Goal: Task Accomplishment & Management: Complete application form

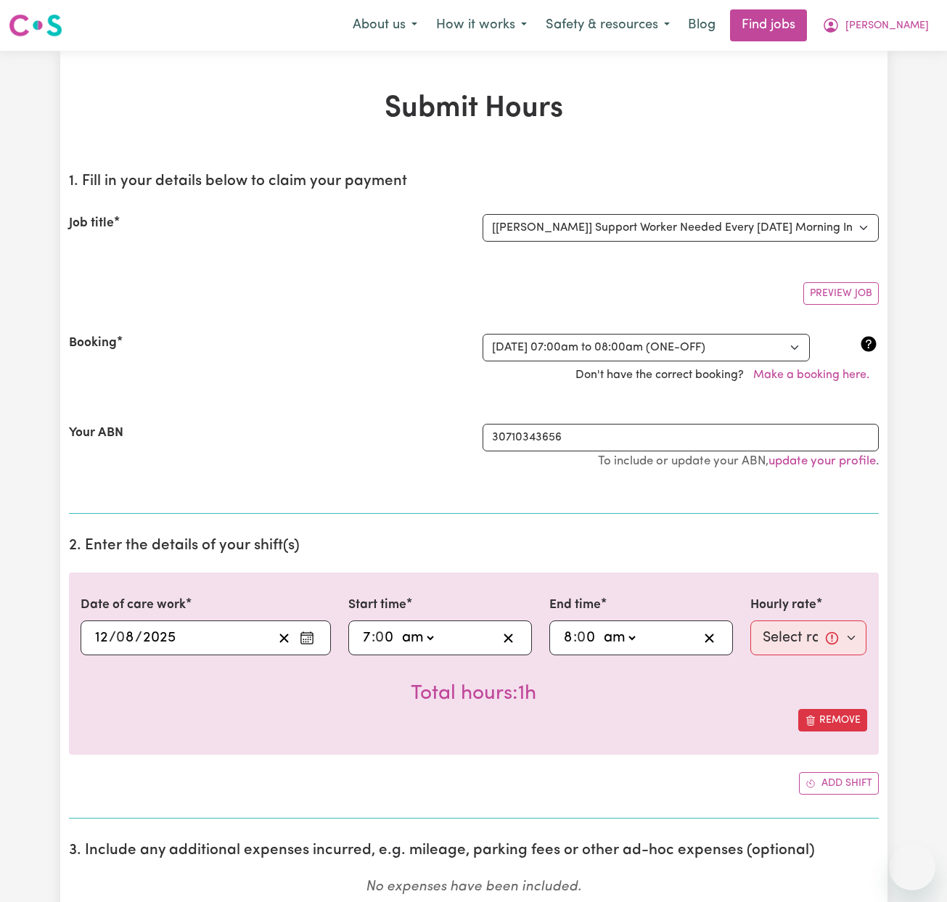
select select "14193"
select select "356532"
select select "13913"
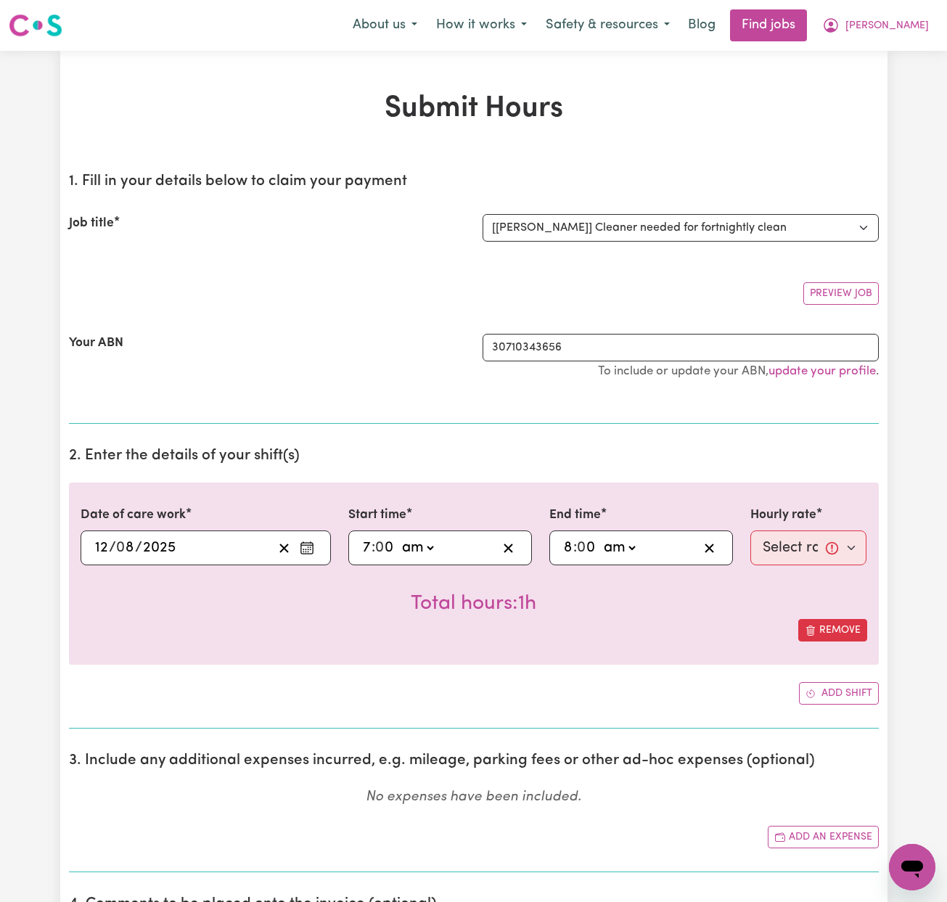
click at [305, 546] on icon "Enter the date of care work" at bounding box center [307, 548] width 15 height 15
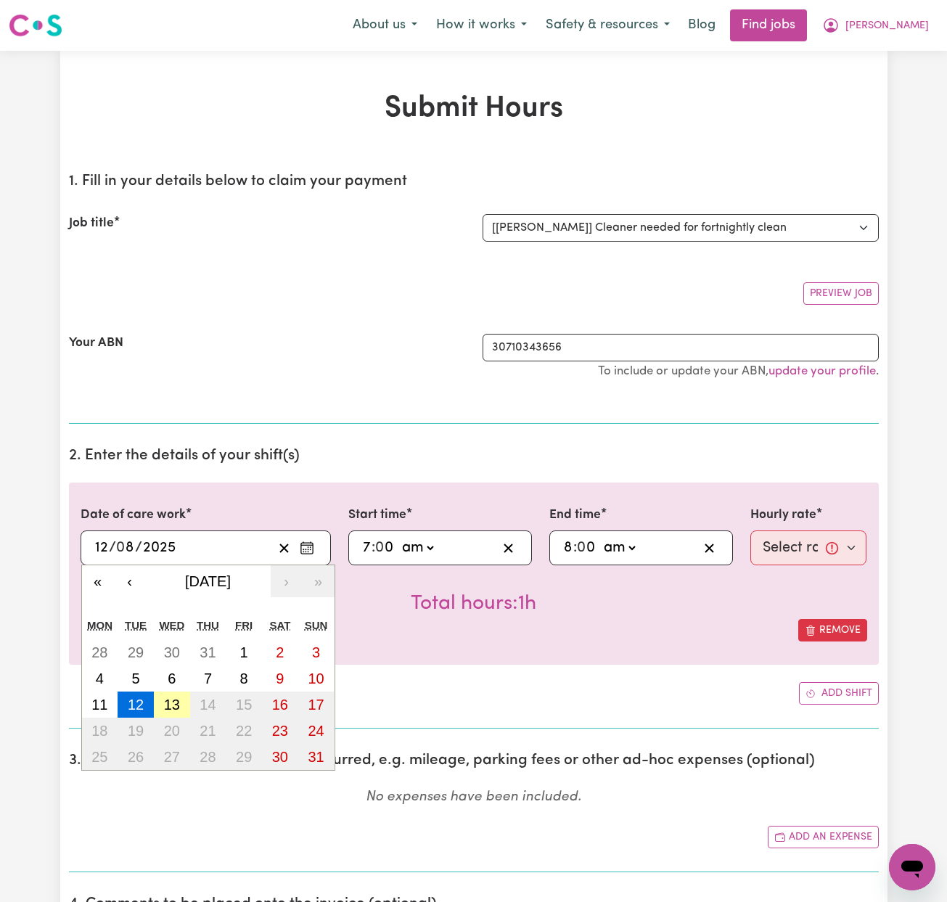
click at [169, 703] on abbr "13" at bounding box center [172, 705] width 16 height 16
type input "[DATE]"
type input "13"
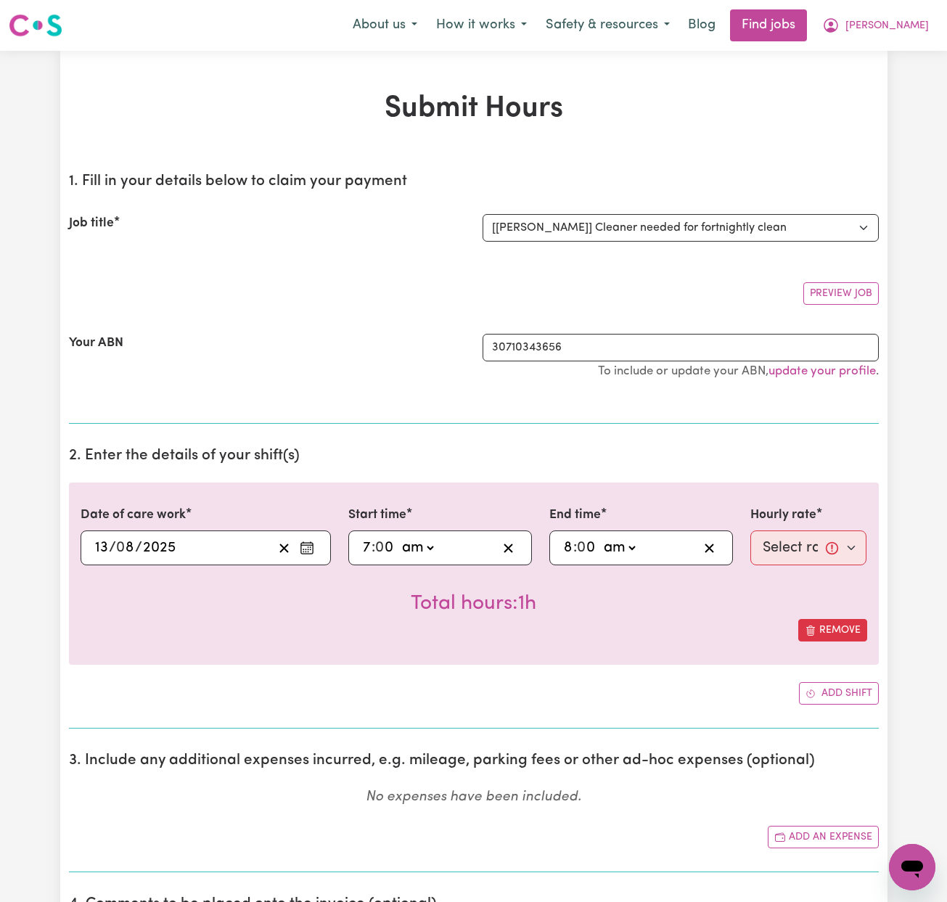
click at [369, 546] on input "7" at bounding box center [366, 548] width 9 height 22
type input "11:00"
type input "11"
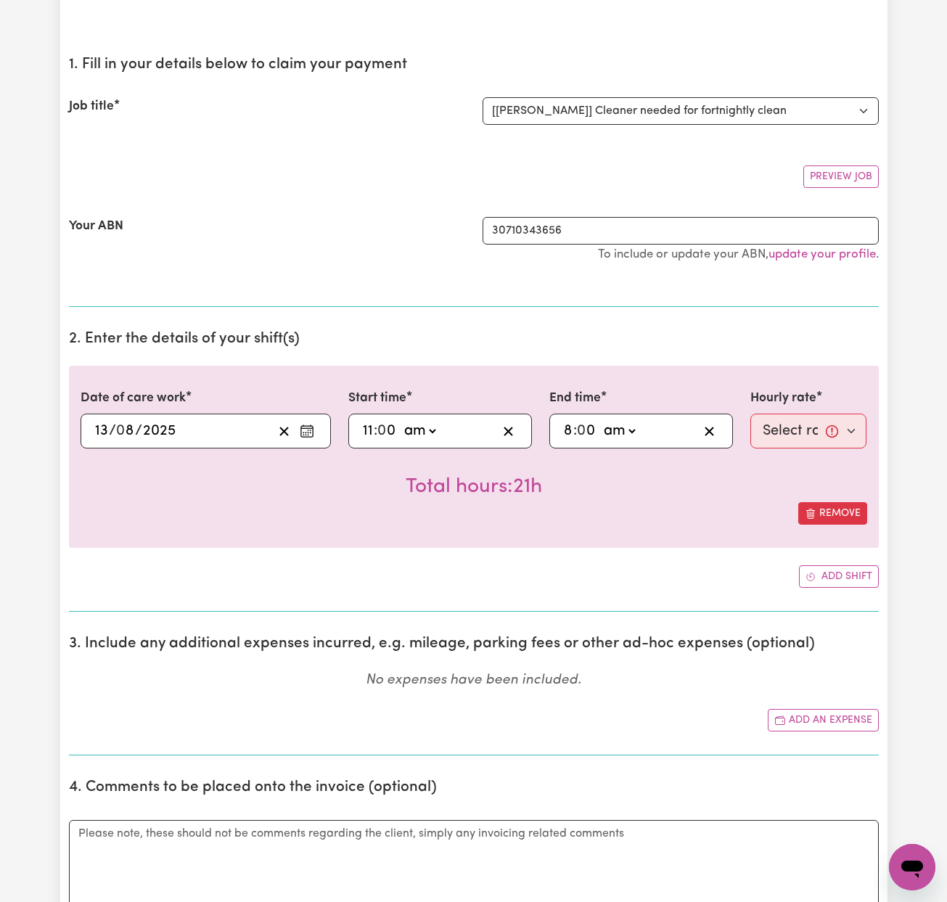
scroll to position [118, 0]
type input "01:00"
type input "1"
type input "10:00"
type input "10"
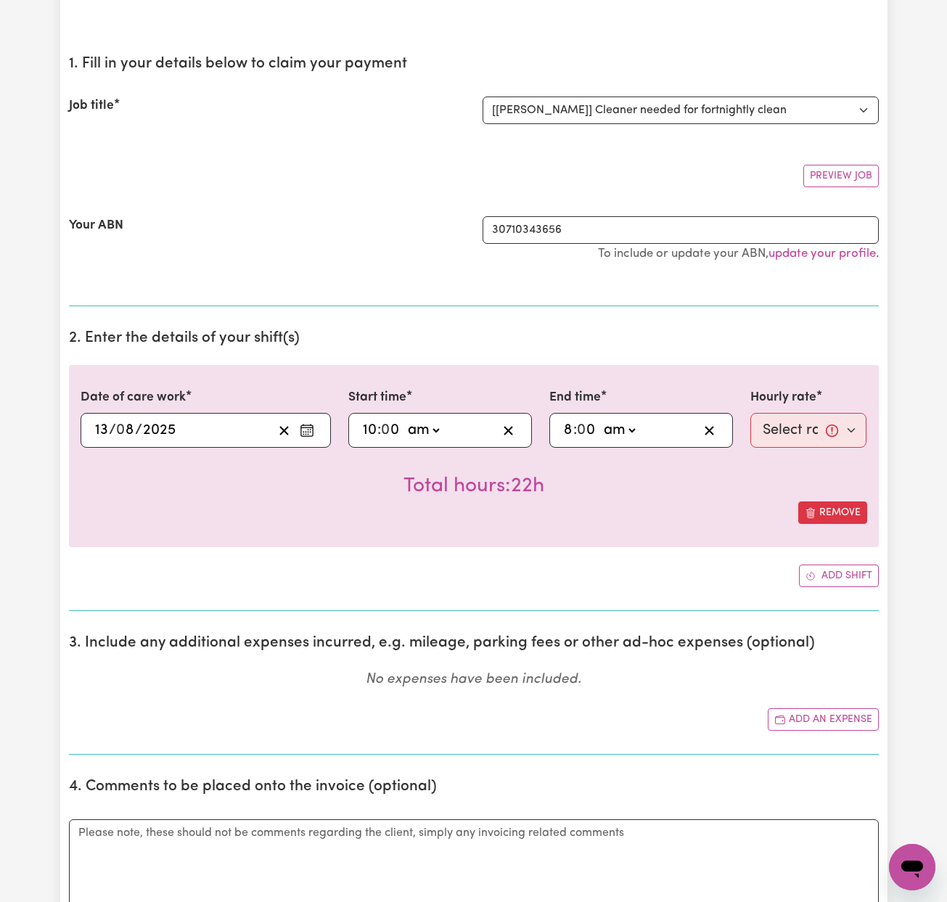
type input "01:00"
type input "1"
type input "00:00"
type input "12"
select select "pm"
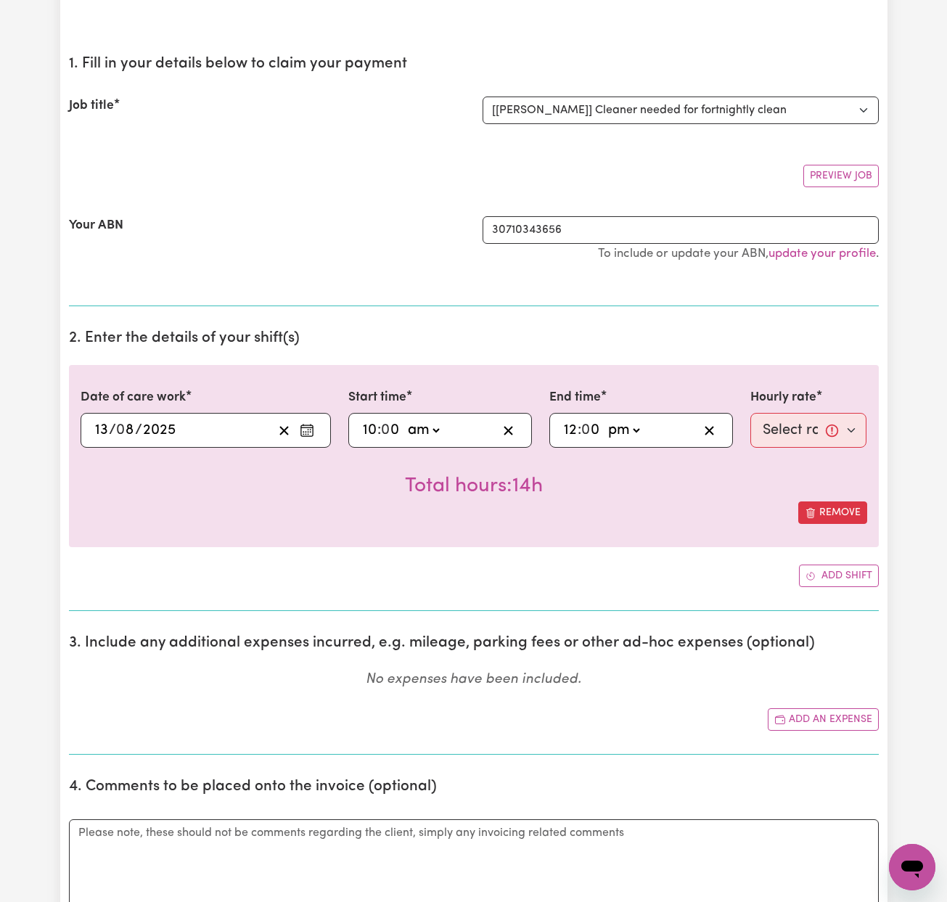
type input "12:00"
select select "50-Weekday"
click at [828, 715] on button "Add an expense" at bounding box center [823, 719] width 111 height 22
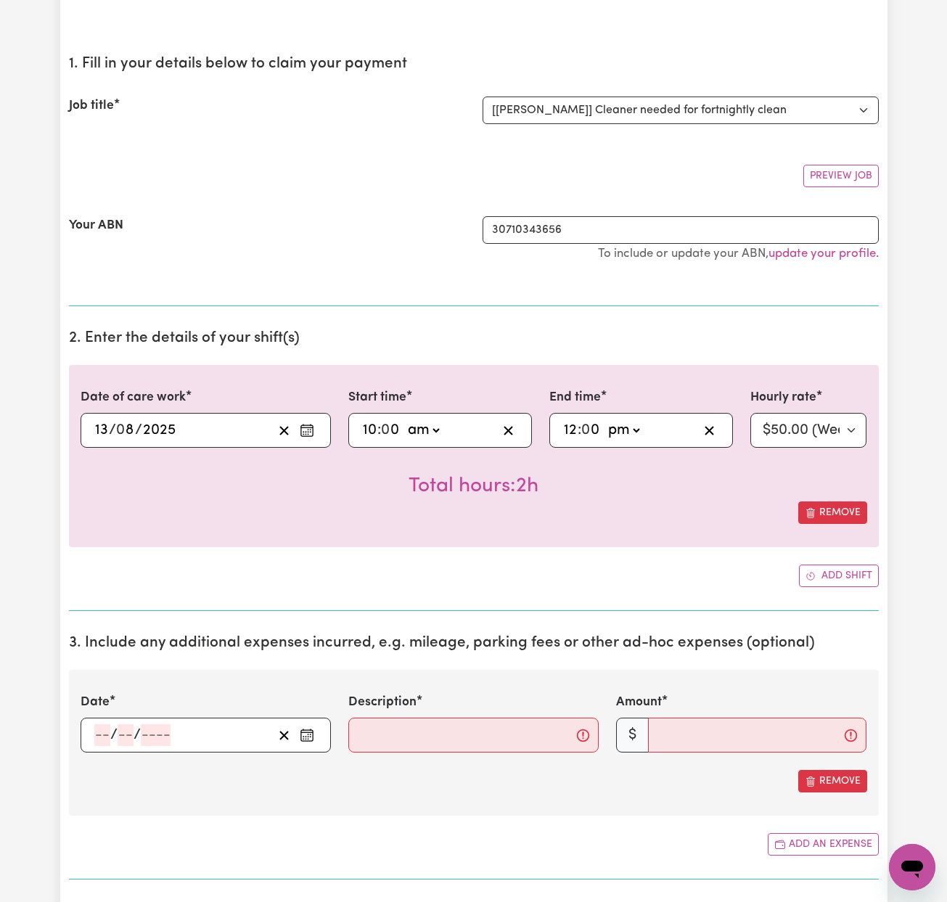
click at [309, 728] on icon "Enter the date of expense" at bounding box center [307, 735] width 15 height 15
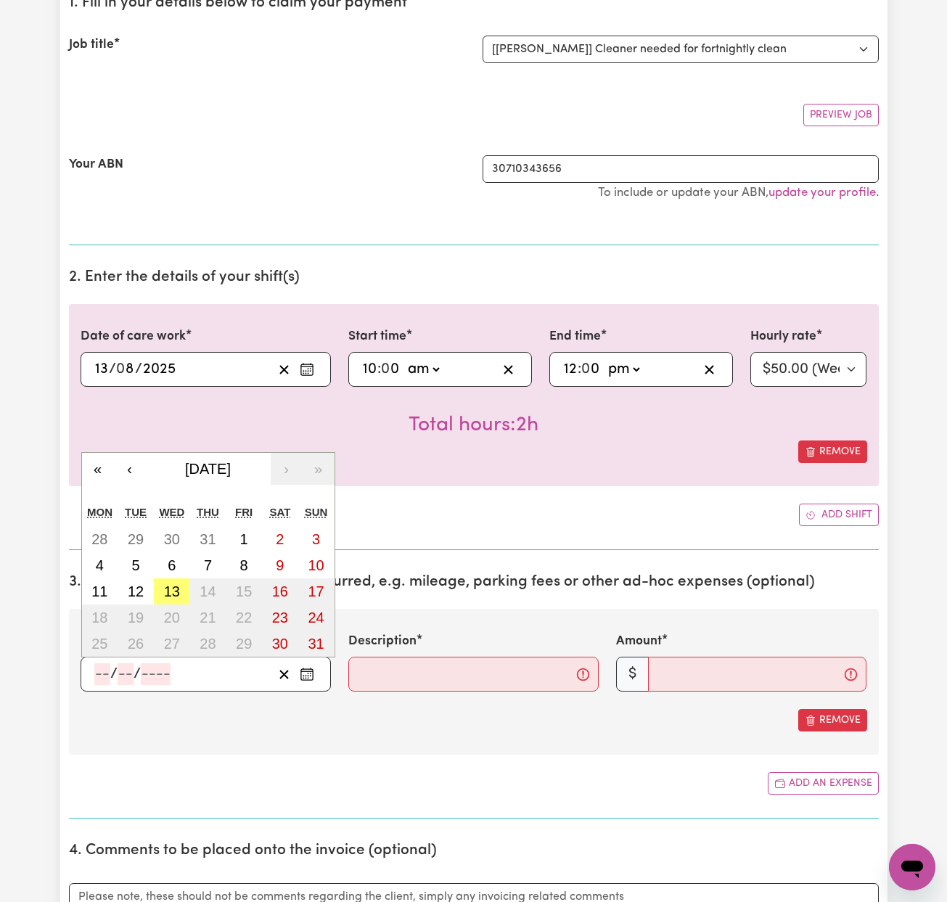
scroll to position [338, 0]
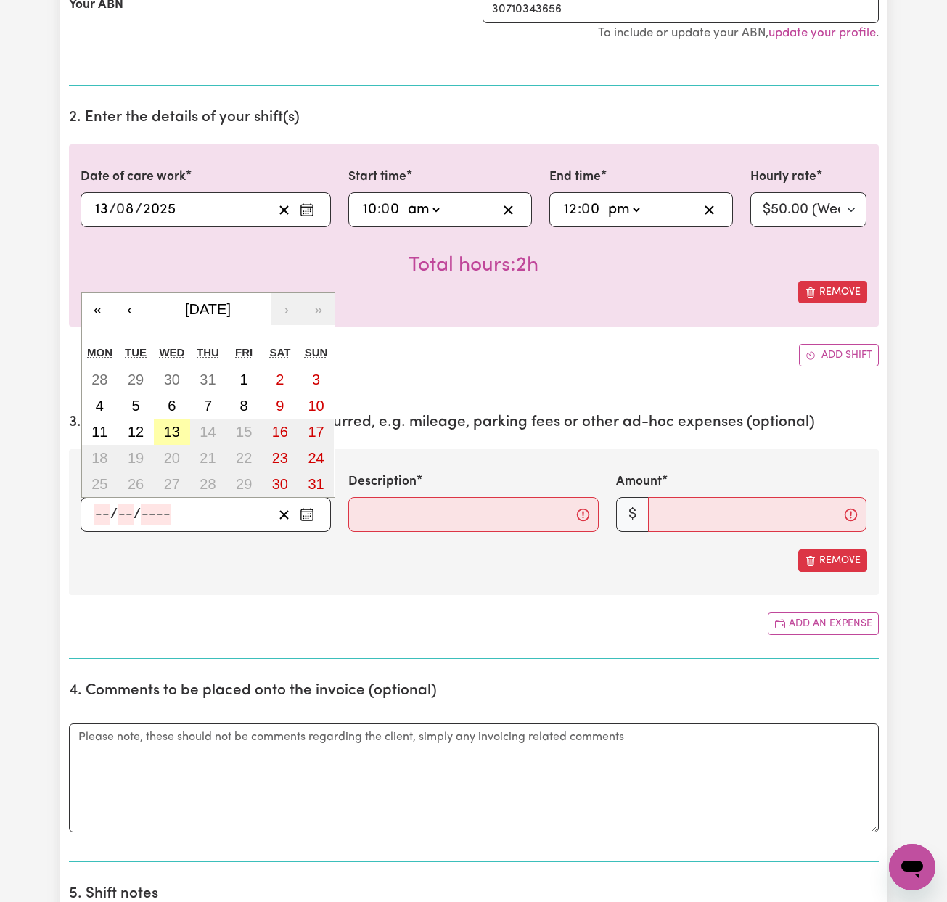
click at [175, 430] on abbr "13" at bounding box center [172, 432] width 16 height 16
type input "[DATE]"
type input "13"
type input "8"
type input "2025"
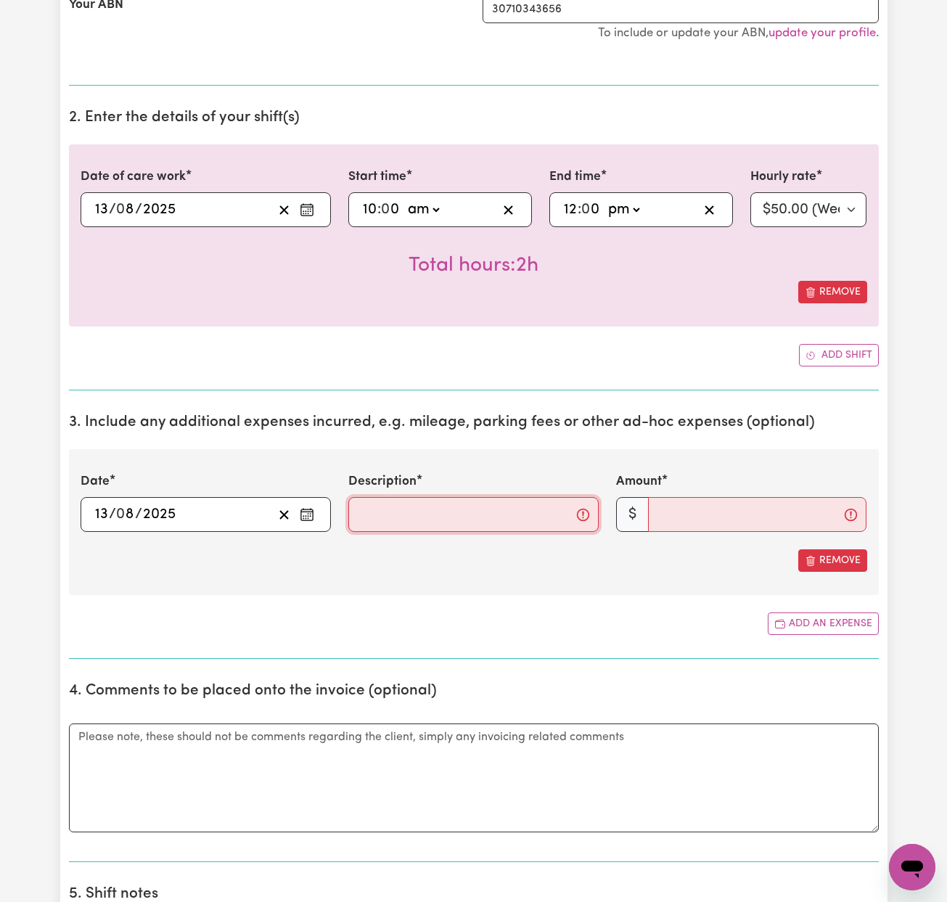
click at [398, 514] on input "Description" at bounding box center [473, 514] width 250 height 35
type input "Fuel"
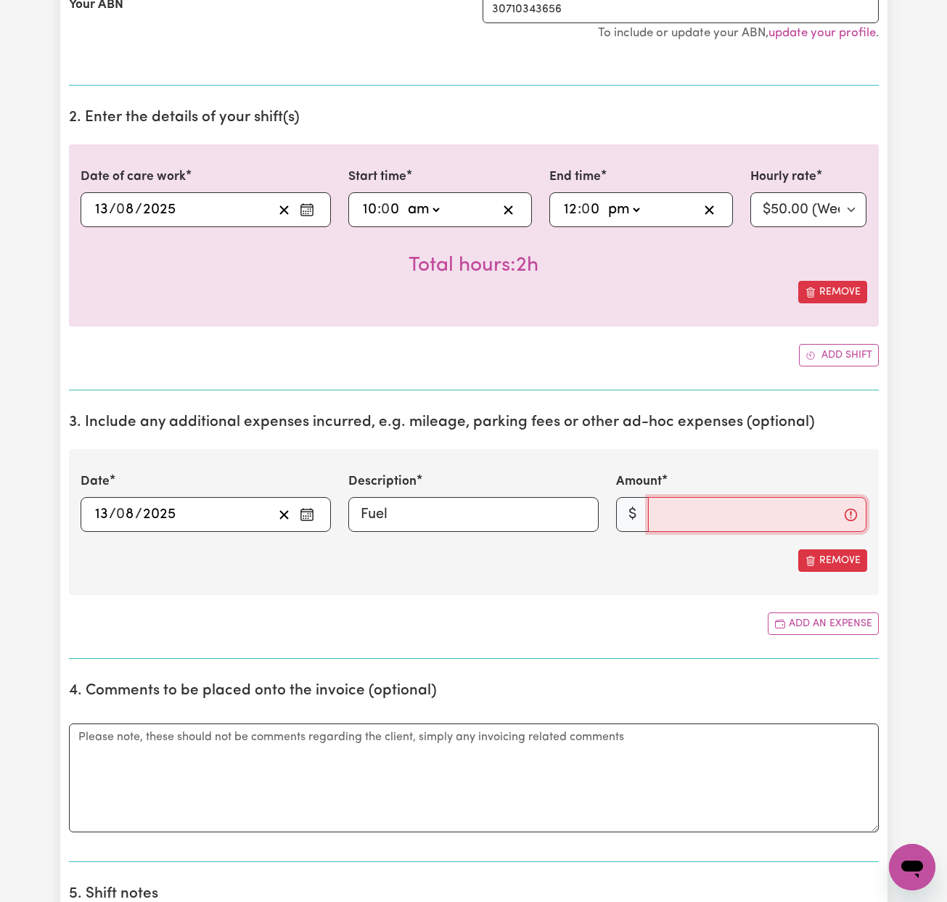
click at [674, 517] on input "Amount" at bounding box center [757, 514] width 218 height 35
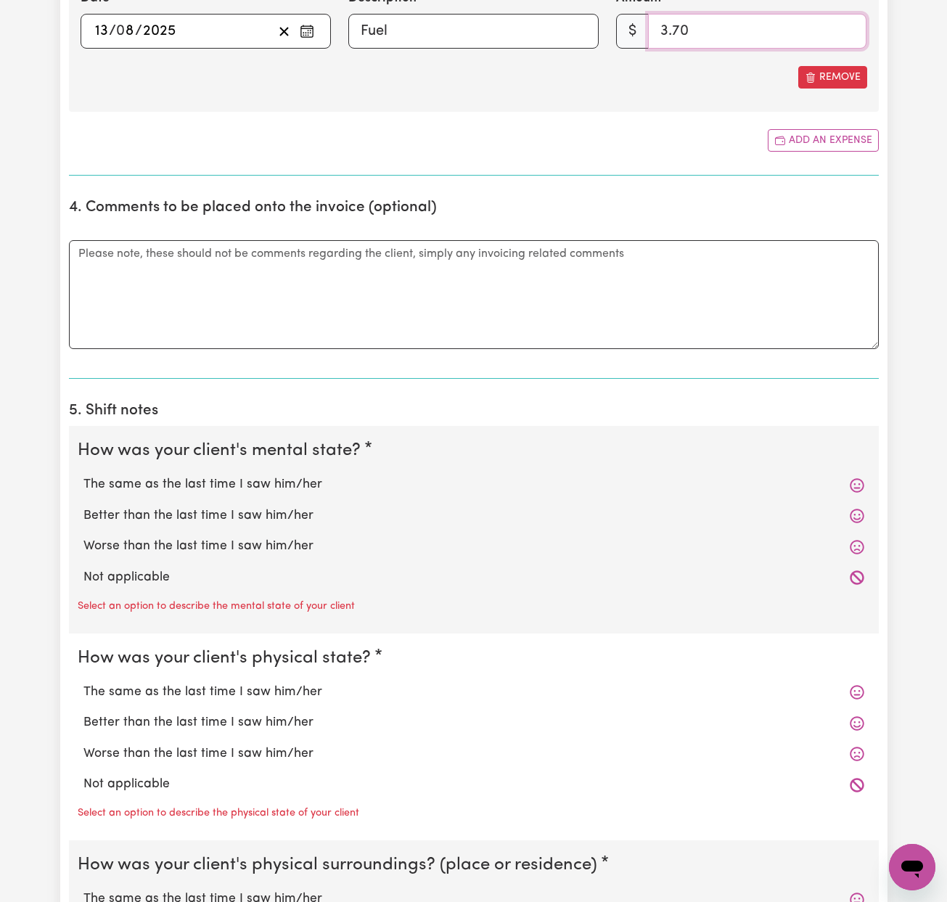
scroll to position [860, 0]
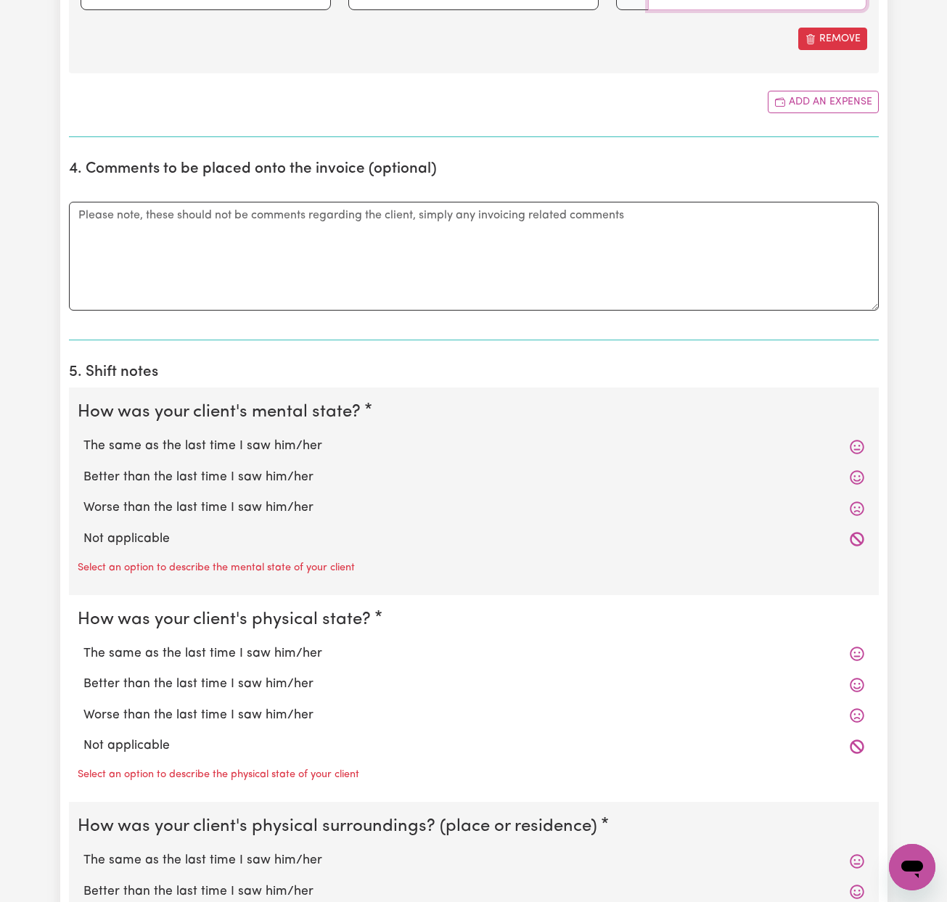
type input "3.70"
click at [295, 446] on label "The same as the last time I saw him/her" at bounding box center [473, 446] width 781 height 19
click at [83, 437] on input "The same as the last time I saw him/her" at bounding box center [83, 436] width 1 height 1
radio input "true"
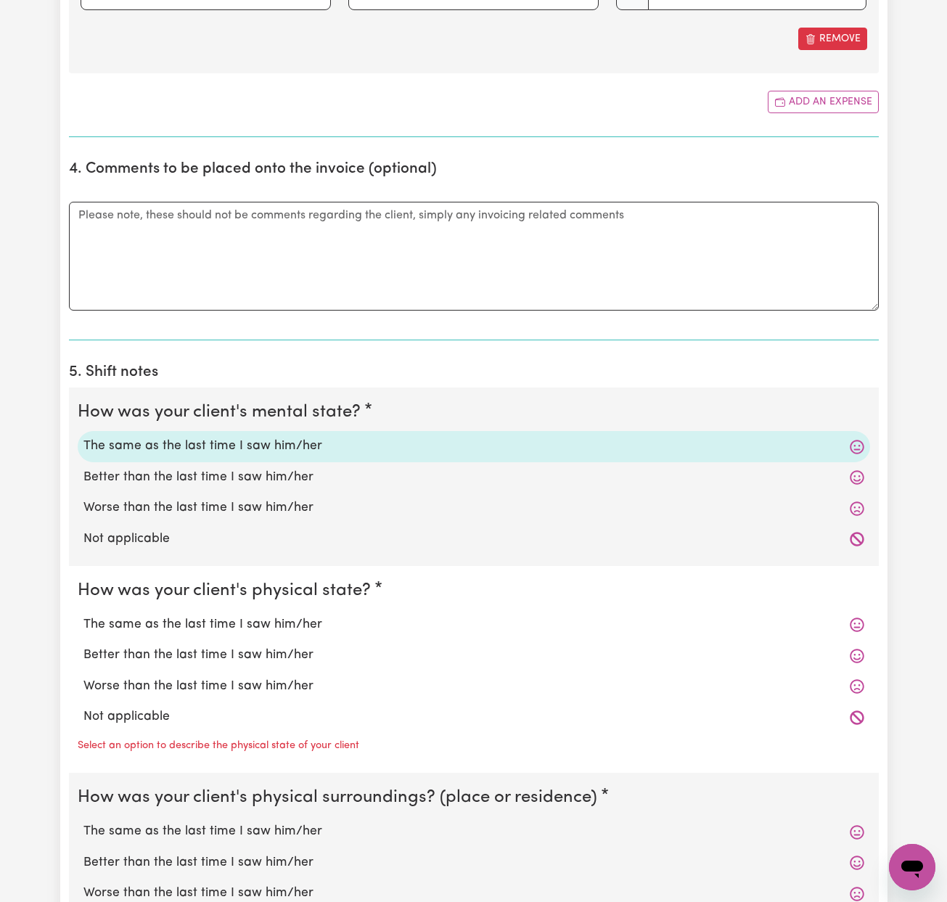
click at [228, 623] on label "The same as the last time I saw him/her" at bounding box center [473, 624] width 781 height 19
click at [83, 615] on input "The same as the last time I saw him/her" at bounding box center [83, 615] width 1 height 1
radio input "true"
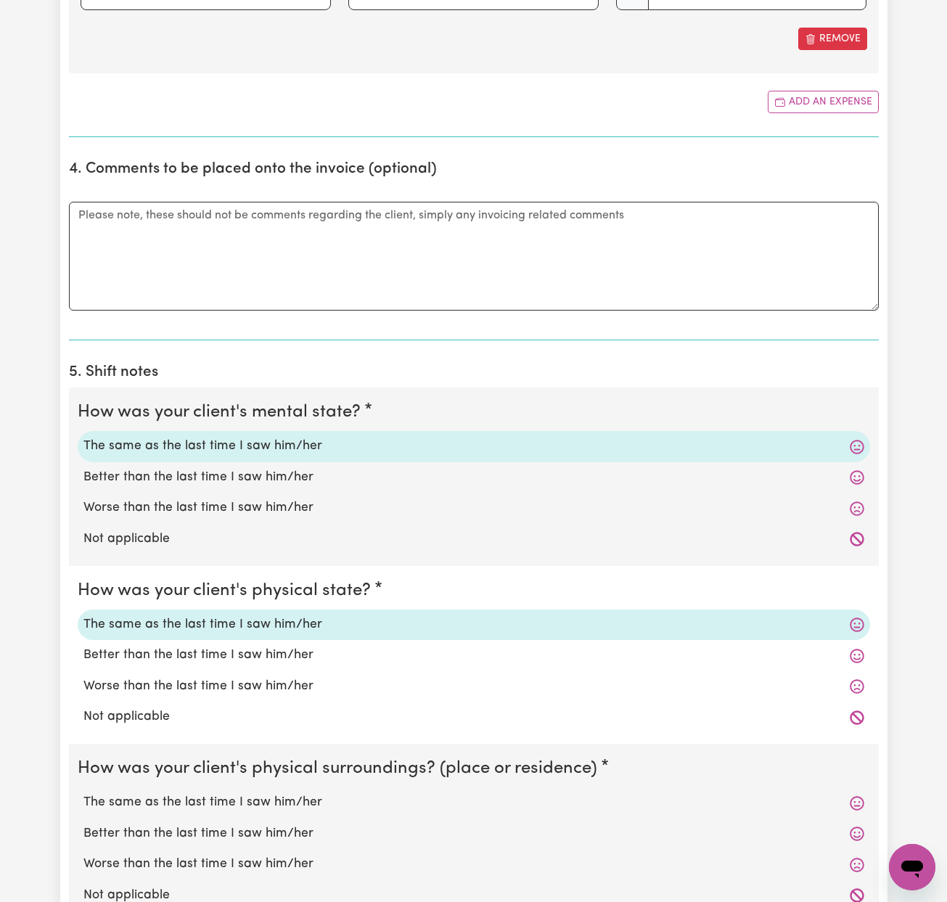
click at [237, 794] on label "The same as the last time I saw him/her" at bounding box center [473, 802] width 781 height 19
click at [83, 793] on input "The same as the last time I saw him/her" at bounding box center [83, 792] width 1 height 1
radio input "true"
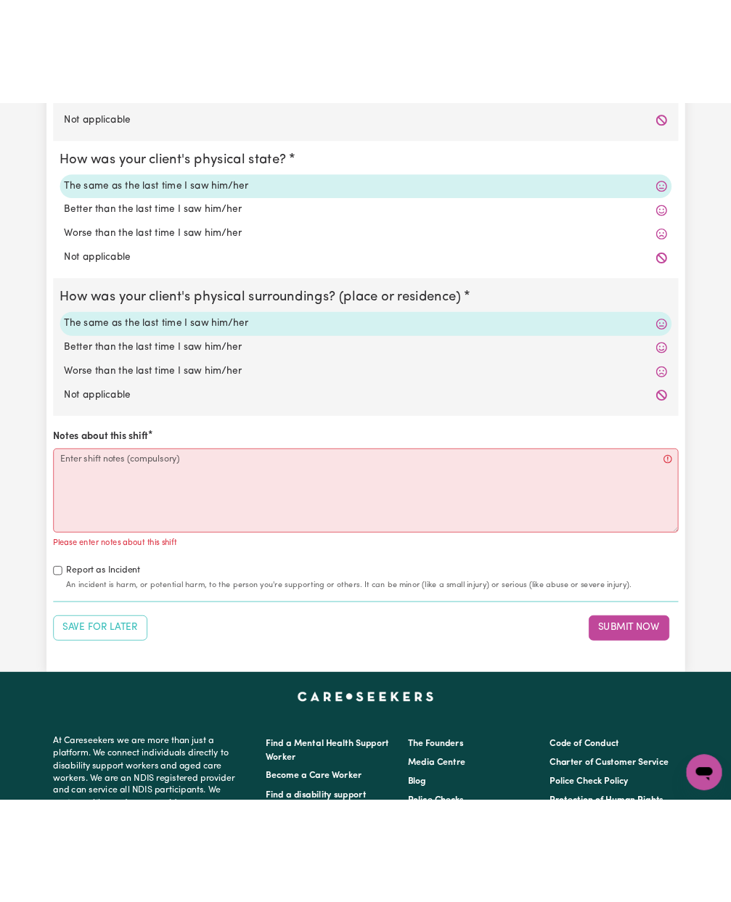
scroll to position [1380, 0]
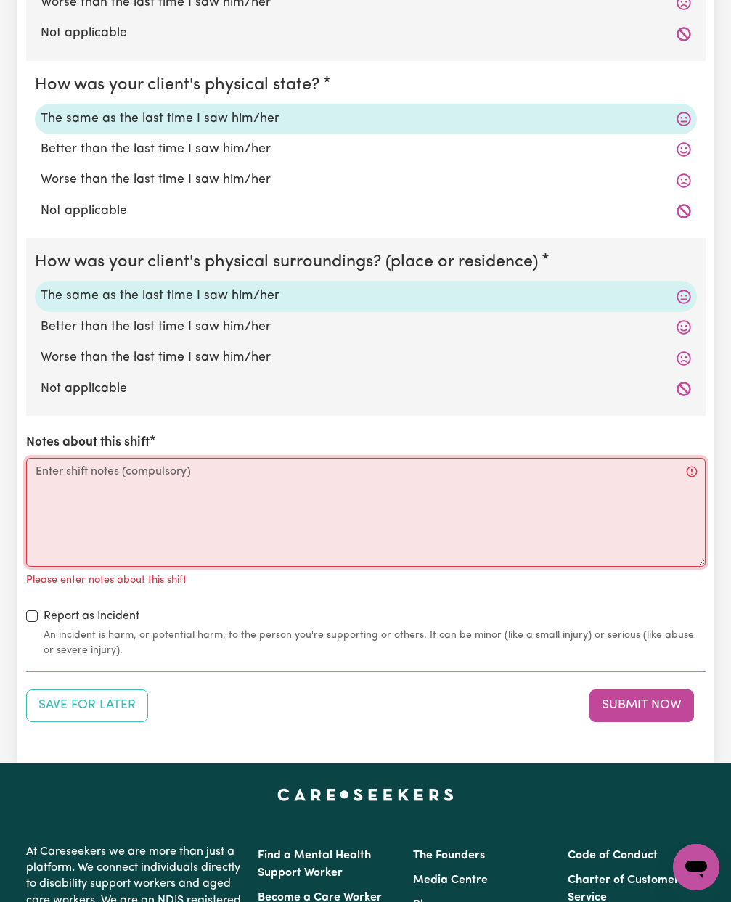
click at [200, 460] on textarea "Notes about this shift" at bounding box center [365, 512] width 679 height 109
paste textarea "I supported [PERSON_NAME] with household tasks and community access during this…"
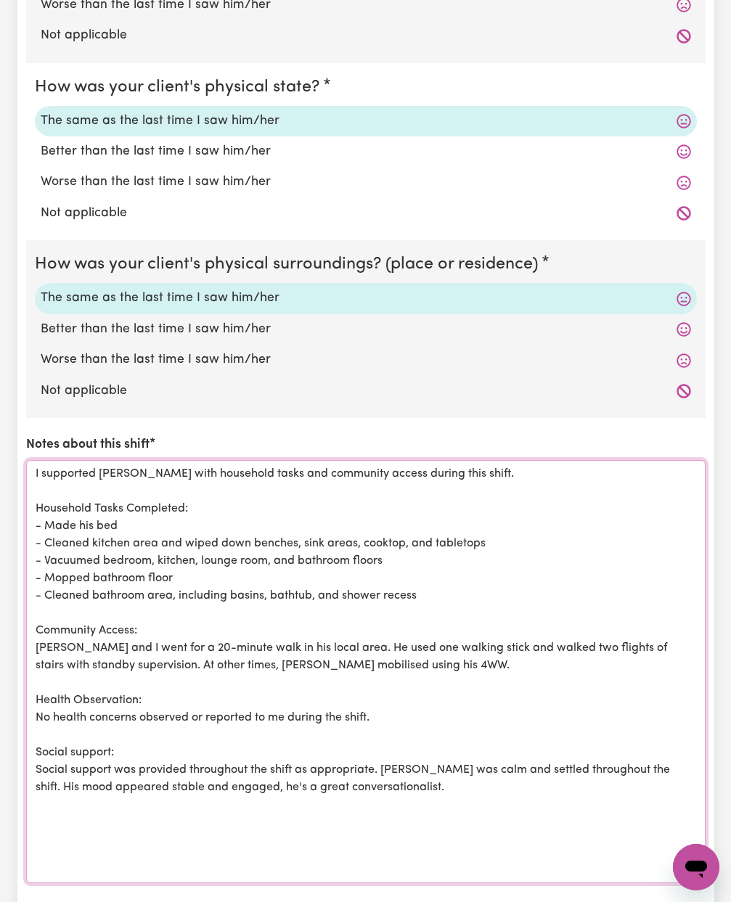
scroll to position [0, 0]
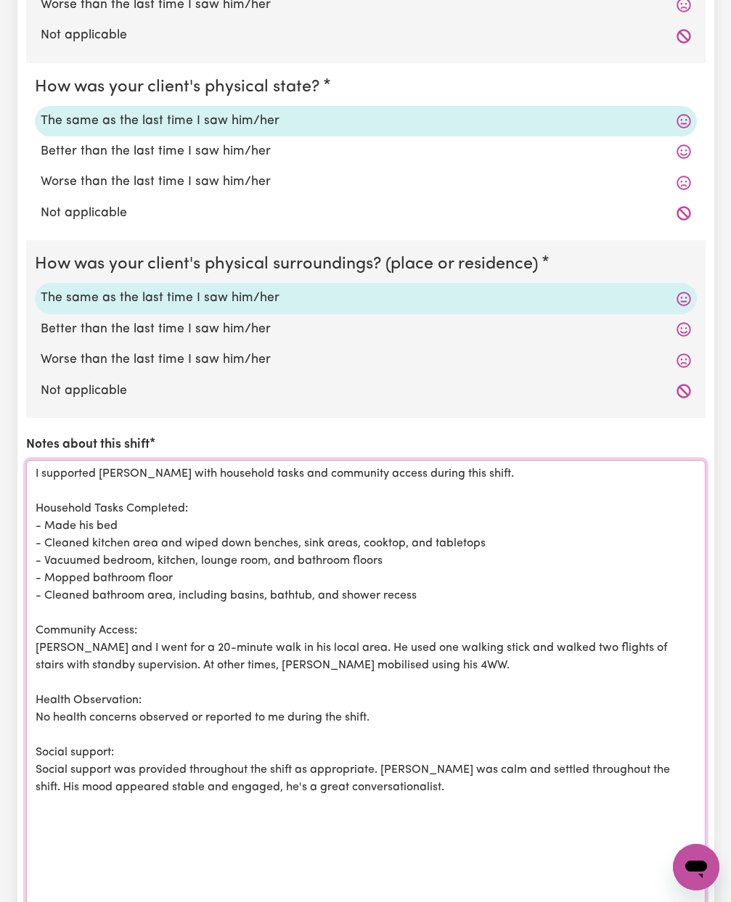
click at [719, 901] on html "Menu About us How it works Safety & resources Blog Find jobs [PERSON_NAME] Subm…" at bounding box center [365, 232] width 731 height 3220
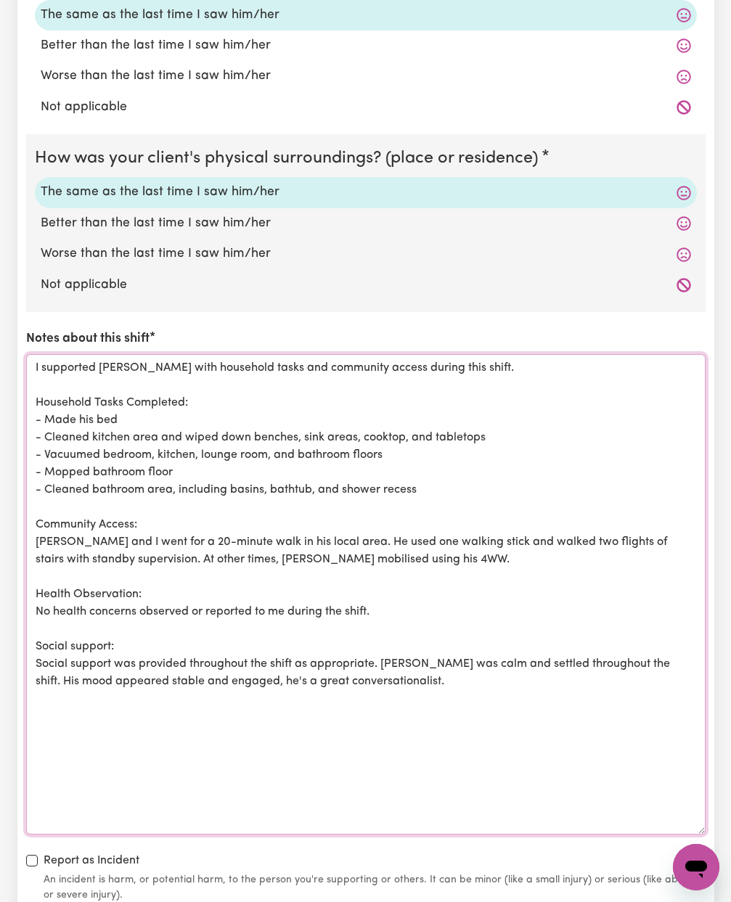
scroll to position [1479, 0]
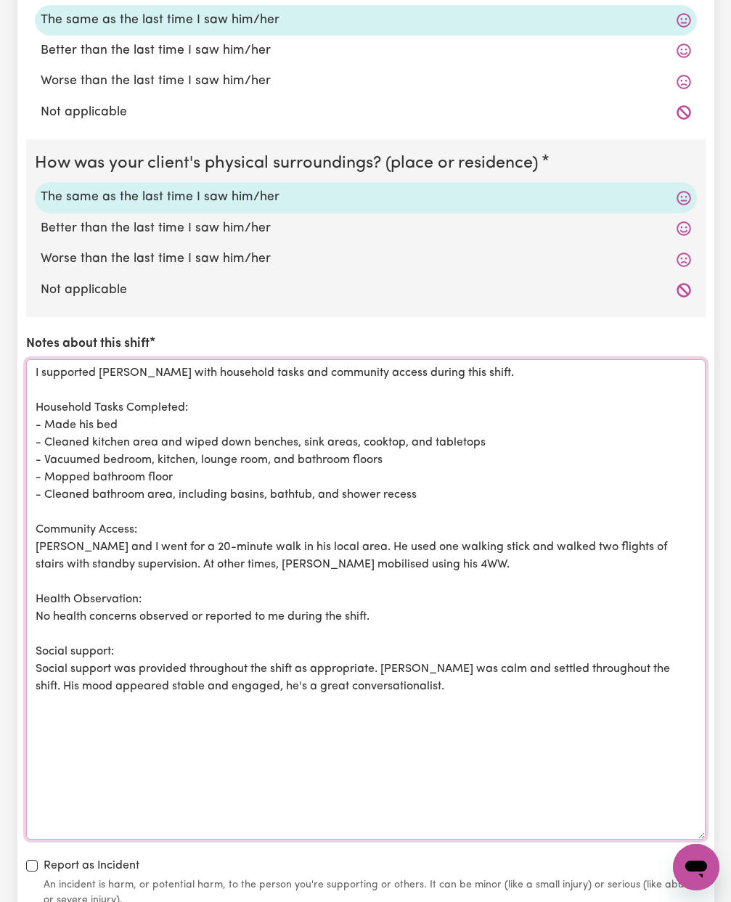
drag, startPoint x: 134, startPoint y: 477, endPoint x: 32, endPoint y: 464, distance: 103.2
click at [32, 464] on textarea "I supported [PERSON_NAME] with household tasks and community access during this…" at bounding box center [365, 599] width 679 height 480
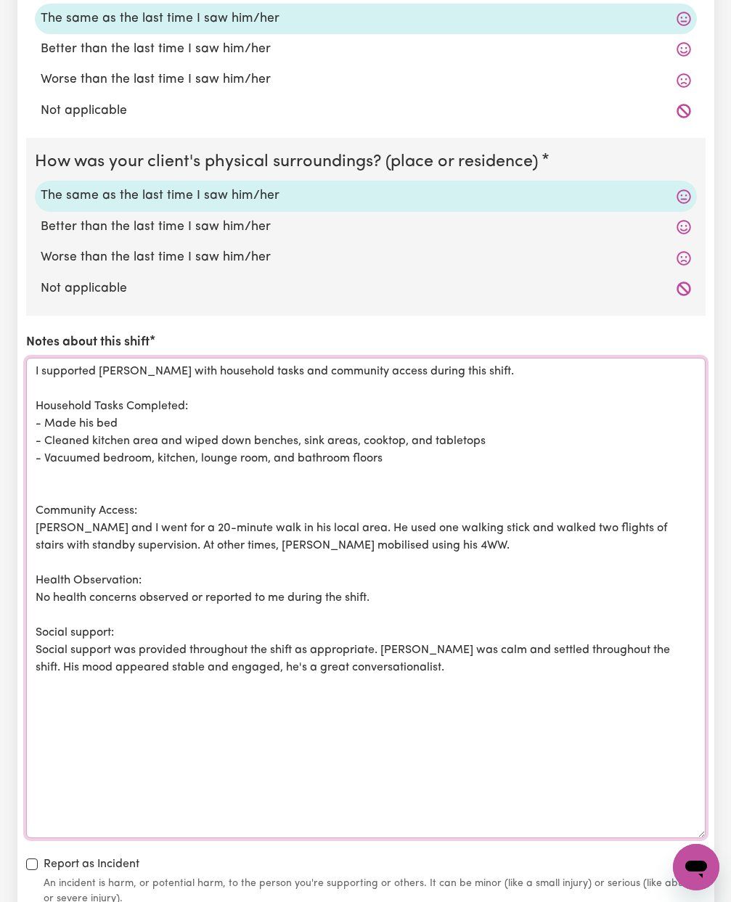
drag, startPoint x: 404, startPoint y: 432, endPoint x: 362, endPoint y: 432, distance: 42.1
click at [362, 432] on textarea "I supported [PERSON_NAME] with household tasks and community access during this…" at bounding box center [365, 598] width 679 height 480
click at [607, 430] on textarea "I supported [PERSON_NAME] with household tasks and community access during this…" at bounding box center [365, 598] width 679 height 480
click at [237, 450] on textarea "I supported [PERSON_NAME] with household tasks and community access during this…" at bounding box center [365, 598] width 679 height 480
click at [600, 432] on textarea "I supported [PERSON_NAME] with household tasks and community access during this…" at bounding box center [365, 598] width 679 height 480
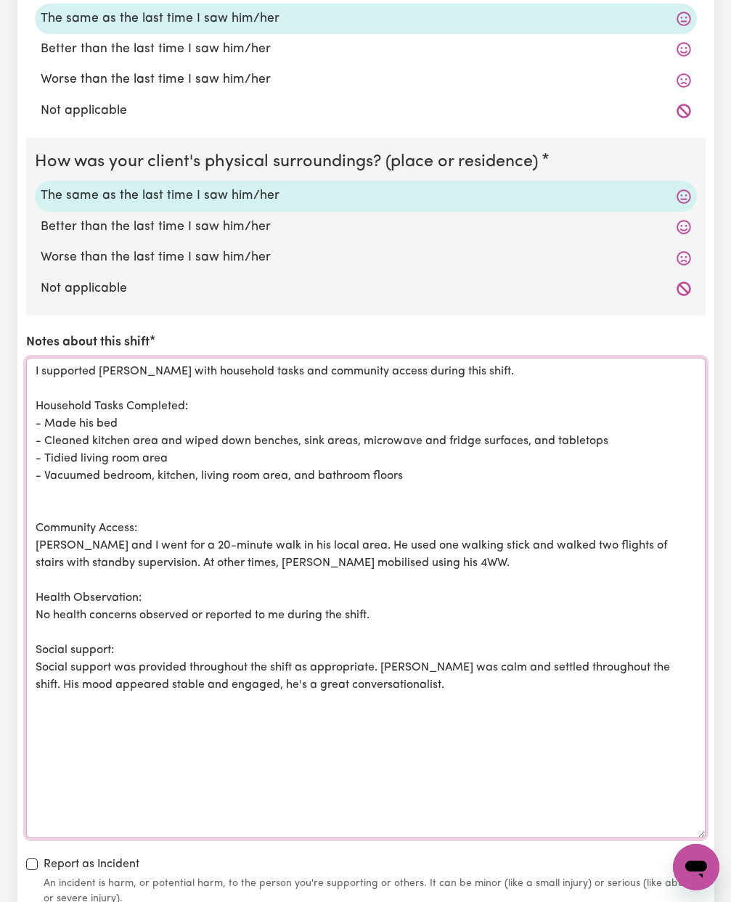
click at [426, 467] on textarea "I supported [PERSON_NAME] with household tasks and community access during this…" at bounding box center [365, 598] width 679 height 480
click at [155, 496] on textarea "I supported [PERSON_NAME] with household tasks and community access during this…" at bounding box center [365, 598] width 679 height 480
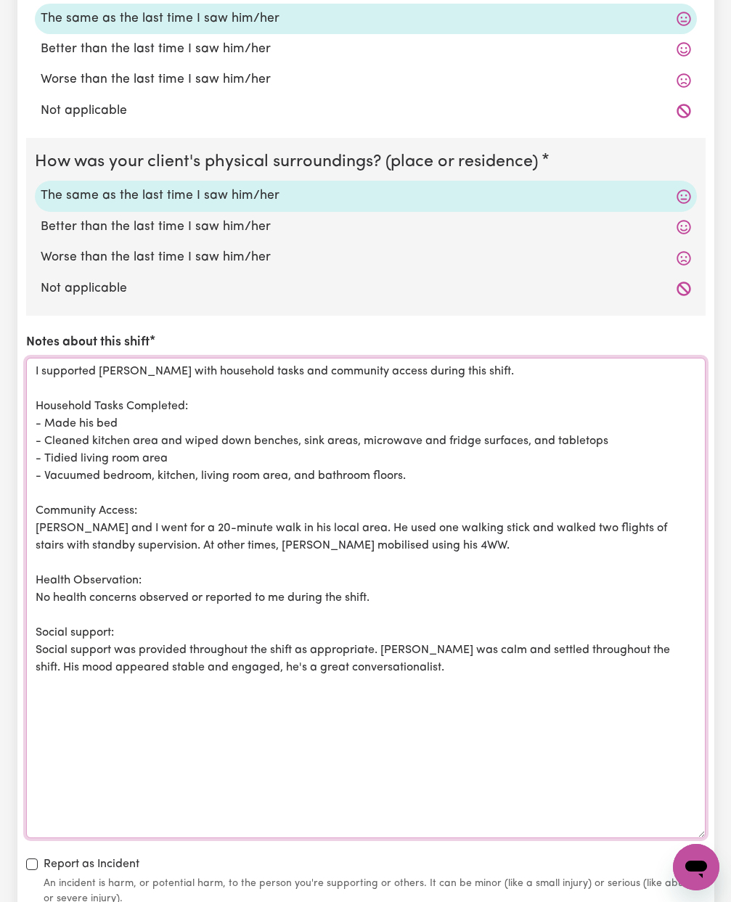
drag, startPoint x: 117, startPoint y: 517, endPoint x: 313, endPoint y: 516, distance: 196.6
click at [314, 518] on textarea "I supported [PERSON_NAME] with household tasks and community access during this…" at bounding box center [365, 598] width 679 height 480
click at [193, 515] on textarea "I supported [PERSON_NAME] with household tasks and community access during this…" at bounding box center [365, 598] width 679 height 480
click at [346, 517] on textarea "I supported [PERSON_NAME] with household tasks and community access during this…" at bounding box center [365, 598] width 679 height 480
drag, startPoint x: 546, startPoint y: 519, endPoint x: 64, endPoint y: 537, distance: 482.8
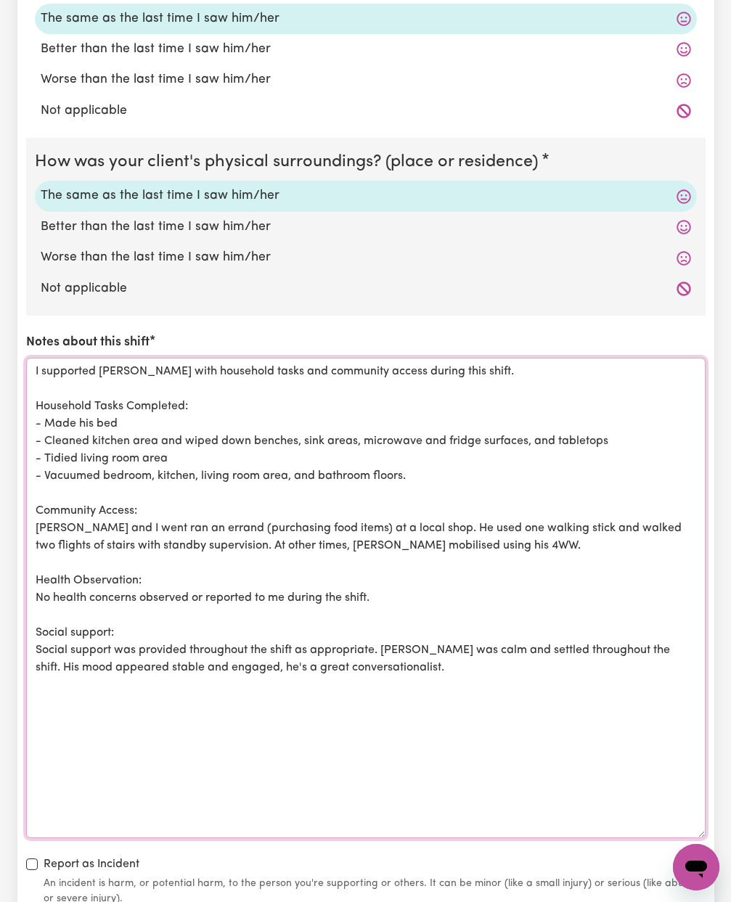
click at [64, 537] on textarea "I supported [PERSON_NAME] with household tasks and community access during this…" at bounding box center [365, 598] width 679 height 480
click at [52, 587] on textarea "I supported [PERSON_NAME] with household tasks and community access during this…" at bounding box center [365, 598] width 679 height 480
click at [89, 586] on textarea "I supported [PERSON_NAME] with household tasks and community access during this…" at bounding box center [365, 598] width 679 height 480
click at [111, 586] on textarea "I supported [PERSON_NAME] with household tasks and community access during this…" at bounding box center [365, 598] width 679 height 480
click at [449, 586] on textarea "I supported [PERSON_NAME] with household tasks and community access during this…" at bounding box center [365, 598] width 679 height 480
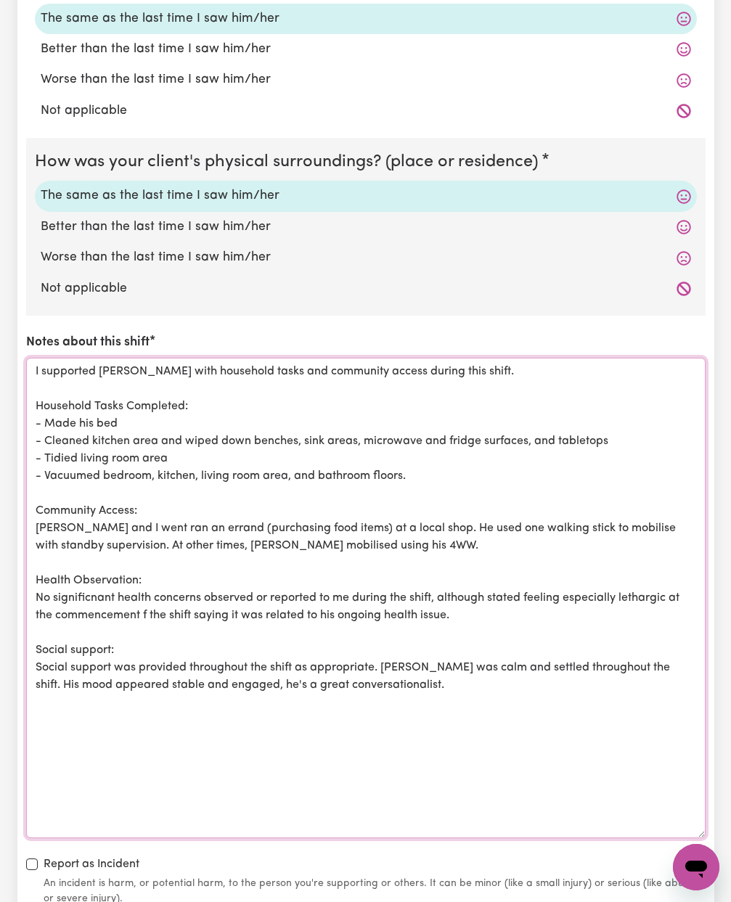
click at [144, 604] on textarea "I supported [PERSON_NAME] with household tasks and community access during this…" at bounding box center [365, 598] width 679 height 480
click at [96, 587] on textarea "I supported [PERSON_NAME] with household tasks and community access during this…" at bounding box center [365, 598] width 679 height 480
drag, startPoint x: 517, startPoint y: 657, endPoint x: 482, endPoint y: 655, distance: 34.2
click at [482, 655] on textarea "I supported [PERSON_NAME] with household tasks and community access during this…" at bounding box center [365, 598] width 679 height 480
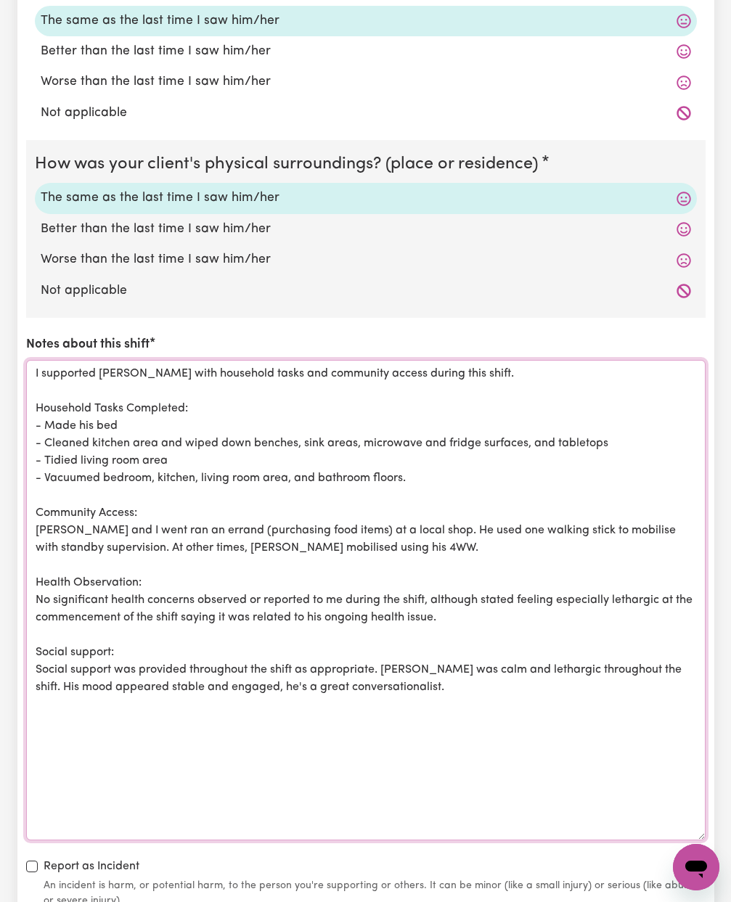
drag, startPoint x: 99, startPoint y: 677, endPoint x: 122, endPoint y: 678, distance: 22.5
click at [121, 678] on textarea "I supported [PERSON_NAME] with household tasks and community access during this…" at bounding box center [365, 600] width 679 height 480
click at [131, 674] on textarea "I supported [PERSON_NAME] with household tasks and community access during this…" at bounding box center [365, 600] width 679 height 480
drag, startPoint x: 200, startPoint y: 678, endPoint x: 379, endPoint y: 675, distance: 179.2
click at [378, 677] on textarea "I supported [PERSON_NAME] with household tasks and community access during this…" at bounding box center [365, 600] width 679 height 480
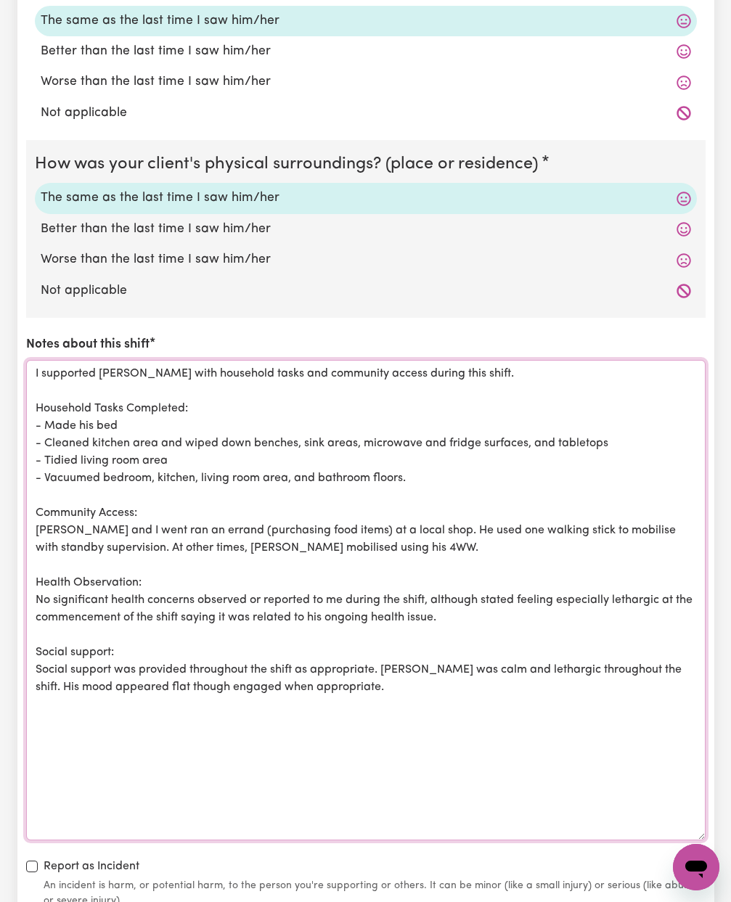
drag, startPoint x: 325, startPoint y: 675, endPoint x: -54, endPoint y: 353, distance: 496.7
click at [0, 353] on html "Menu About us How it works Safety & resources Blog Find jobs [PERSON_NAME] Subm…" at bounding box center [365, 131] width 731 height 3219
click at [229, 439] on textarea "I supported [PERSON_NAME] with household tasks and community access during this…" at bounding box center [365, 600] width 679 height 480
drag, startPoint x: 57, startPoint y: 403, endPoint x: 41, endPoint y: 396, distance: 17.2
click at [57, 403] on textarea "I supported [PERSON_NAME] with household tasks and community access during this…" at bounding box center [365, 600] width 679 height 480
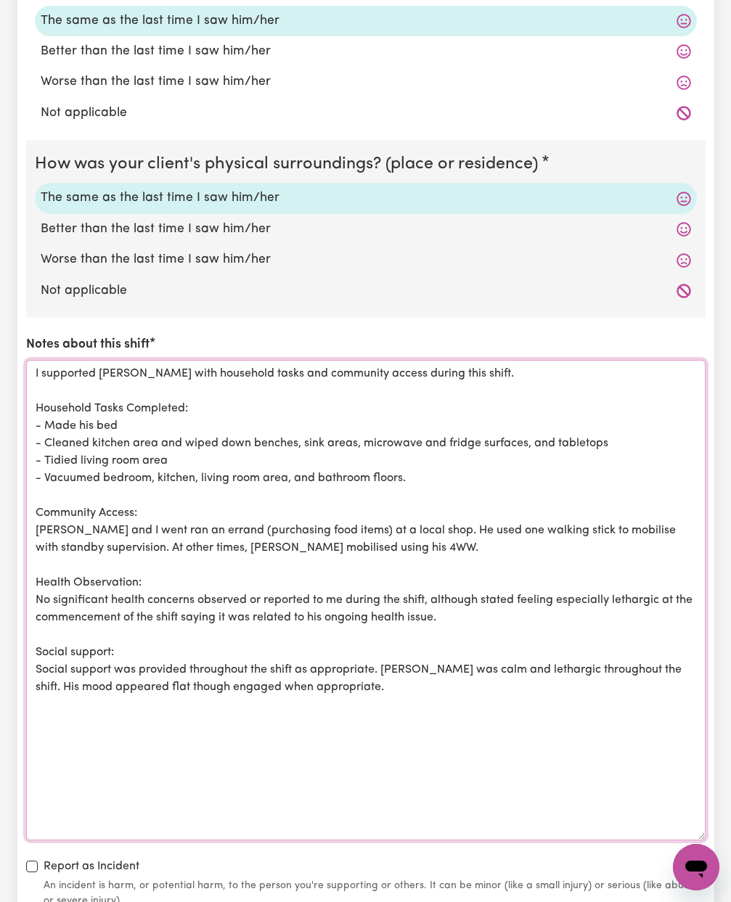
click at [41, 396] on textarea "I supported [PERSON_NAME] with household tasks and community access during this…" at bounding box center [365, 600] width 679 height 480
drag, startPoint x: 42, startPoint y: 398, endPoint x: 332, endPoint y: 697, distance: 416.1
click at [332, 697] on textarea "I supported [PERSON_NAME] with household tasks and community access during this…" at bounding box center [365, 600] width 679 height 480
paste textarea "Made his bed. Cleaned kitchen area, including wiping down benches, sink areas, …"
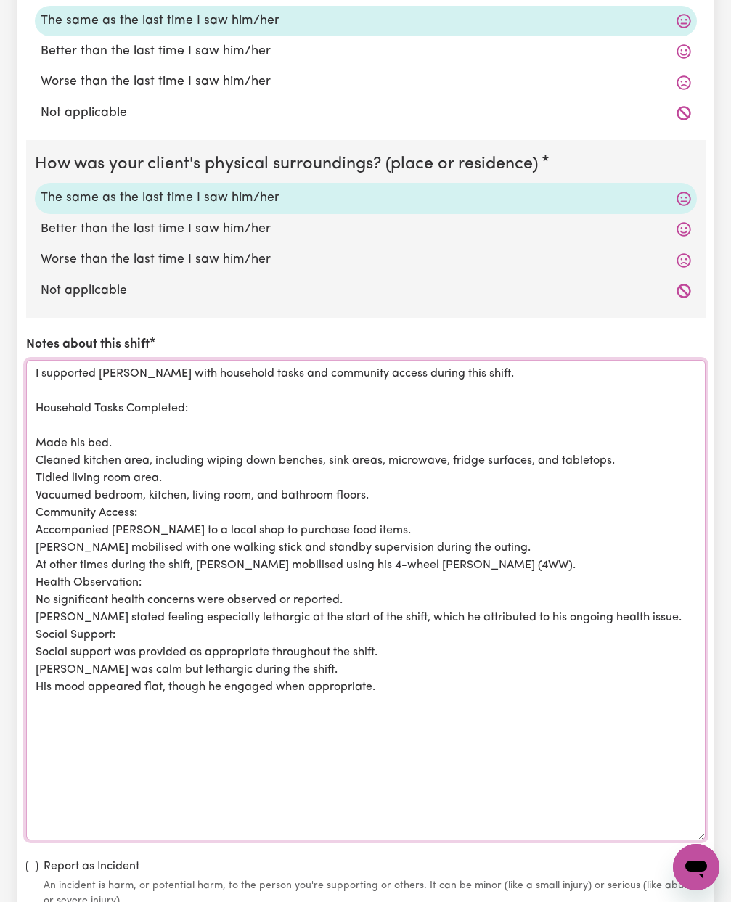
click at [132, 398] on textarea "I supported [PERSON_NAME] with household tasks and community access during this…" at bounding box center [365, 600] width 679 height 480
click at [101, 398] on textarea "I supported [PERSON_NAME] with household tasks and community access during this…" at bounding box center [365, 601] width 679 height 480
click at [61, 425] on textarea "I supported [PERSON_NAME] with household tasks and community access during this…" at bounding box center [365, 601] width 679 height 480
click at [34, 430] on textarea "I supported [PERSON_NAME] with household tasks and community access during this…" at bounding box center [365, 601] width 679 height 480
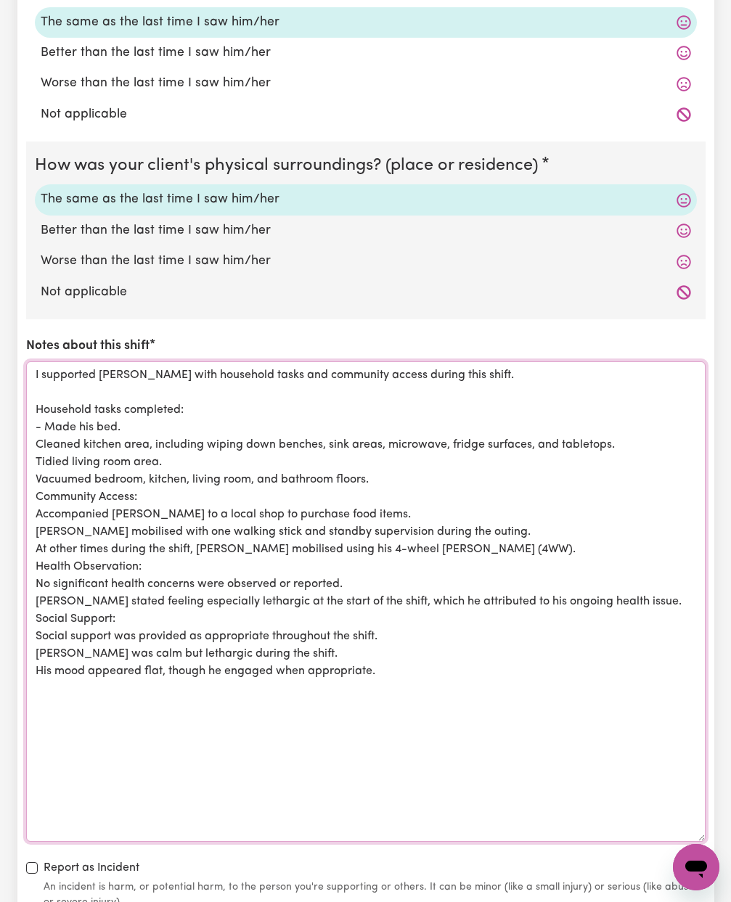
click at [38, 431] on textarea "I supported [PERSON_NAME] with household tasks and community access during this…" at bounding box center [365, 601] width 679 height 480
click at [36, 462] on textarea "I supported [PERSON_NAME] with household tasks and community access during this…" at bounding box center [365, 601] width 679 height 480
click at [32, 482] on textarea "I supported [PERSON_NAME] with household tasks and community access during this…" at bounding box center [365, 601] width 679 height 480
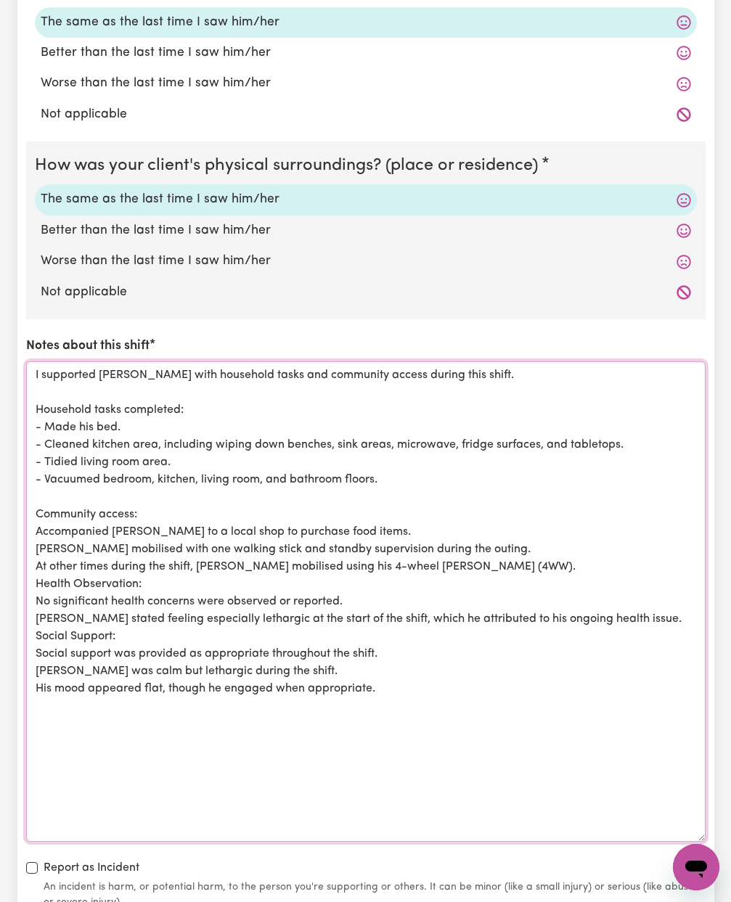
click at [36, 515] on textarea "I supported [PERSON_NAME] with household tasks and community access during this…" at bounding box center [365, 601] width 679 height 480
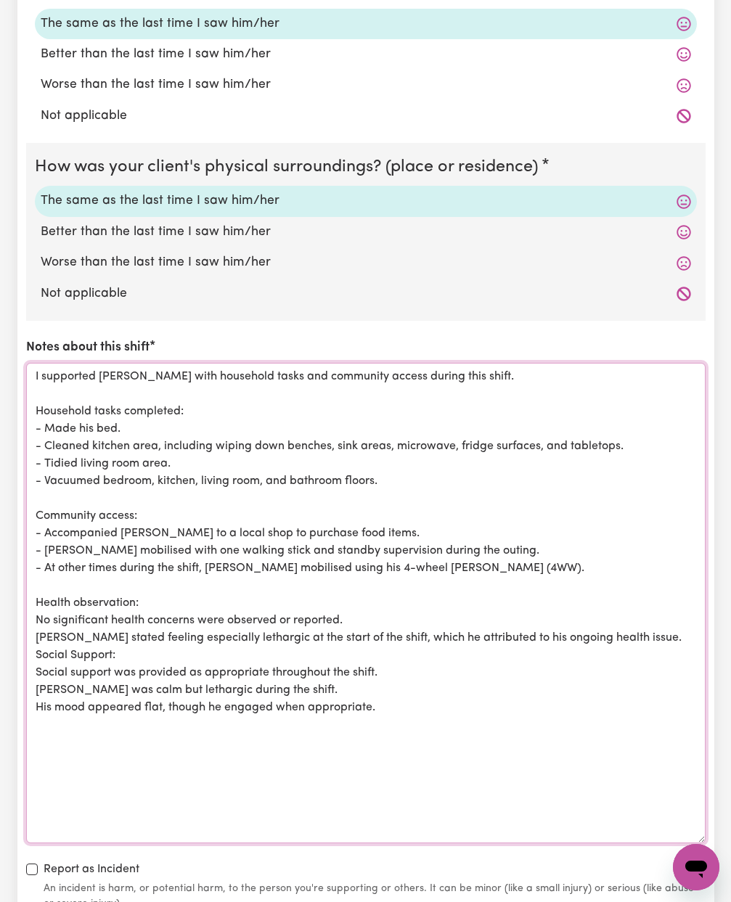
click at [36, 608] on textarea "I supported [PERSON_NAME] with household tasks and community access during this…" at bounding box center [365, 603] width 679 height 480
click at [37, 625] on textarea "I supported [PERSON_NAME] with household tasks and community access during this…" at bounding box center [365, 604] width 679 height 480
click at [38, 643] on textarea "I supported [PERSON_NAME] with household tasks and community access during this…" at bounding box center [365, 604] width 679 height 480
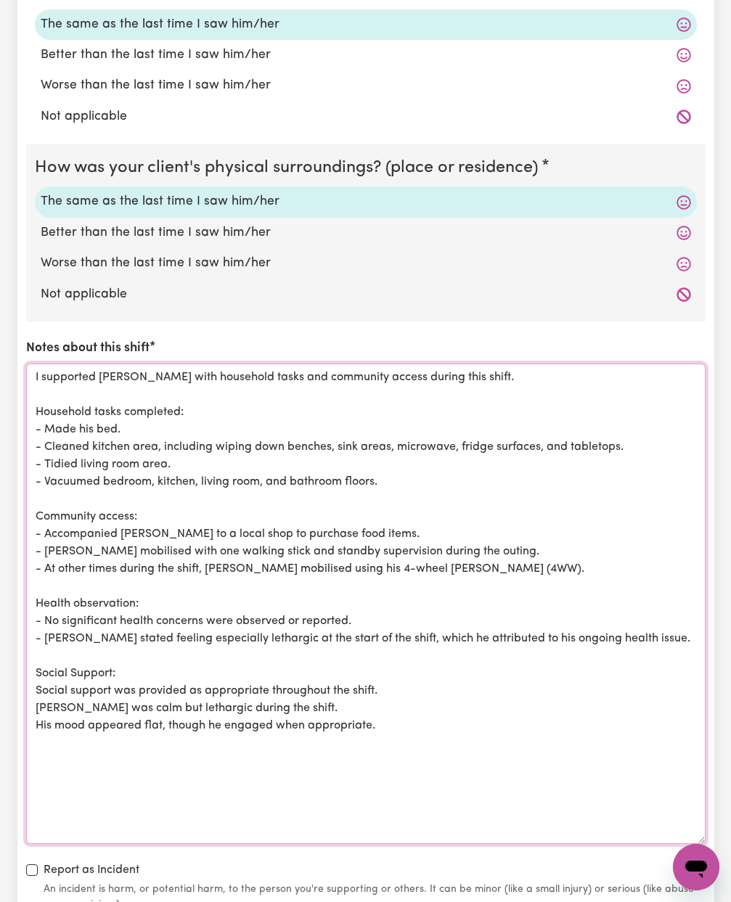
click at [75, 661] on textarea "I supported [PERSON_NAME] with household tasks and community access during this…" at bounding box center [365, 604] width 679 height 480
click at [35, 679] on textarea "I supported [PERSON_NAME] with household tasks and community access during this…" at bounding box center [365, 604] width 679 height 480
click at [408, 721] on textarea "I supported [PERSON_NAME] with household tasks and community access during this…" at bounding box center [365, 604] width 679 height 480
drag, startPoint x: 415, startPoint y: 561, endPoint x: 330, endPoint y: 561, distance: 84.9
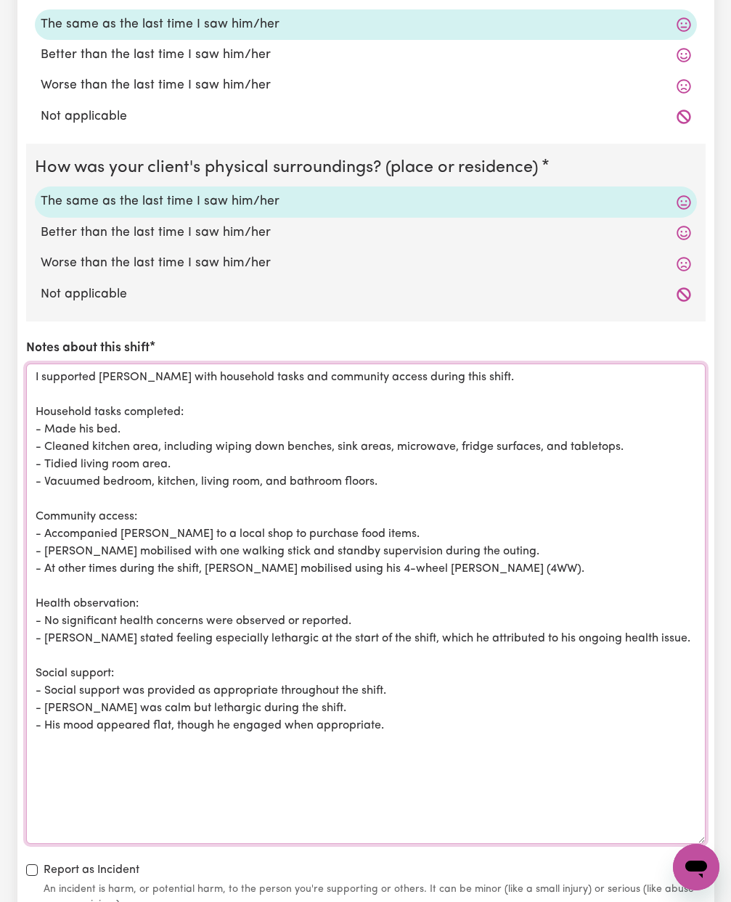
click at [330, 561] on textarea "I supported [PERSON_NAME] with household tasks and community access during this…" at bounding box center [365, 604] width 679 height 480
click at [360, 559] on textarea "I supported [PERSON_NAME] with household tasks and community access during this…" at bounding box center [365, 604] width 679 height 480
click at [453, 559] on textarea "I supported [PERSON_NAME] with household tasks and community access during this…" at bounding box center [365, 604] width 679 height 480
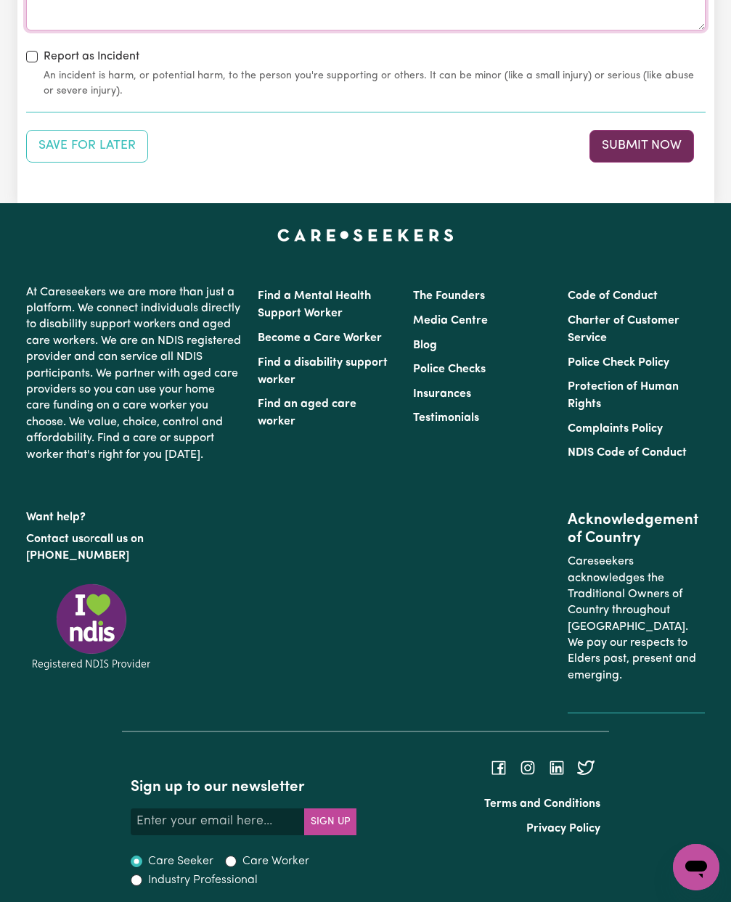
scroll to position [2287, 1]
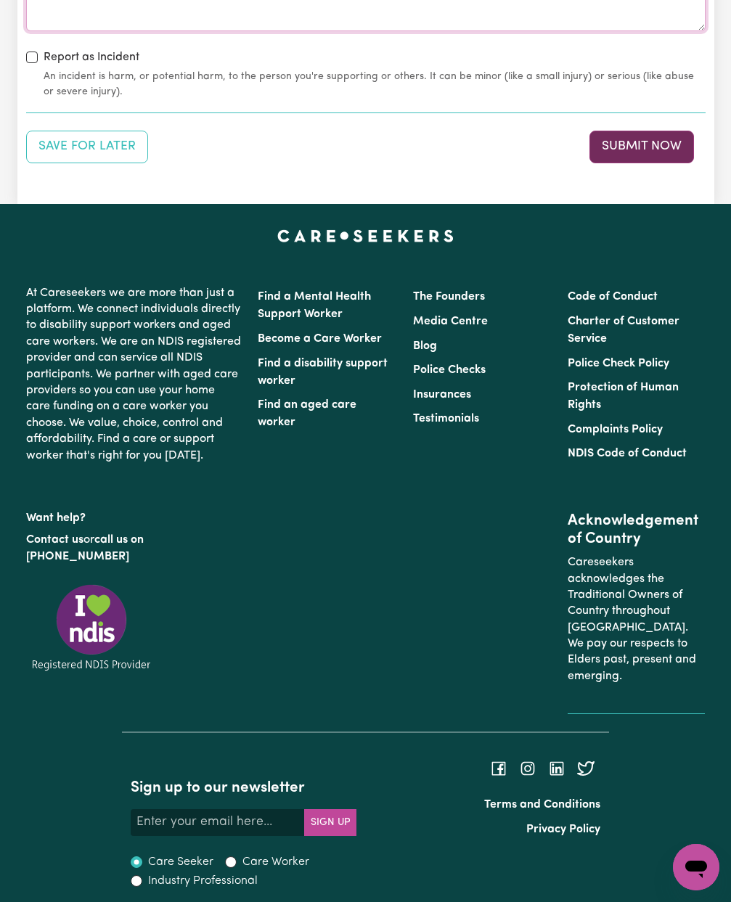
type textarea "I supported [PERSON_NAME] with household tasks and community access during this…"
click at [633, 133] on button "Submit Now" at bounding box center [641, 147] width 104 height 32
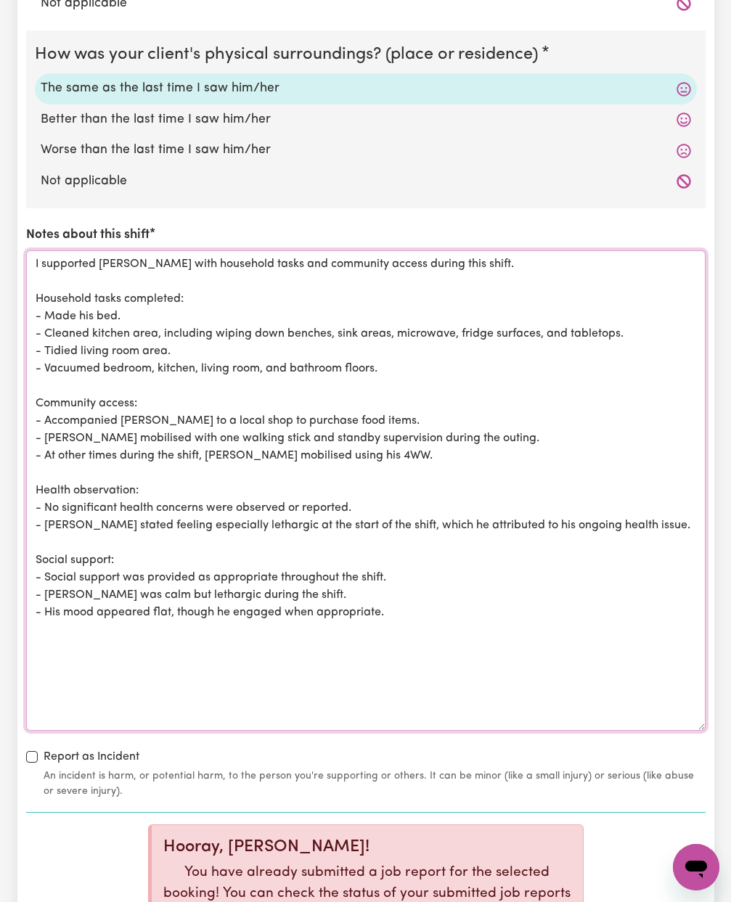
scroll to position [1588, 0]
drag, startPoint x: 391, startPoint y: 615, endPoint x: -60, endPoint y: 230, distance: 593.4
click at [0, 230] on html "Menu About us How it works Safety & resources Blog Find jobs [PERSON_NAME] Subm…" at bounding box center [365, 115] width 731 height 3407
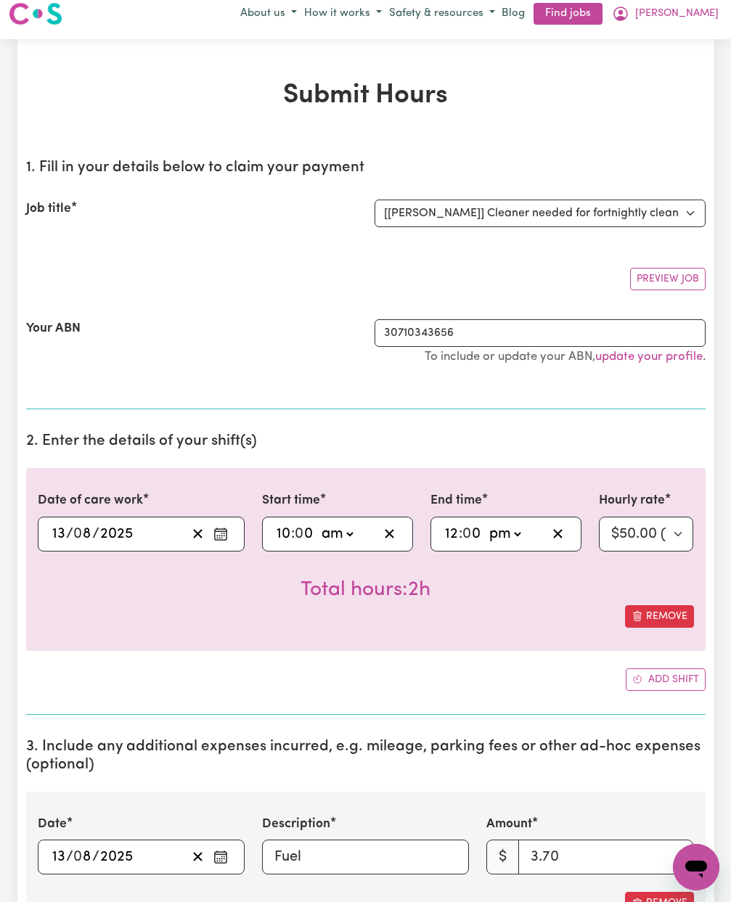
scroll to position [12, 0]
click at [225, 530] on icon "Enter the date of care work" at bounding box center [220, 533] width 15 height 15
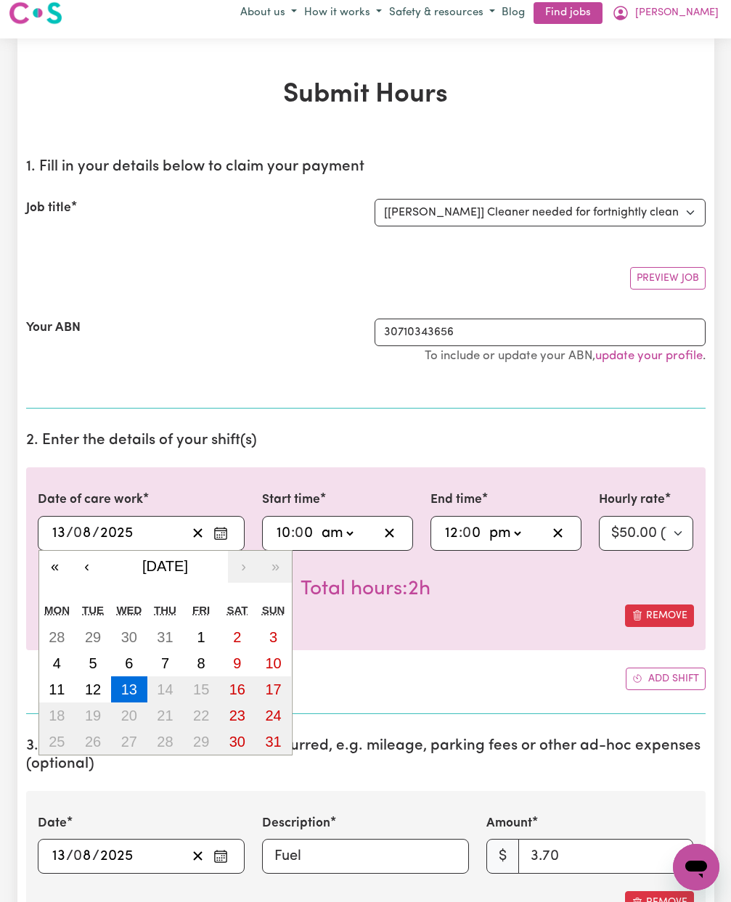
click at [225, 530] on icon "Enter the date of care work" at bounding box center [220, 533] width 15 height 15
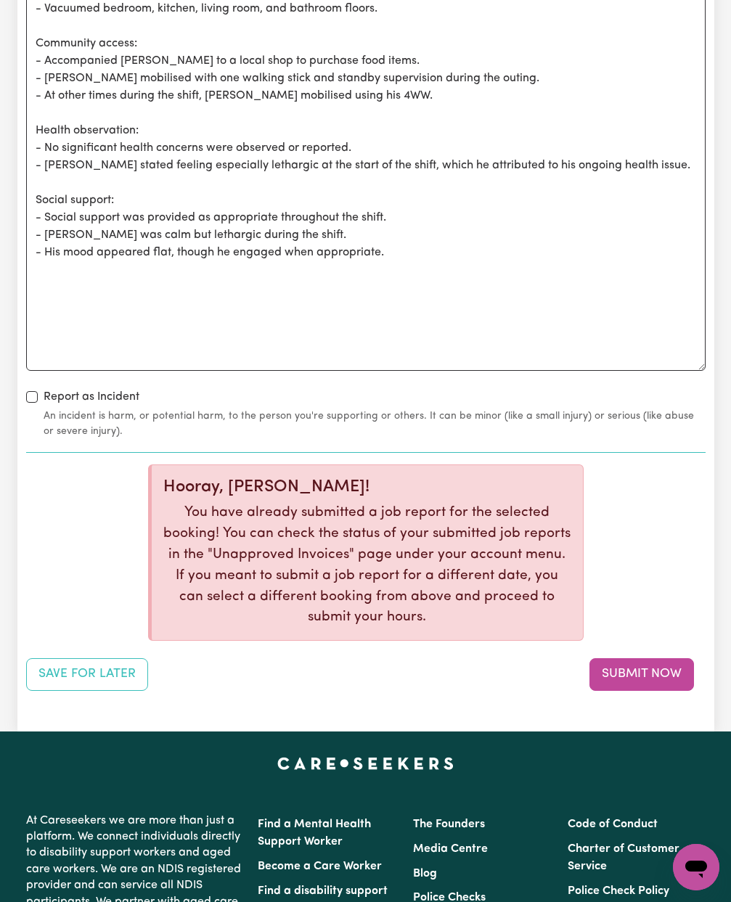
scroll to position [1948, 0]
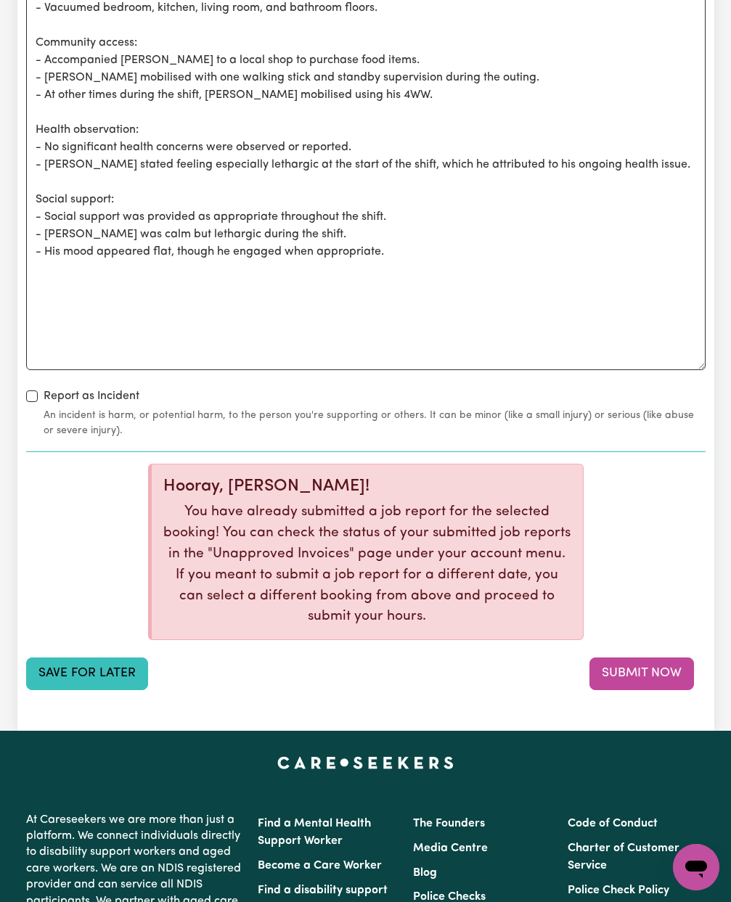
click at [92, 663] on button "Save for Later" at bounding box center [87, 673] width 122 height 32
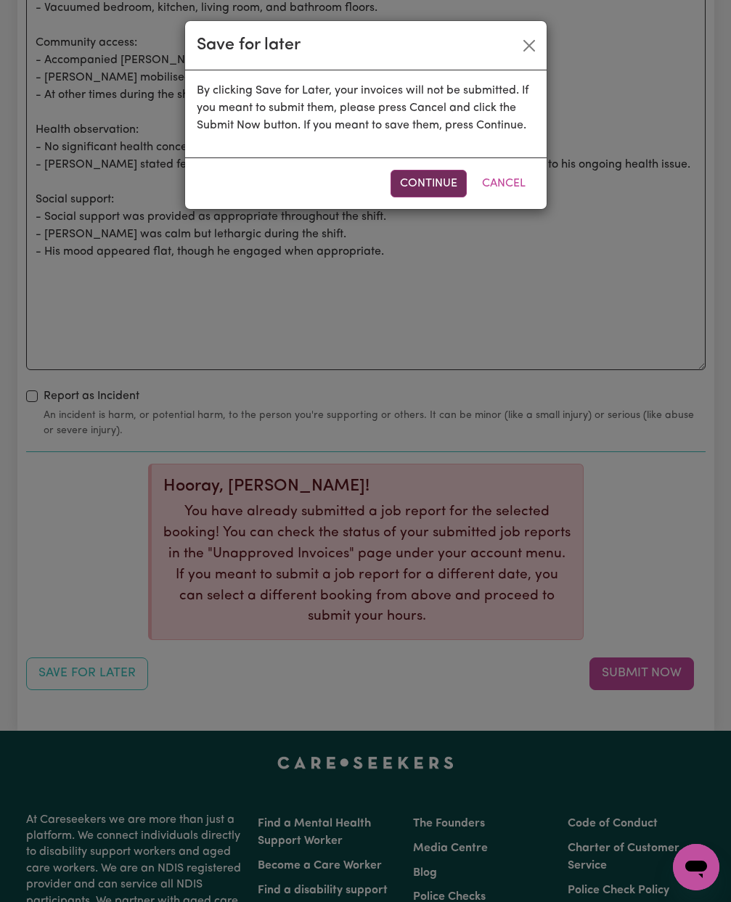
click at [419, 184] on button "Continue" at bounding box center [428, 184] width 76 height 28
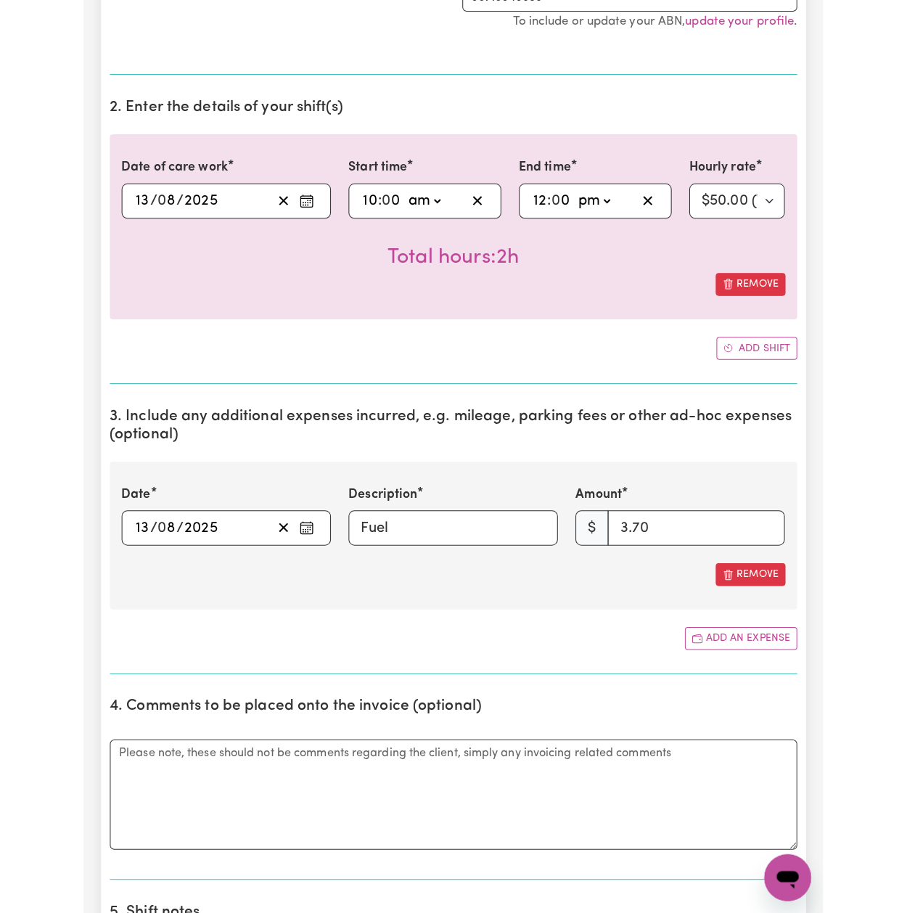
scroll to position [239, 0]
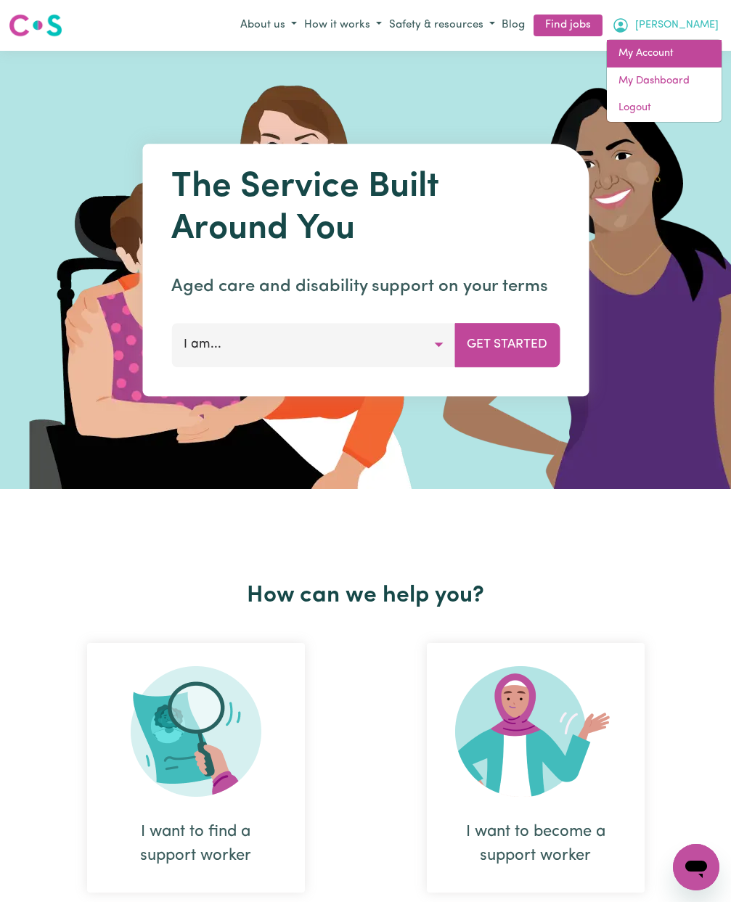
click at [665, 47] on link "My Account" at bounding box center [664, 54] width 115 height 28
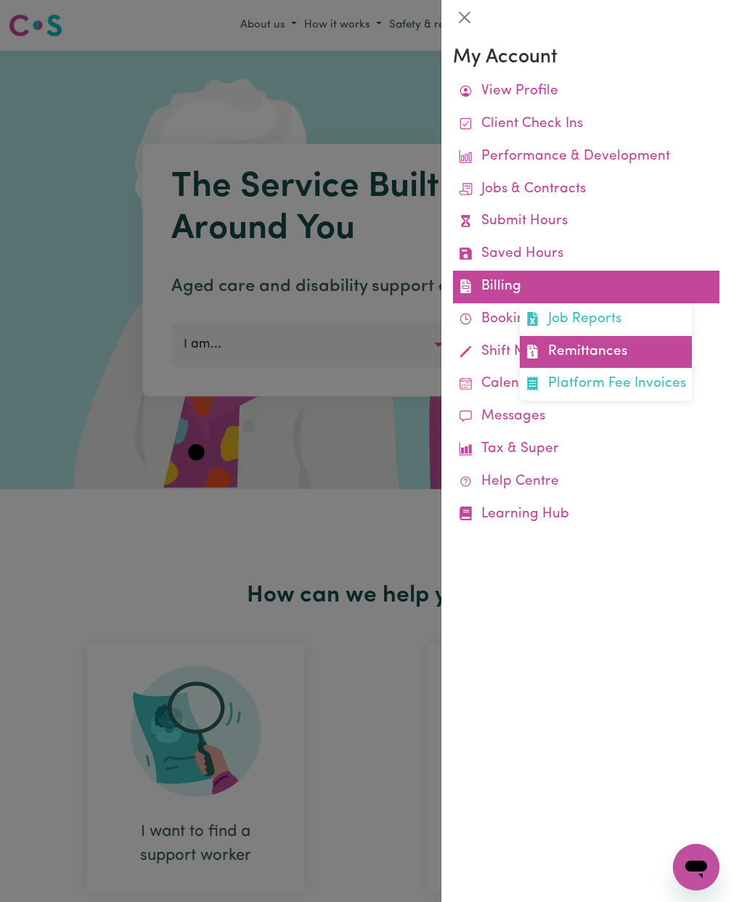
click at [564, 340] on link "Remittances" at bounding box center [606, 352] width 172 height 33
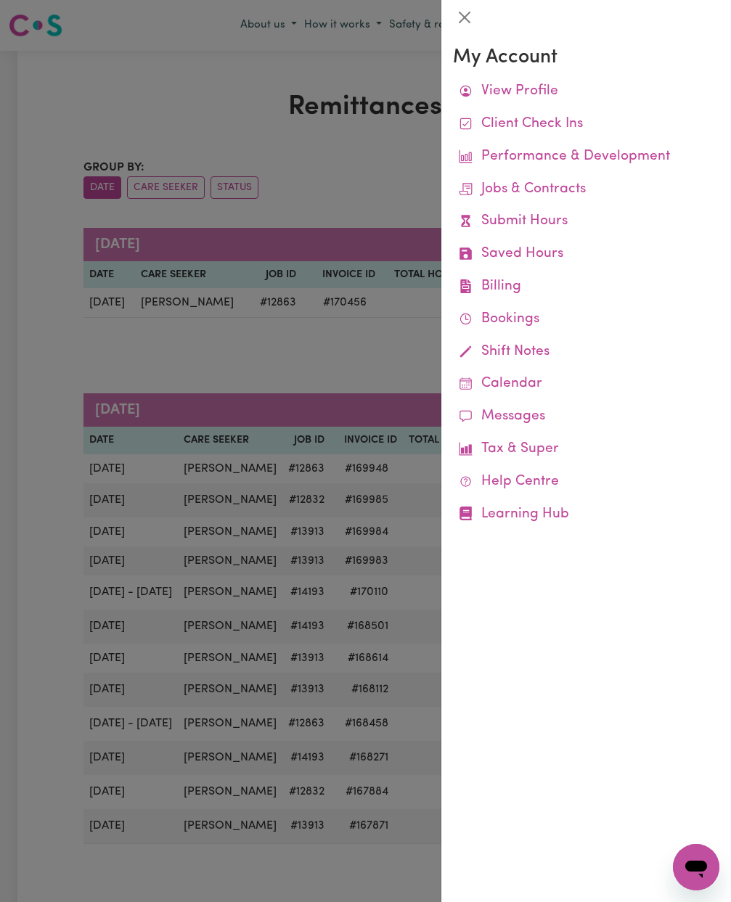
click at [216, 42] on div at bounding box center [365, 451] width 731 height 902
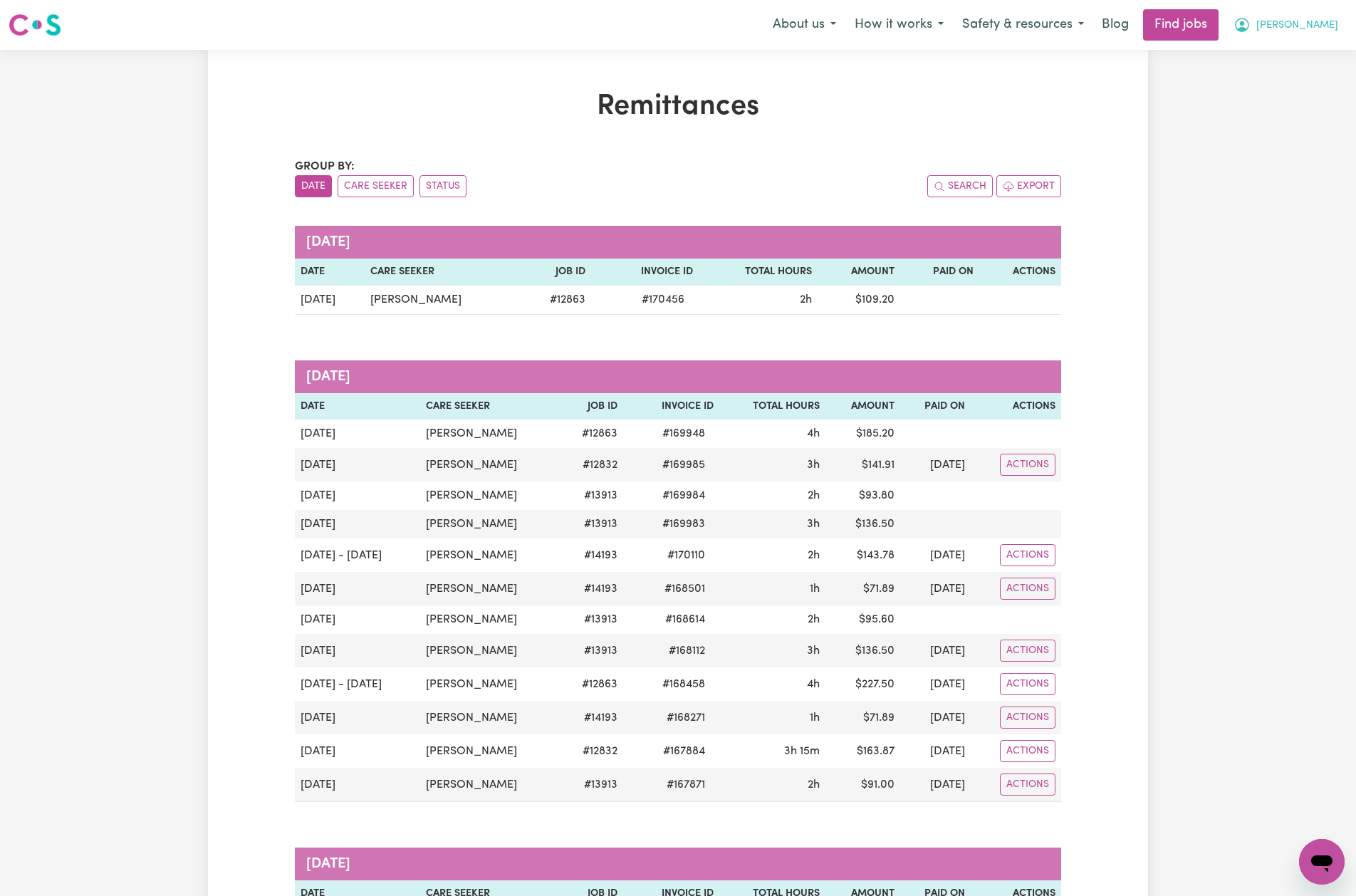
click at [717, 27] on span "[PERSON_NAME]" at bounding box center [1297, 26] width 81 height 16
click at [717, 55] on link "My Account" at bounding box center [1290, 56] width 113 height 27
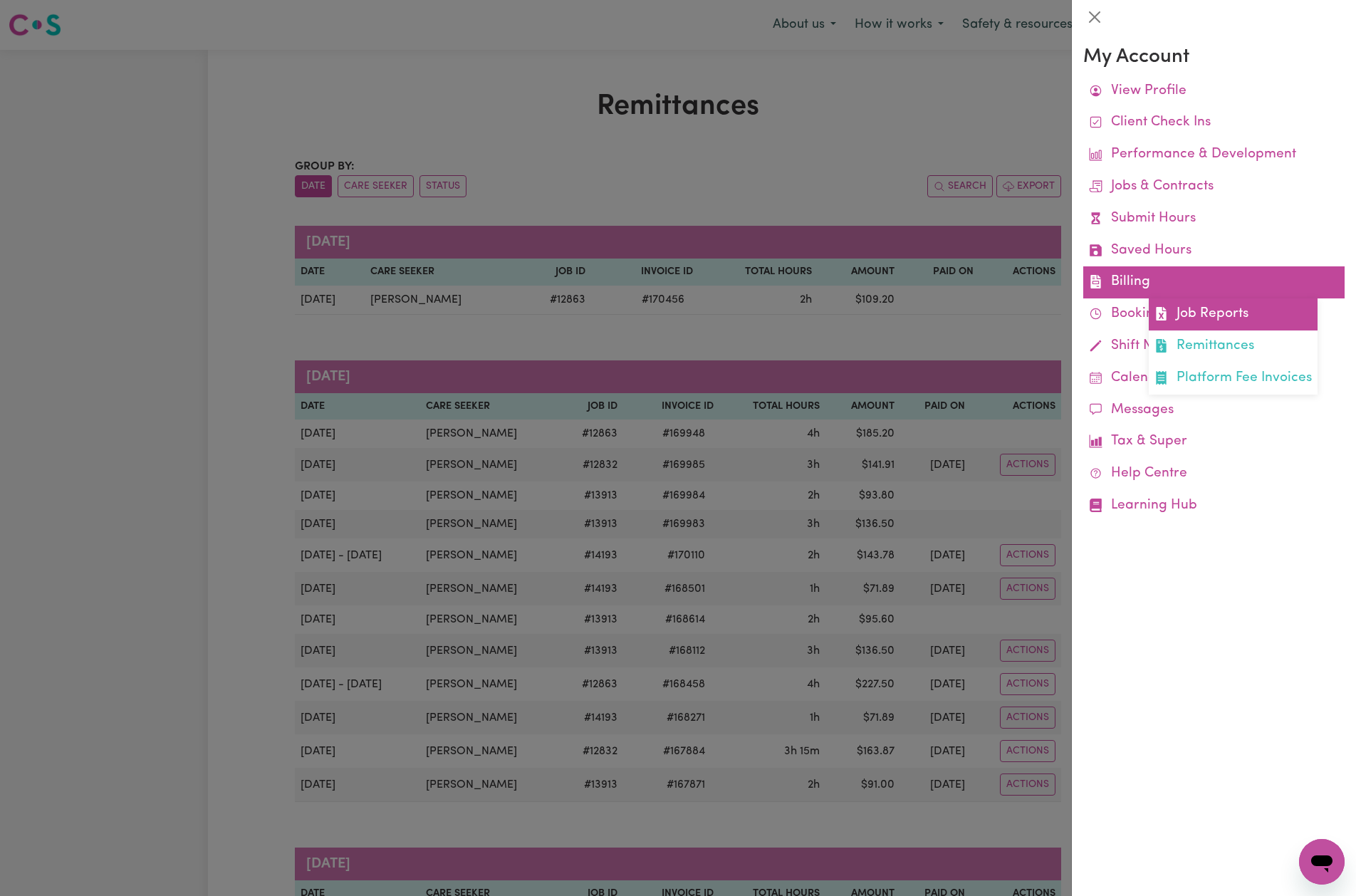
click at [717, 319] on link "Job Reports" at bounding box center [1233, 314] width 169 height 32
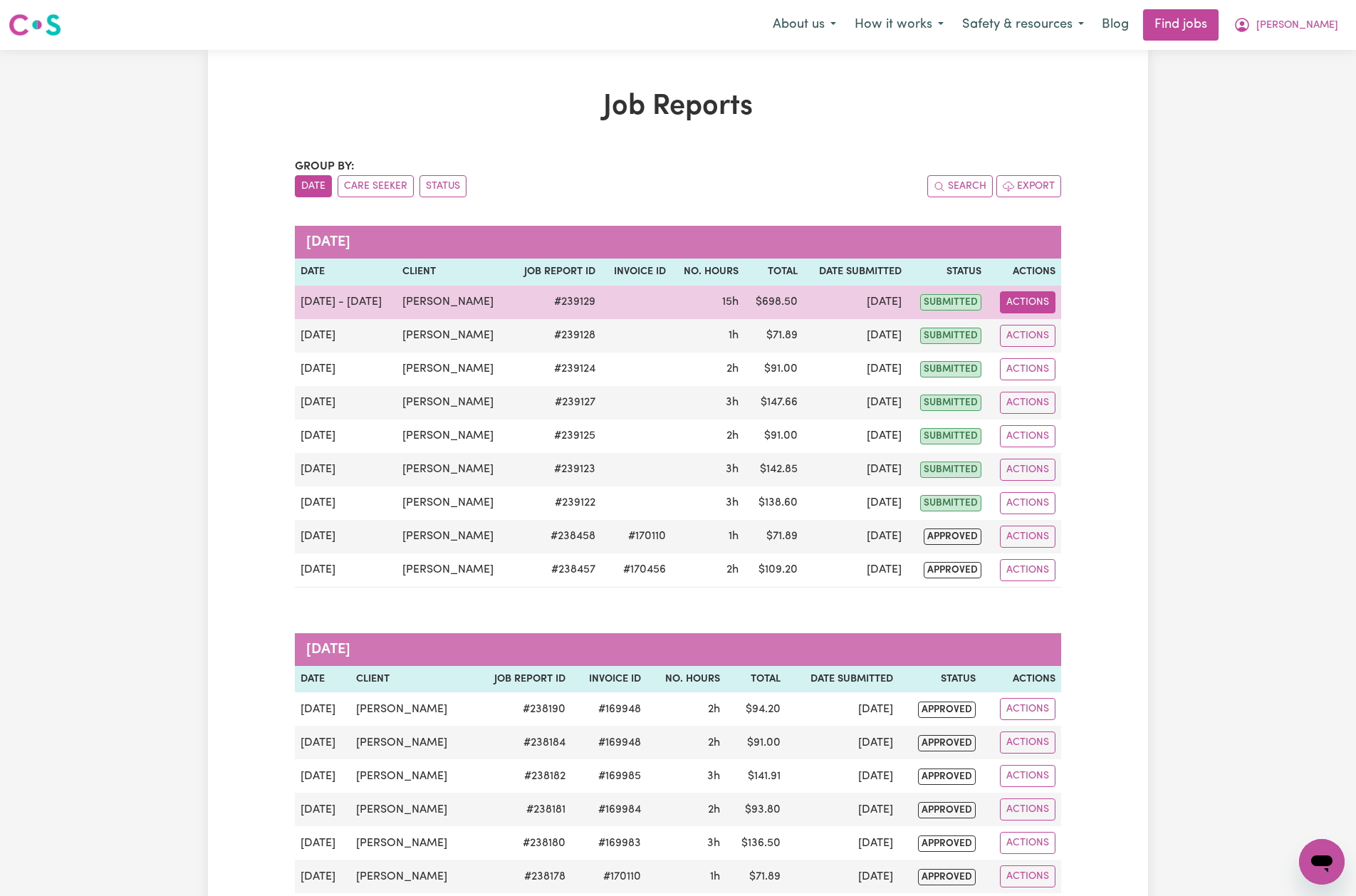
click at [717, 302] on button "Actions" at bounding box center [1028, 302] width 56 height 22
click at [717, 330] on link "View Job Report" at bounding box center [1062, 335] width 122 height 28
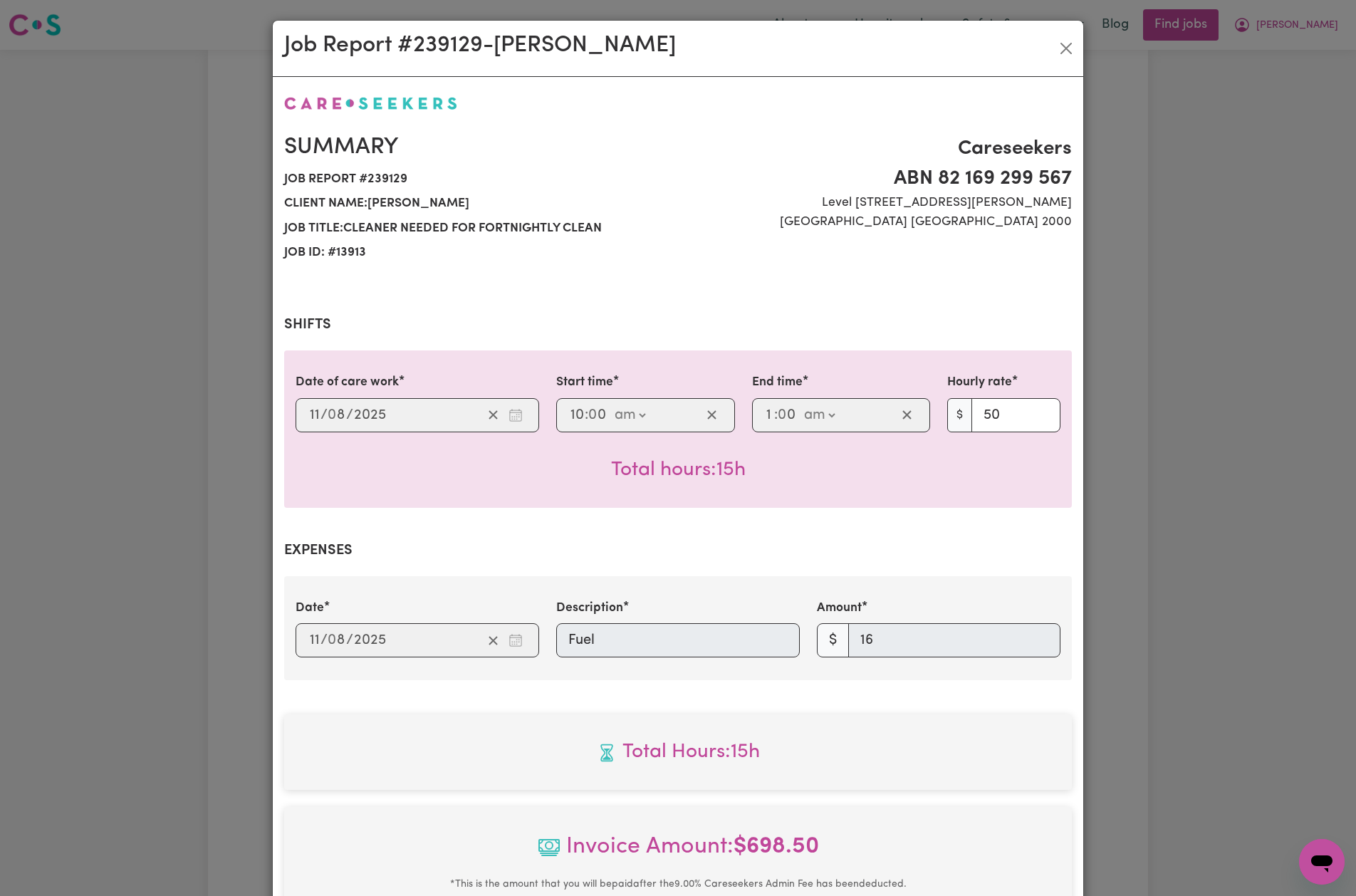
select select "50-Weekday"
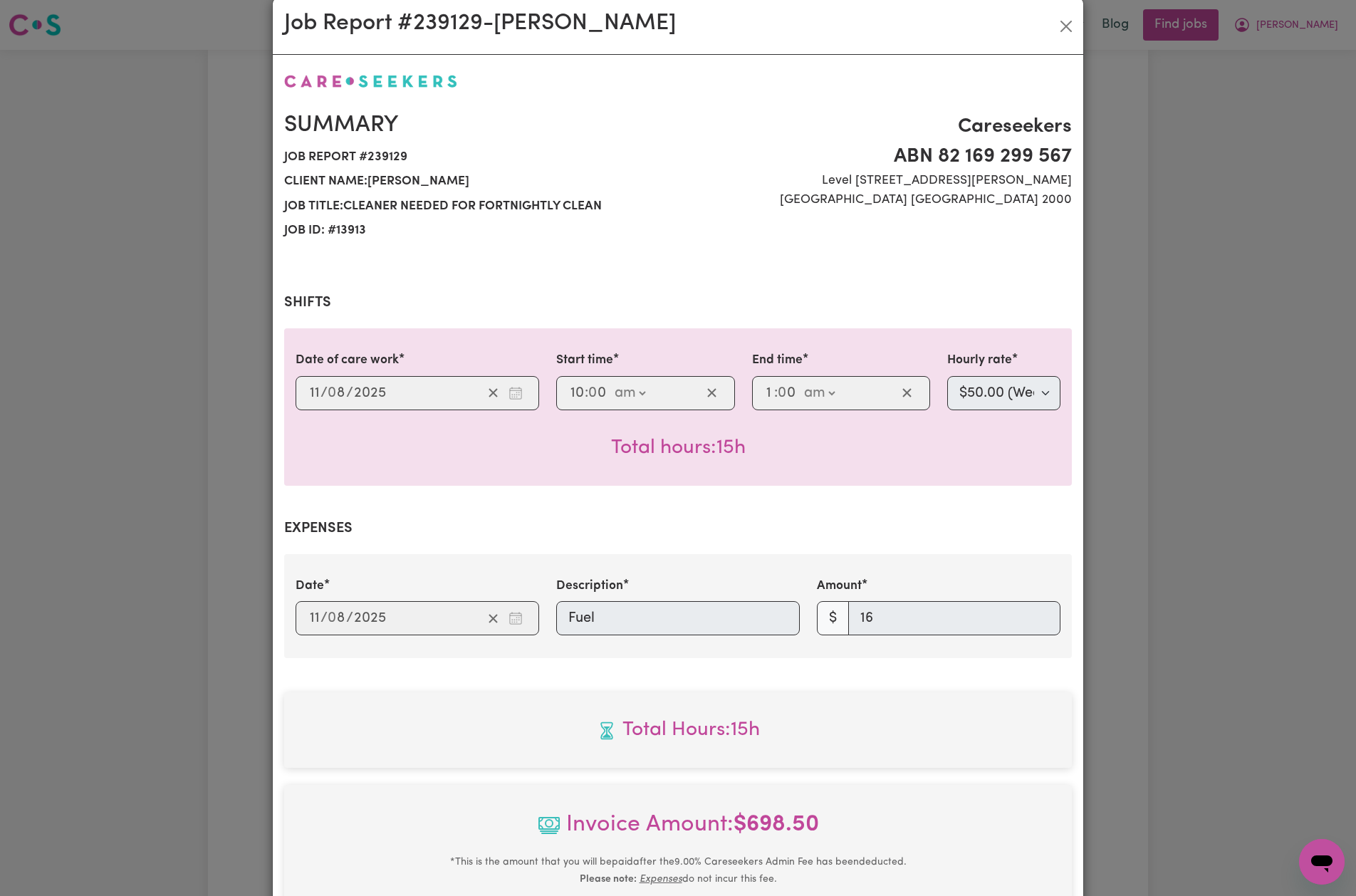
scroll to position [26, 0]
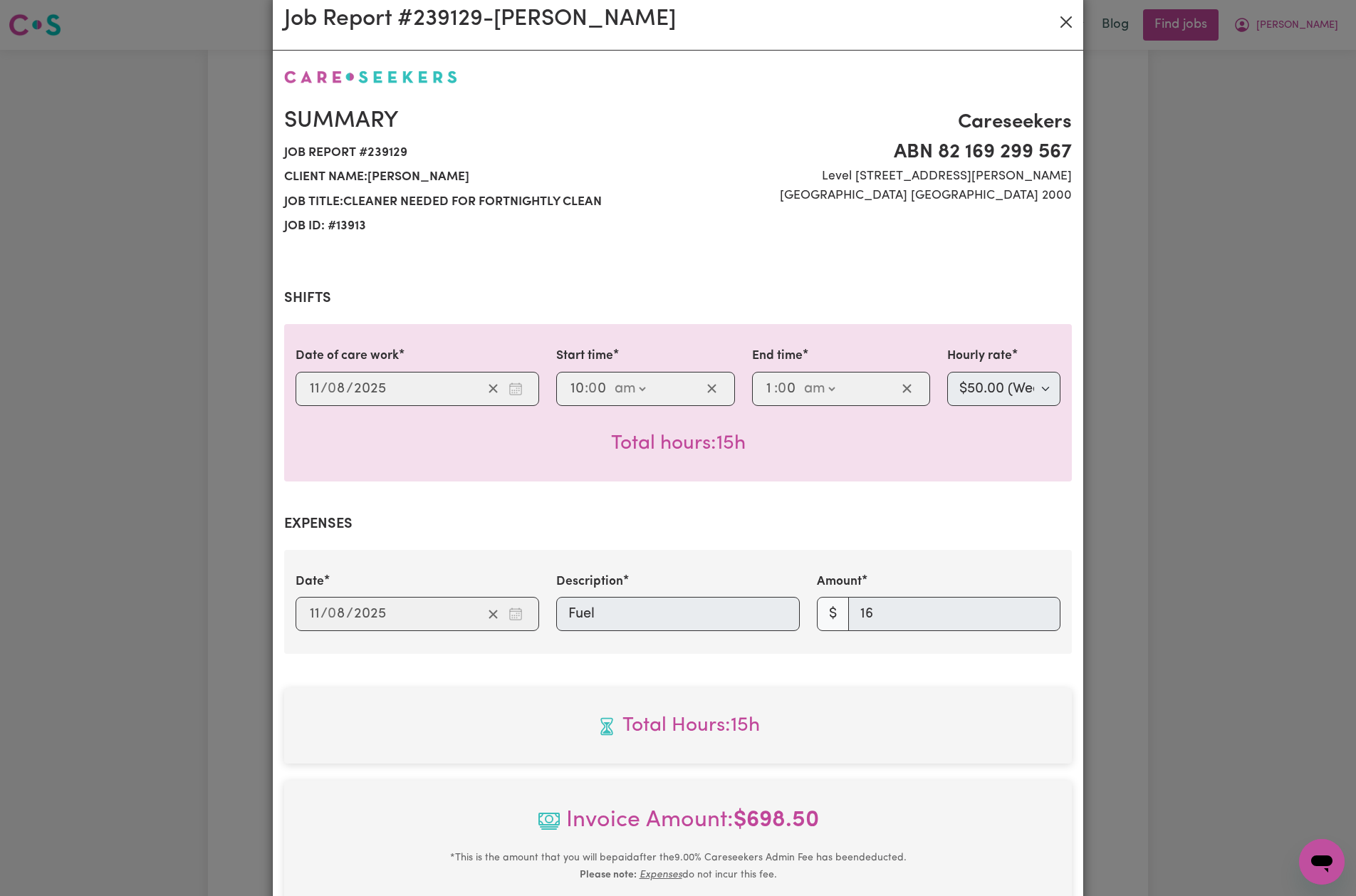
click at [717, 19] on button "Close" at bounding box center [1066, 22] width 23 height 23
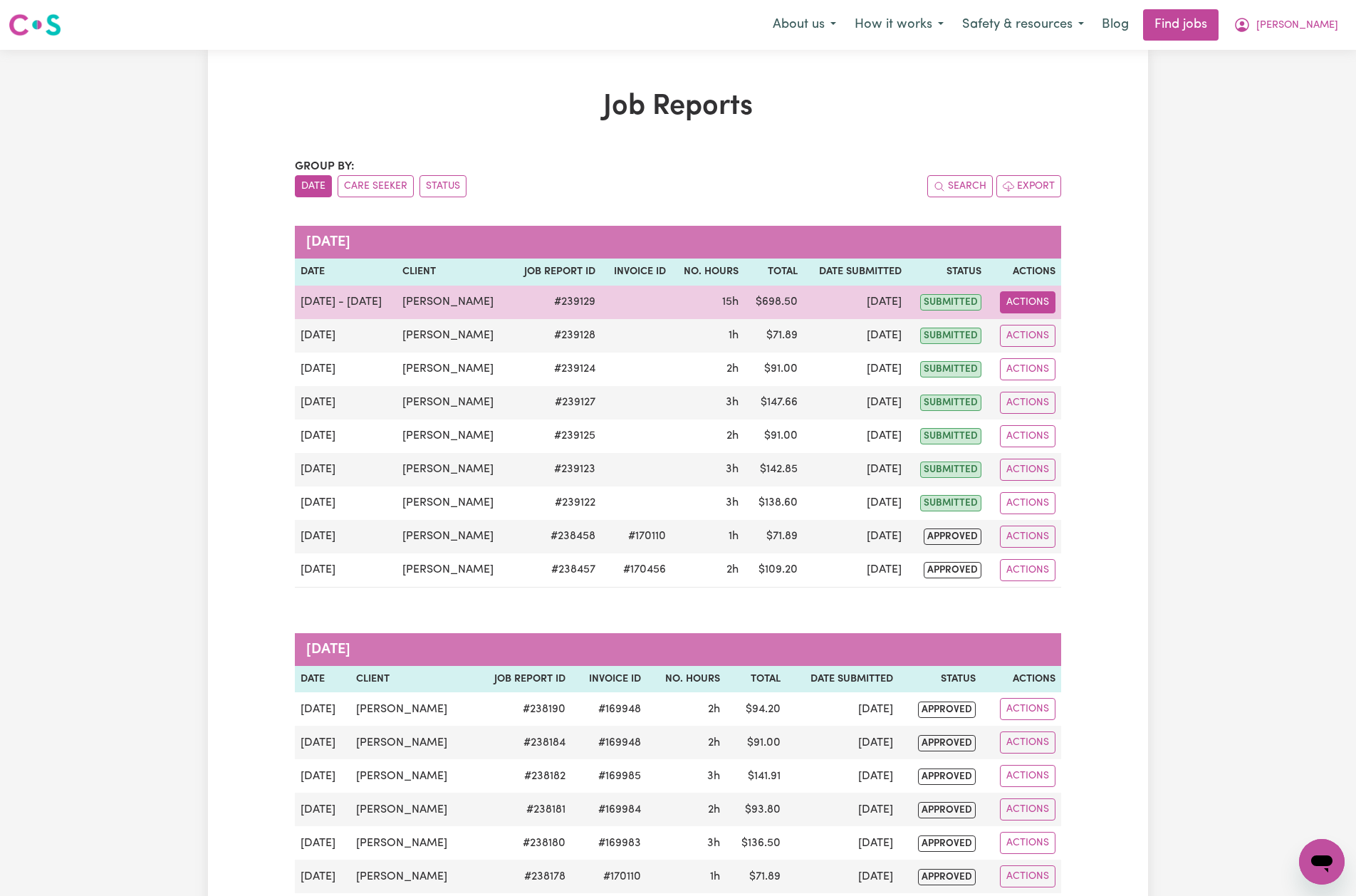
click at [717, 301] on button "Actions" at bounding box center [1028, 302] width 56 height 22
click at [717, 360] on link "Delete" at bounding box center [1062, 363] width 122 height 28
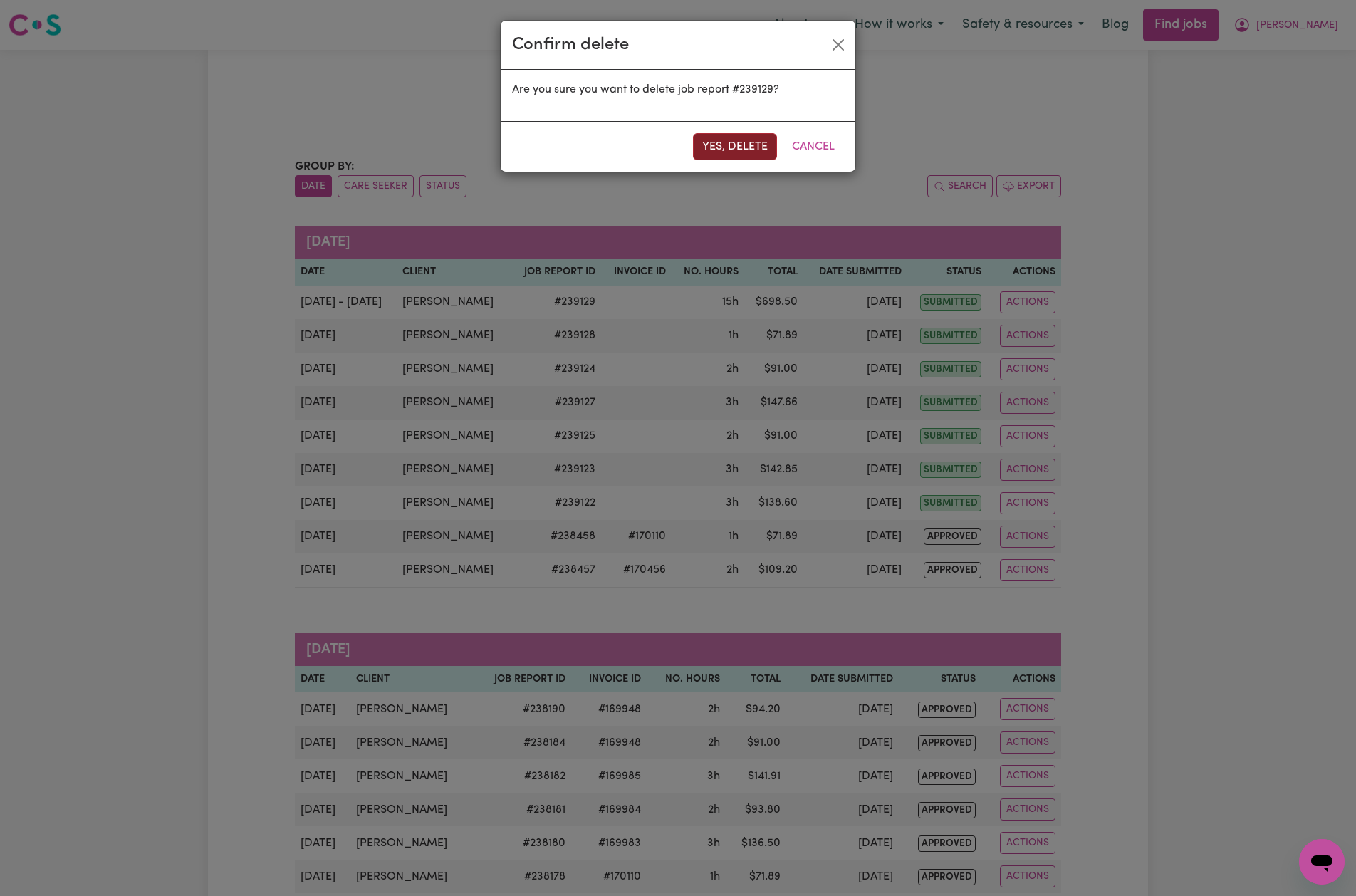
click at [717, 144] on button "Yes, delete" at bounding box center [735, 147] width 84 height 27
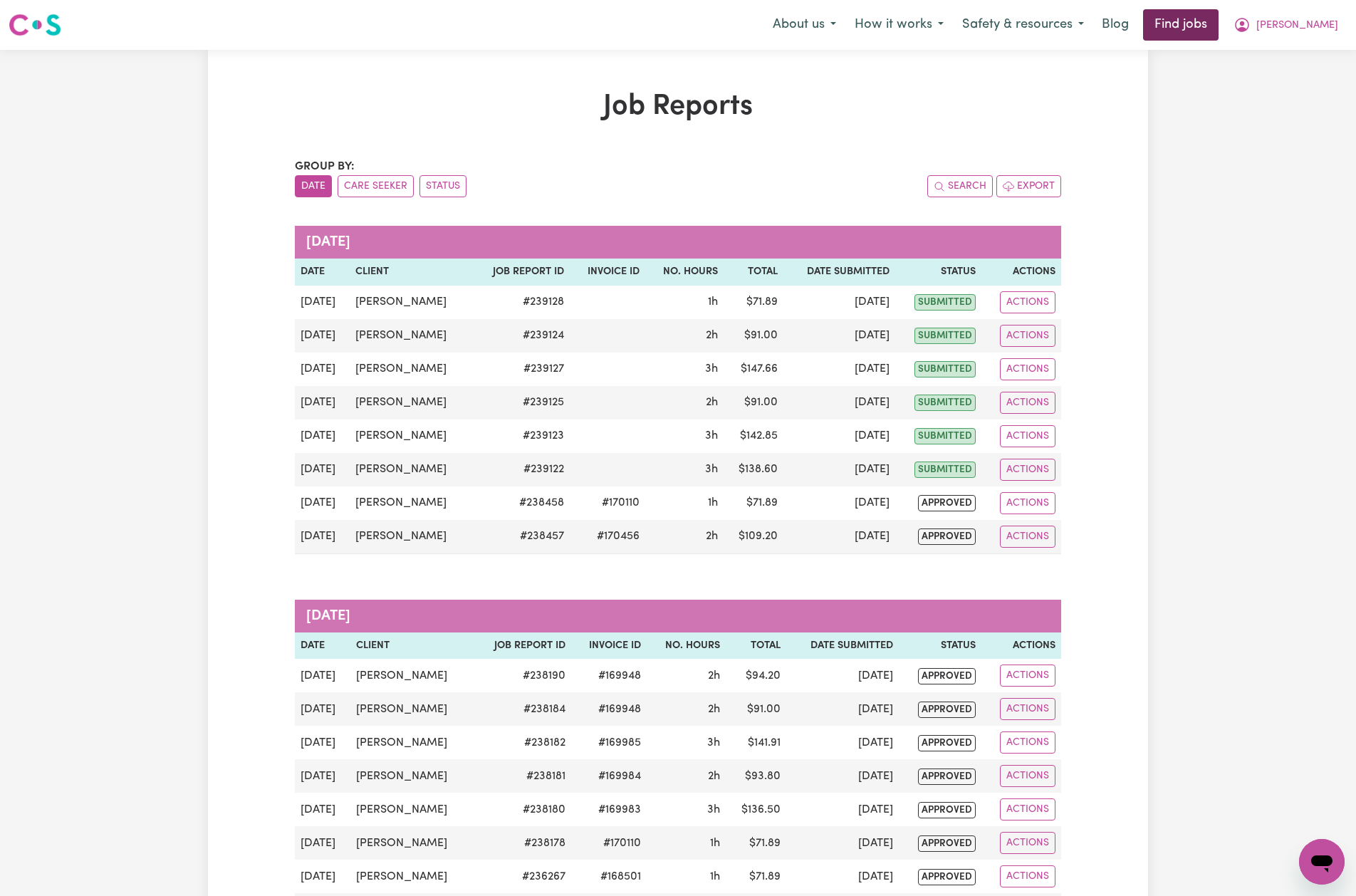
click at [1219, 26] on link "Find jobs" at bounding box center [1181, 25] width 76 height 31
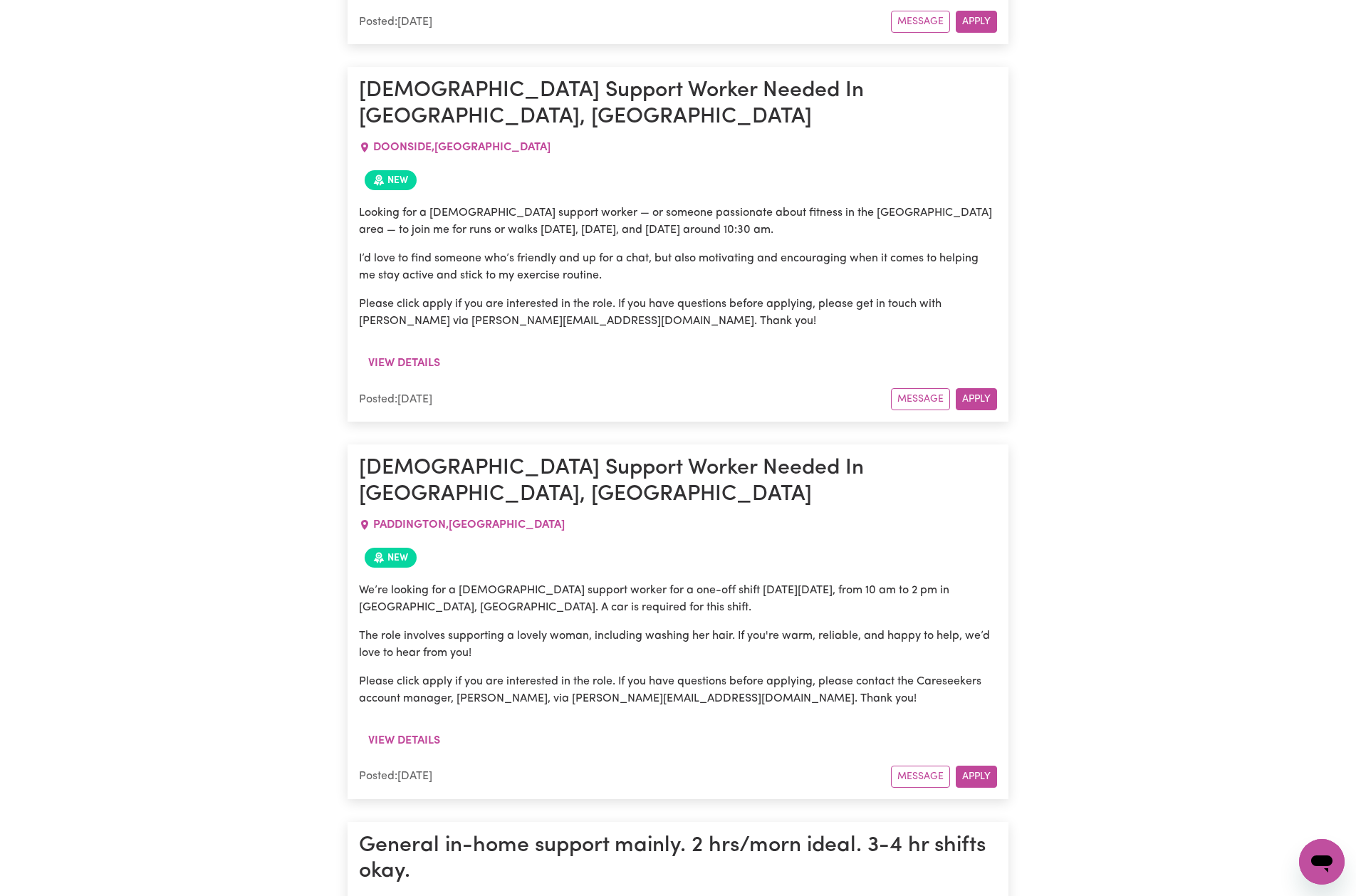
scroll to position [10955, 0]
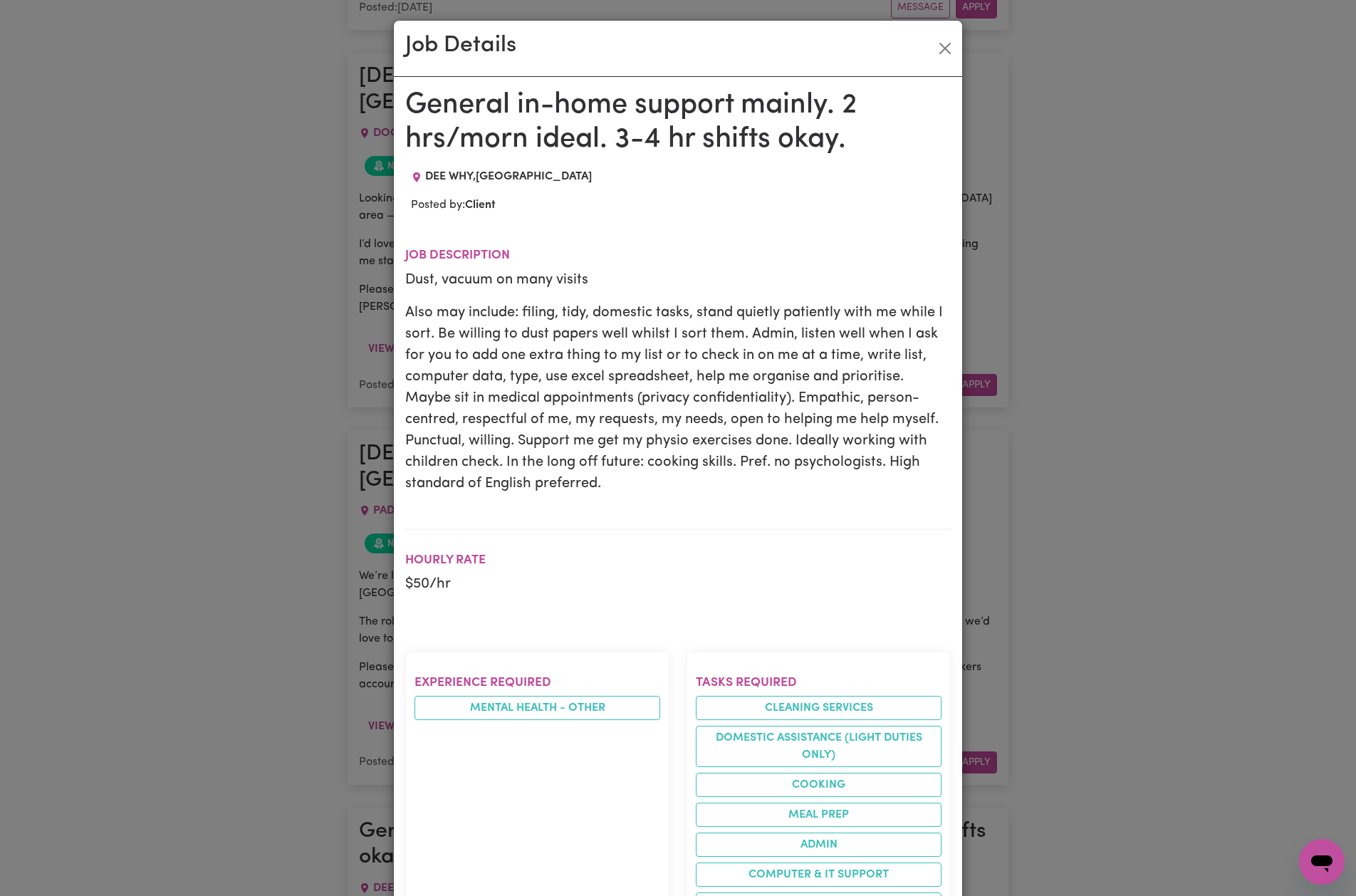
scroll to position [0, 0]
click at [1139, 142] on div "Job Details General in-home support mainly. 2 hrs/morn ideal. 3-4 hr shifts oka…" at bounding box center [678, 448] width 1356 height 896
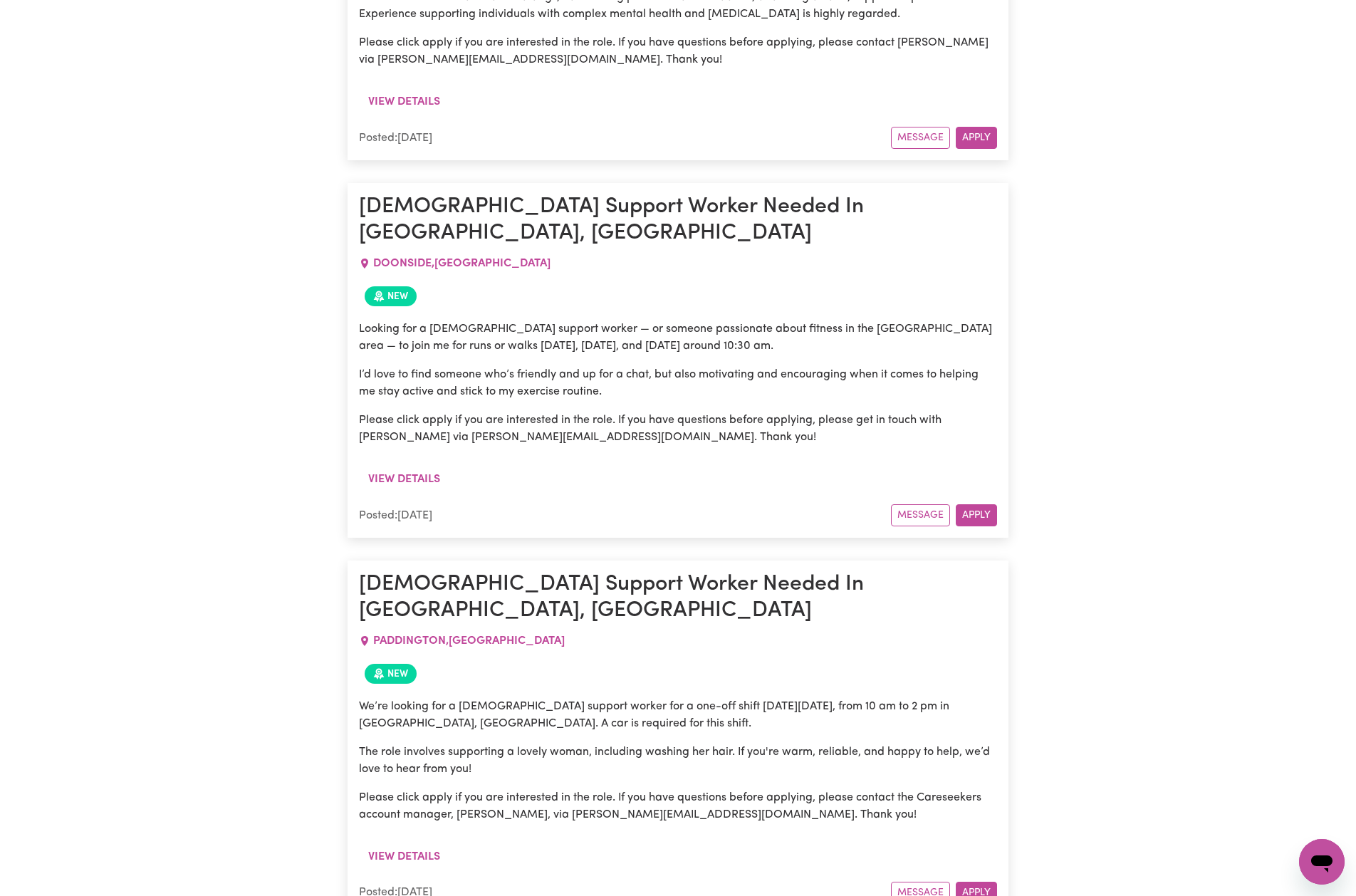
scroll to position [10824, 0]
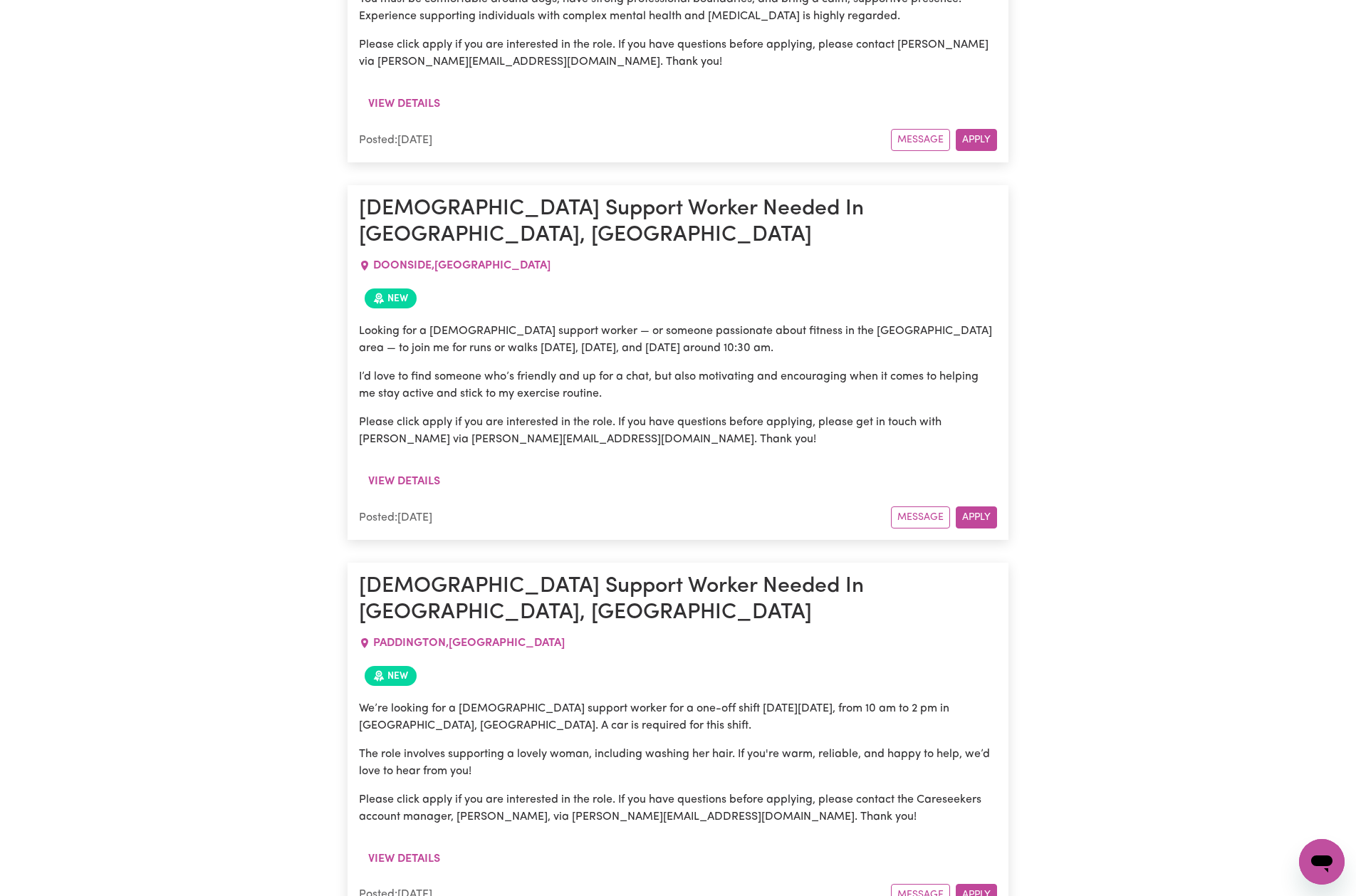
drag, startPoint x: 363, startPoint y: 146, endPoint x: 518, endPoint y: 206, distance: 166.2
copy article "General in-home support mainly. 2 hrs/morn ideal. 3-4 hr shifts okay. DEE WHY ,…"
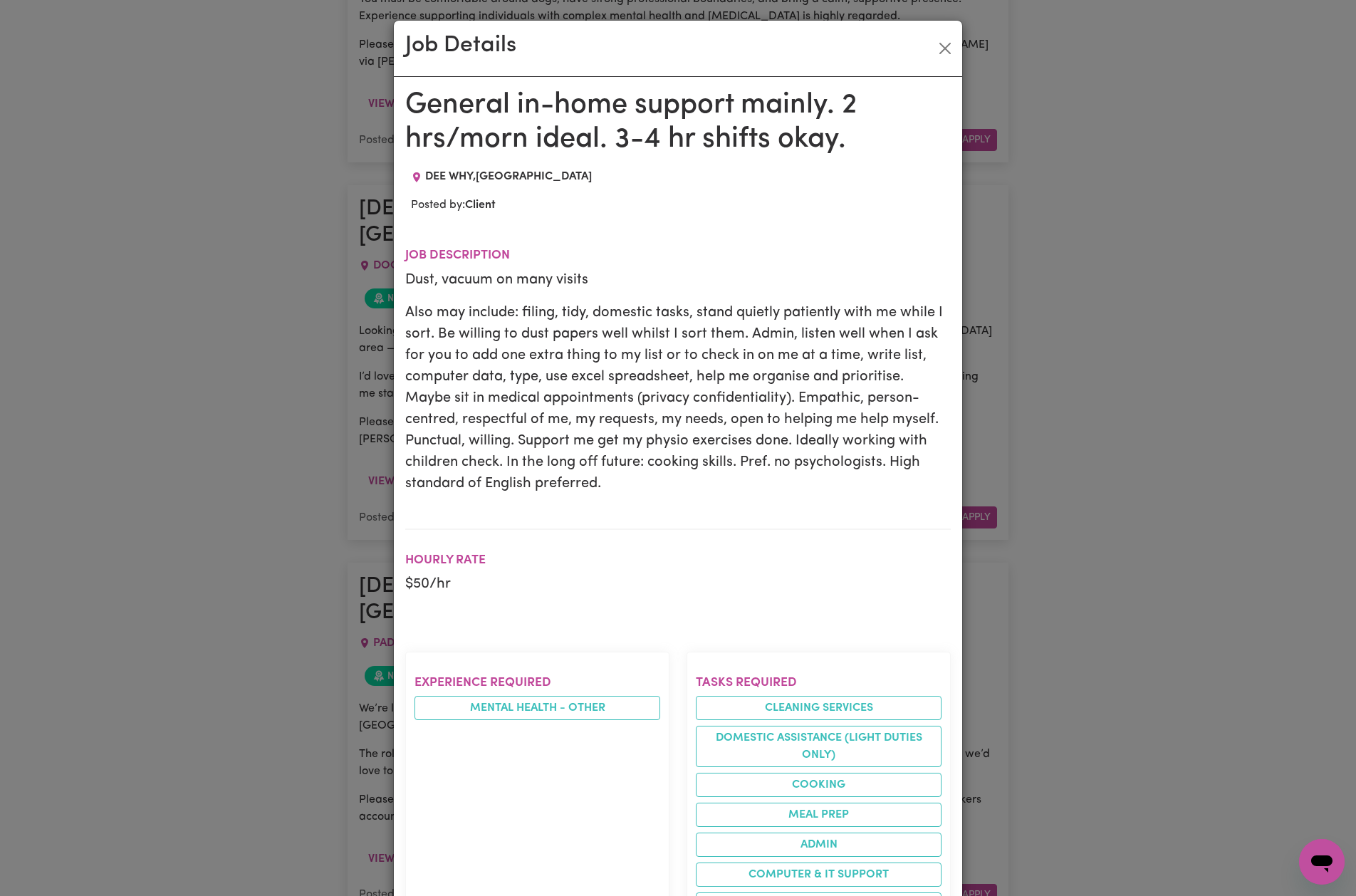
scroll to position [0, 0]
click at [1164, 177] on div "Job Details General in-home support mainly. 2 hrs/morn ideal. 3-4 hr shifts oka…" at bounding box center [678, 448] width 1356 height 896
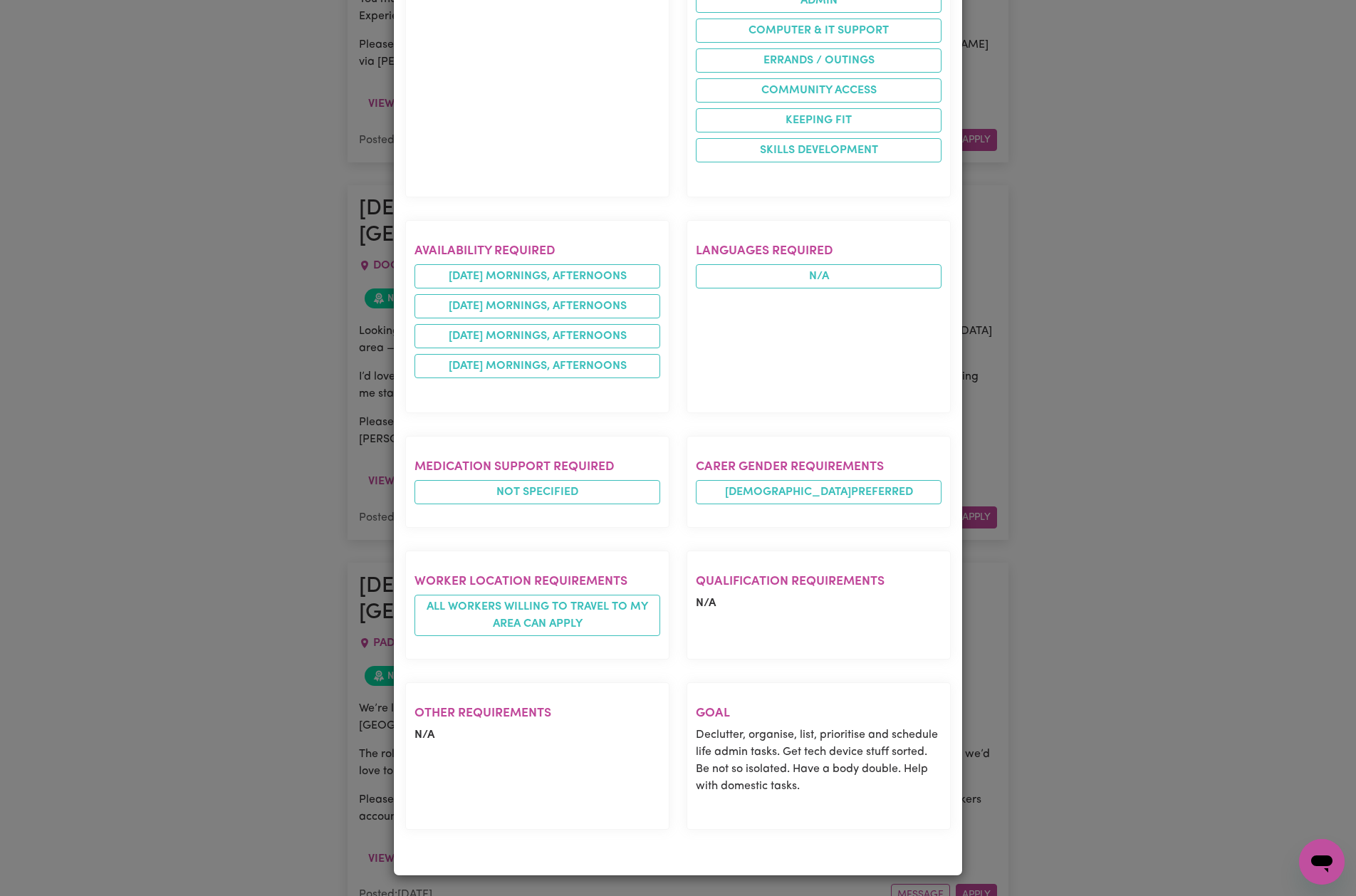
scroll to position [843, 0]
click at [1033, 321] on div "Job Details General in-home support mainly. 2 hrs/morn ideal. 3-4 hr shifts oka…" at bounding box center [678, 448] width 1356 height 896
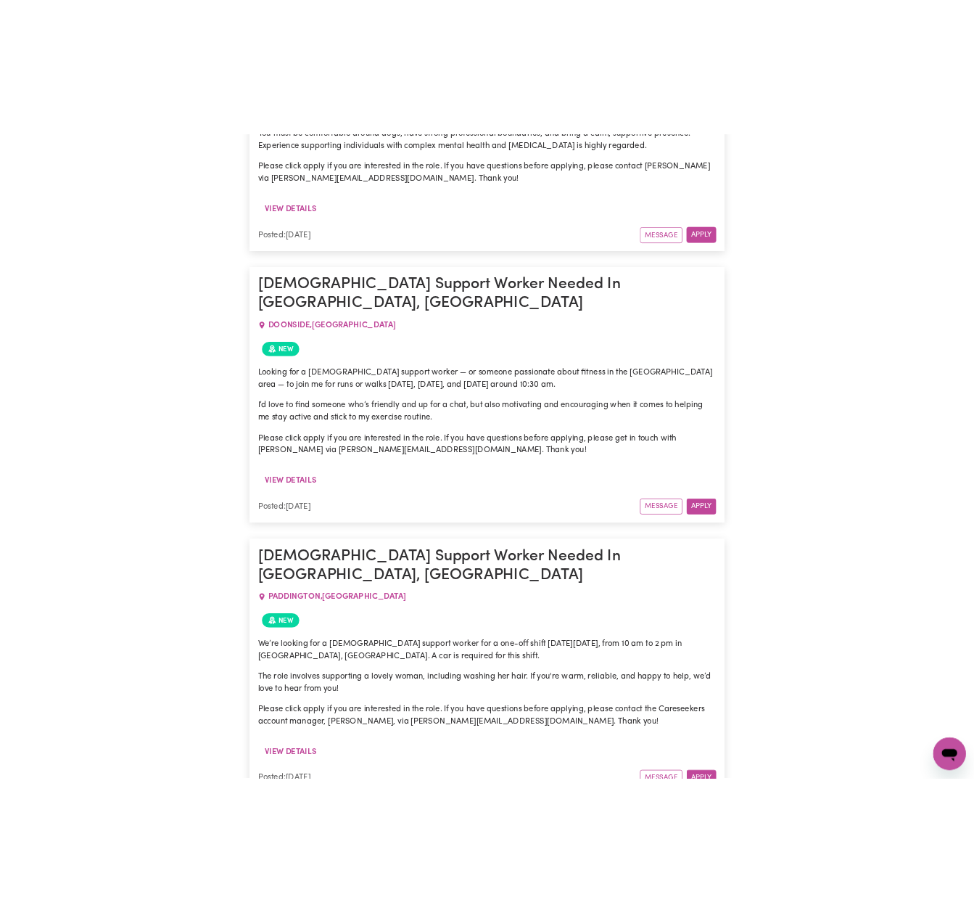
scroll to position [0, 0]
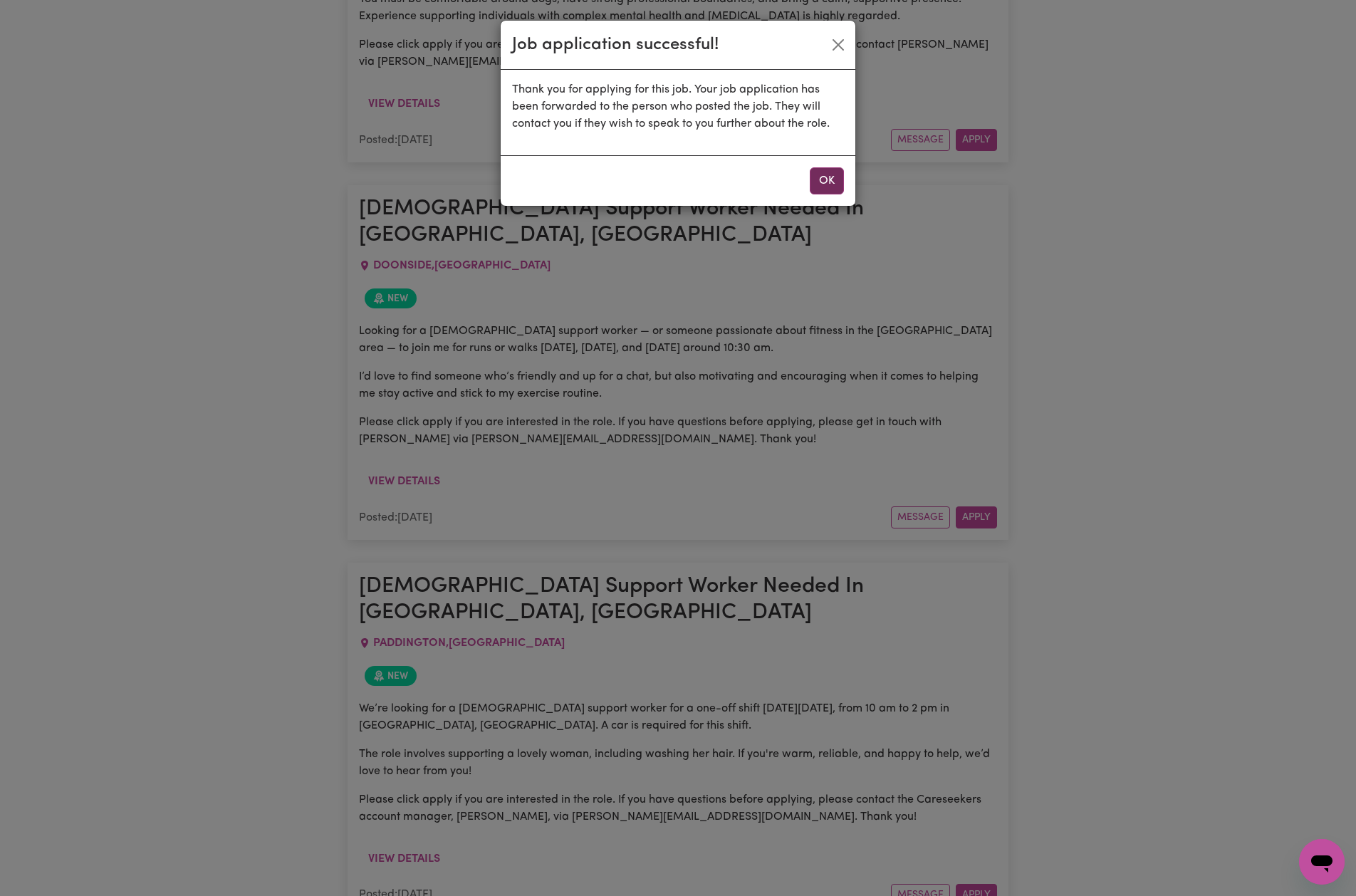
click at [826, 178] on button "OK" at bounding box center [827, 182] width 34 height 27
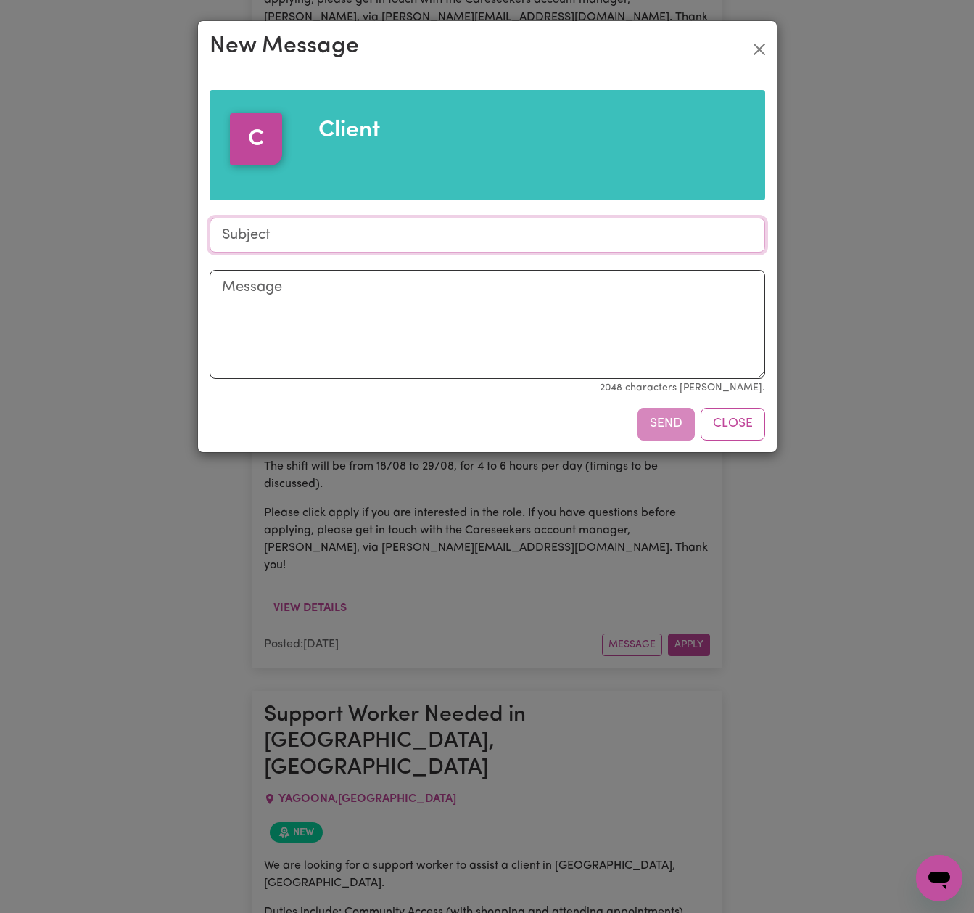
click at [421, 239] on input "Subject" at bounding box center [488, 235] width 556 height 35
type input "Interest in job offer"
paste textarea "Hello. I'd be interested in discussing Diana's care needs and health and well-b…"
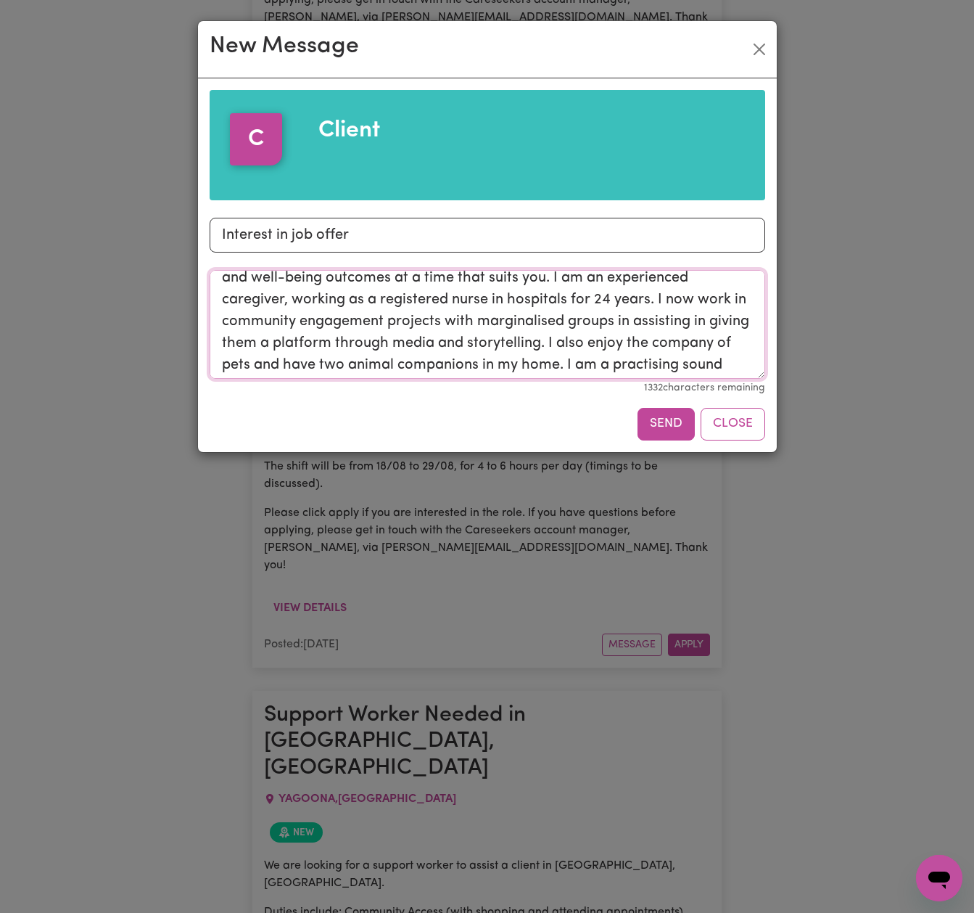
scroll to position [28, 0]
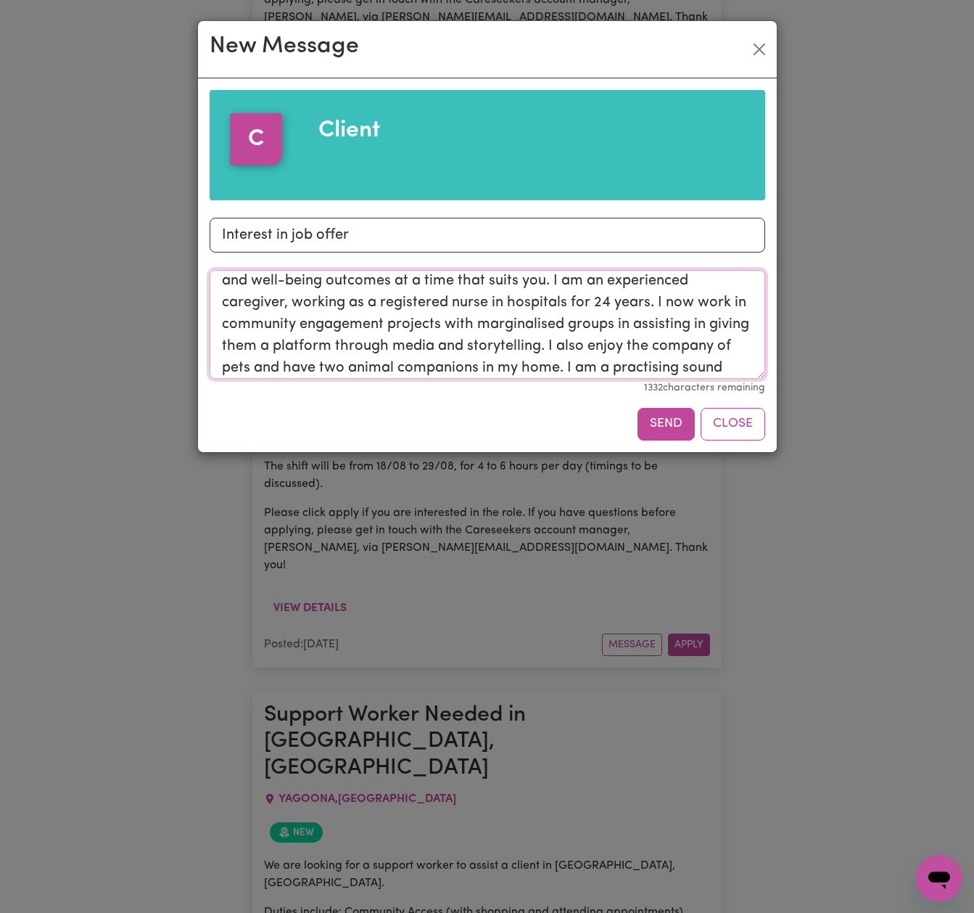
click at [522, 302] on textarea "Hello. I'd be interested in discussing Diana's care needs and health and well-b…" at bounding box center [488, 324] width 556 height 109
drag, startPoint x: 701, startPoint y: 301, endPoint x: 554, endPoint y: 300, distance: 146.6
click at [555, 300] on textarea "Hello. I'd be interested in discussing Diana's care needs and health and well-b…" at bounding box center [488, 324] width 556 height 109
click at [477, 324] on textarea "Hello. I'd be interested in discussing Diana's care needs and health and well-b…" at bounding box center [488, 324] width 556 height 109
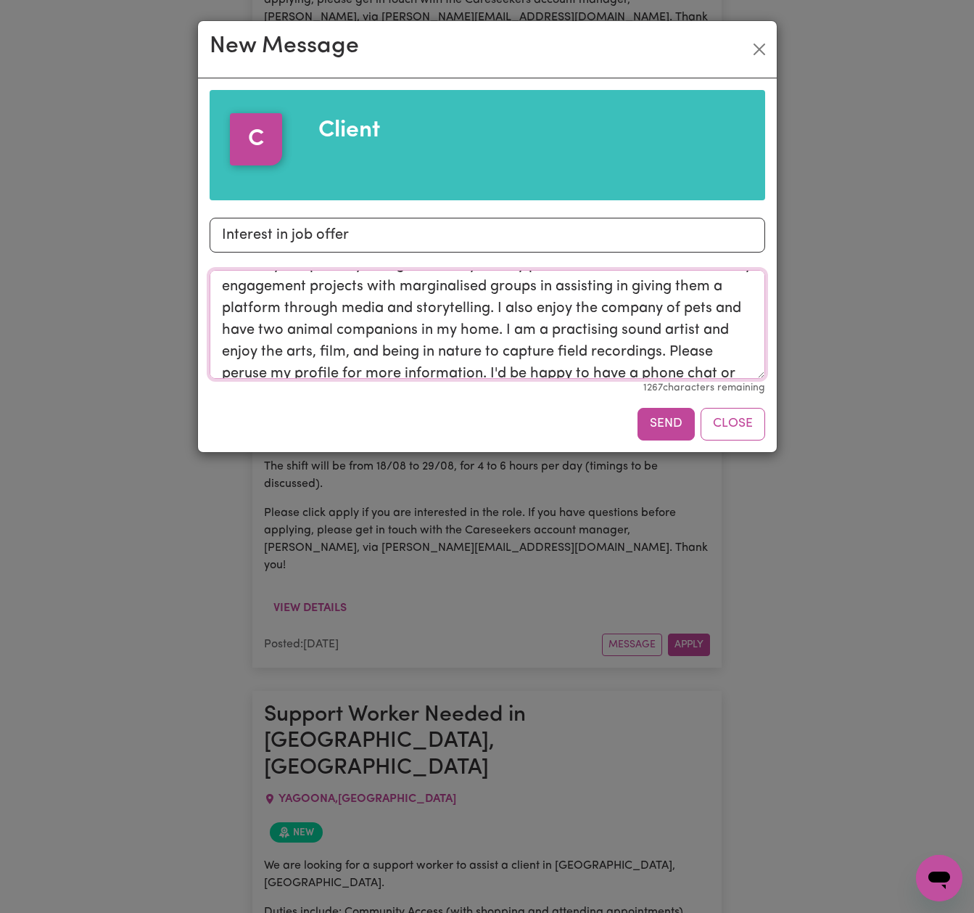
scroll to position [89, 0]
drag, startPoint x: 369, startPoint y: 328, endPoint x: 331, endPoint y: 311, distance: 41.3
click at [330, 311] on textarea "Hello. I'd be interested in discussing Diana's care needs and health and well-b…" at bounding box center [488, 324] width 556 height 109
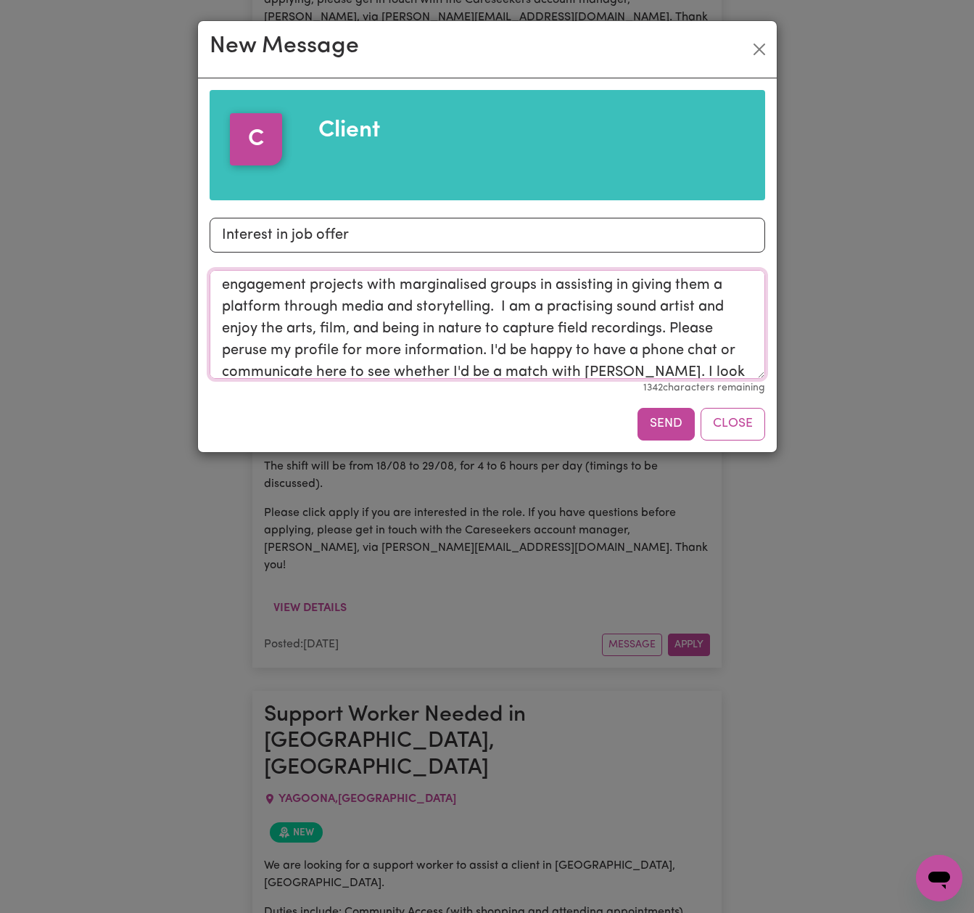
drag, startPoint x: 458, startPoint y: 323, endPoint x: 336, endPoint y: 305, distance: 123.2
click at [336, 305] on textarea "Hello. I'd be interested in discussing Diana's care needs and health and well-b…" at bounding box center [488, 324] width 556 height 109
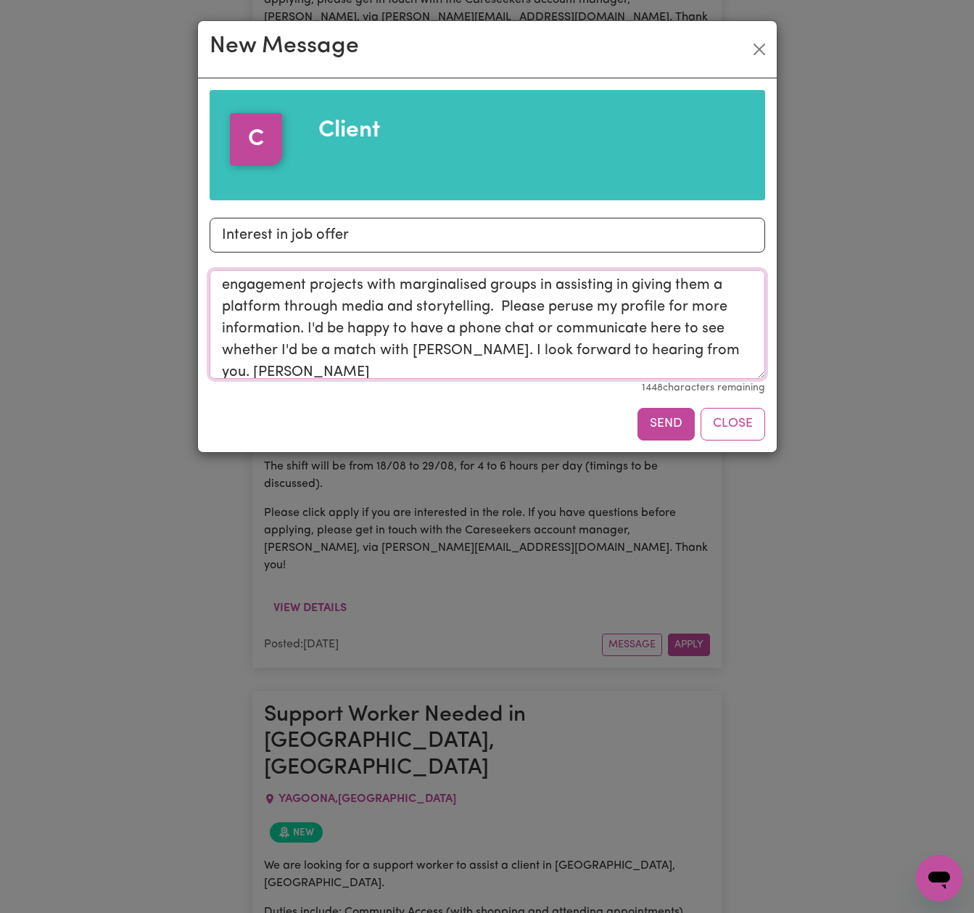
drag, startPoint x: 702, startPoint y: 331, endPoint x: 264, endPoint y: 353, distance: 438.8
click at [263, 353] on textarea "Hello. I'd be interested in discussing Diana's care needs and health and well-b…" at bounding box center [488, 324] width 556 height 109
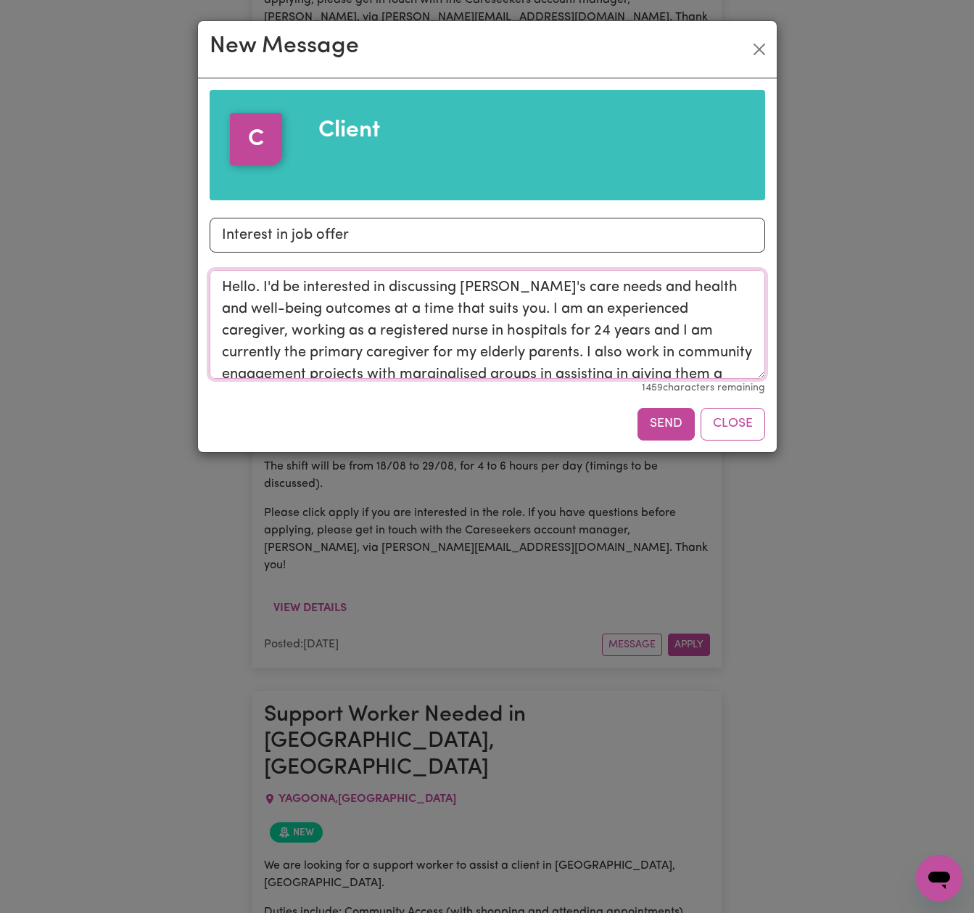
scroll to position [0, 0]
drag, startPoint x: 510, startPoint y: 288, endPoint x: 462, endPoint y: 286, distance: 47.9
click at [463, 286] on textarea "Hello. I'd be interested in discussing Diana's care needs and health and well-b…" at bounding box center [488, 324] width 556 height 109
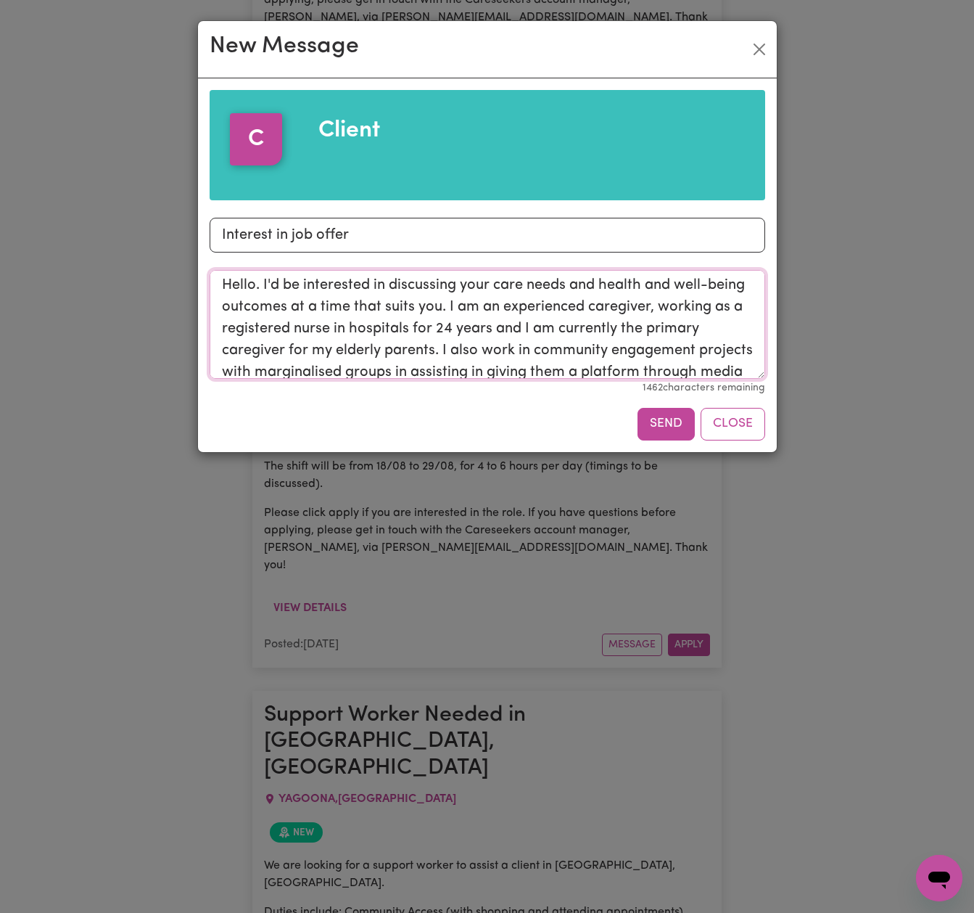
click at [527, 284] on textarea "Hello. I'd be interested in discussing your care needs and health and well-bein…" at bounding box center [488, 324] width 556 height 109
drag, startPoint x: 566, startPoint y: 284, endPoint x: 717, endPoint y: 282, distance: 150.9
click at [717, 282] on textarea "Hello. I'd be interested in discussing your needs and health and well-being out…" at bounding box center [488, 324] width 556 height 109
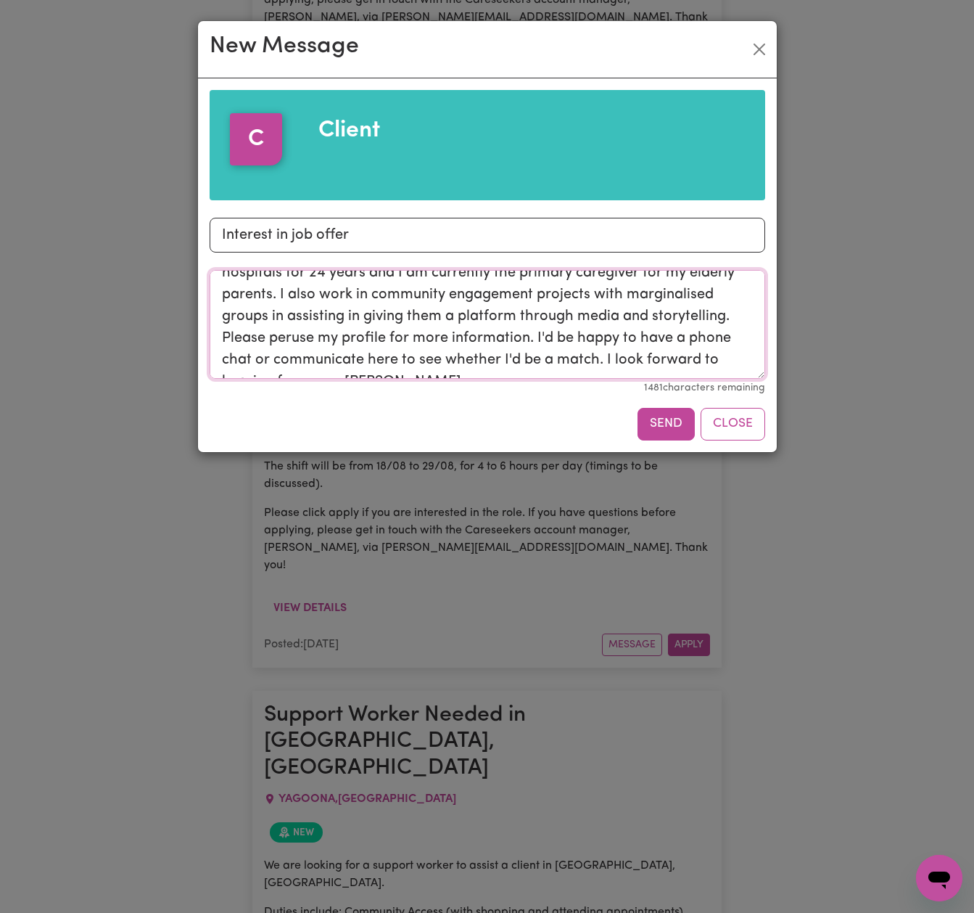
scroll to position [65, 0]
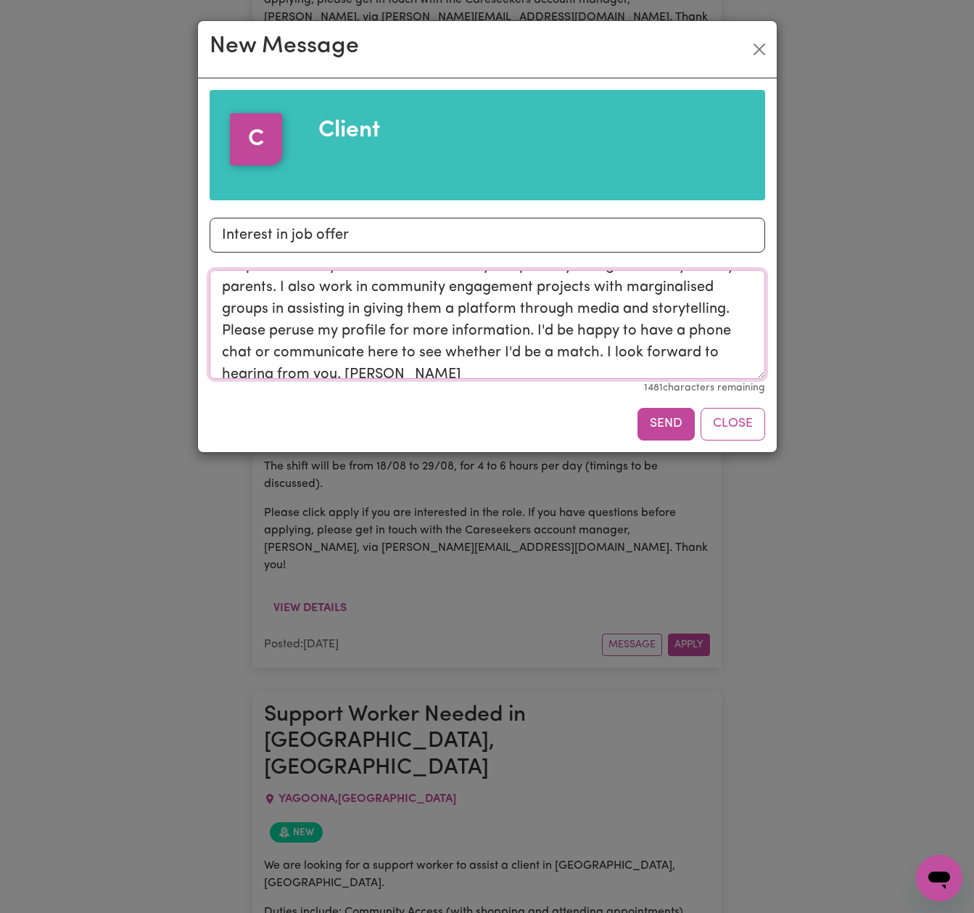
click at [740, 308] on textarea "Hello. I'd be interested in discussing your needs and desired outcomes at a tim…" at bounding box center [488, 324] width 556 height 109
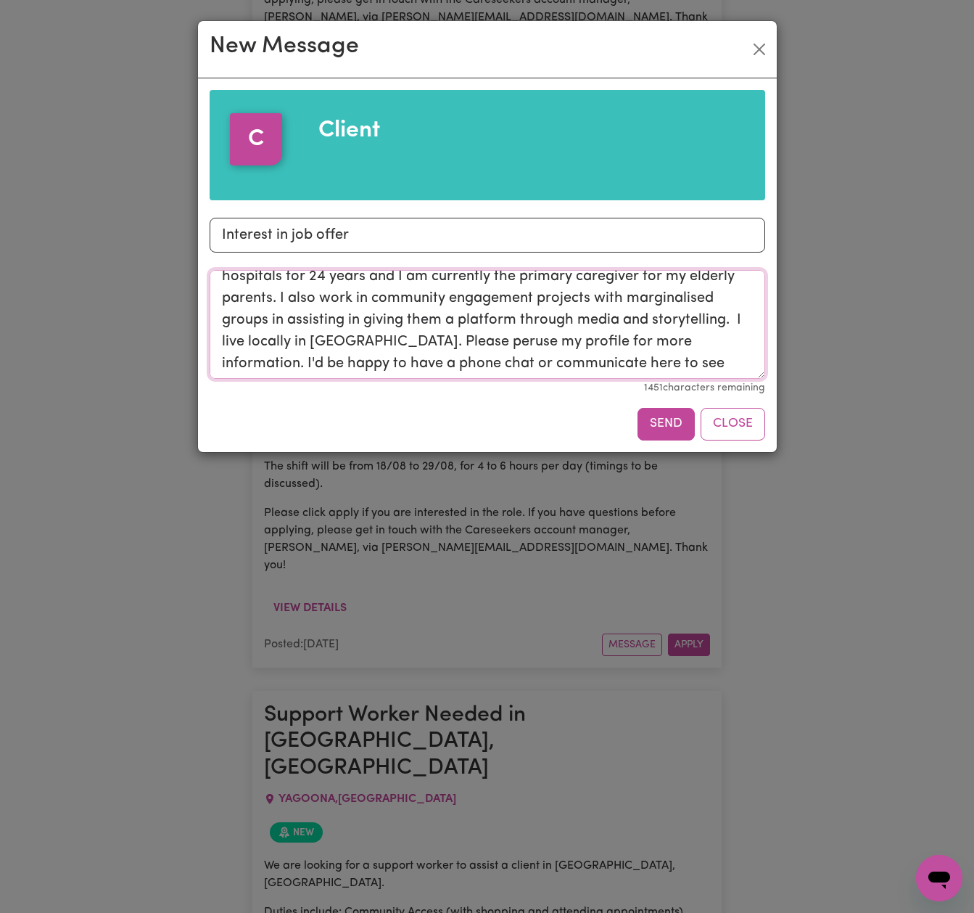
scroll to position [0, 0]
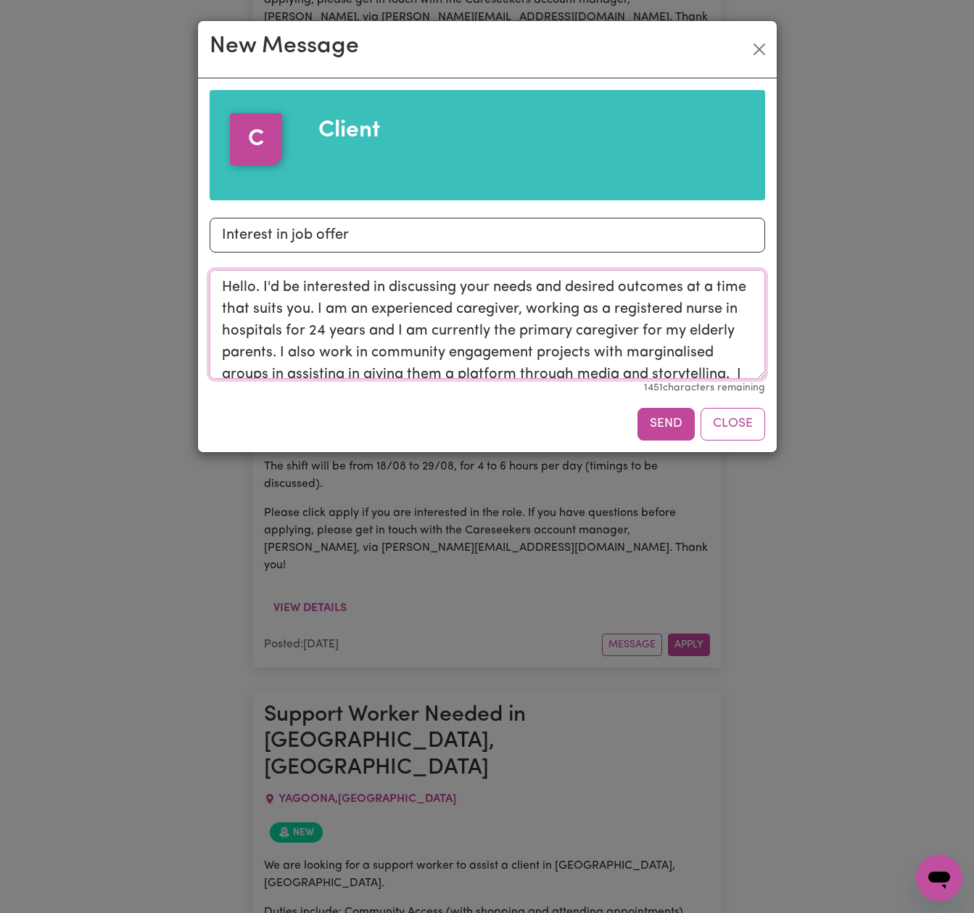
drag, startPoint x: 464, startPoint y: 334, endPoint x: 137, endPoint y: 252, distance: 336.5
click at [137, 252] on div "New Message C Client Subject Interest in job offer Message Hello. I'd be intere…" at bounding box center [487, 456] width 974 height 913
type textarea "Hello. I'd be interested in discussing your needs and desired outcomes at a tim…"
click at [664, 423] on button "Send" at bounding box center [666, 424] width 57 height 32
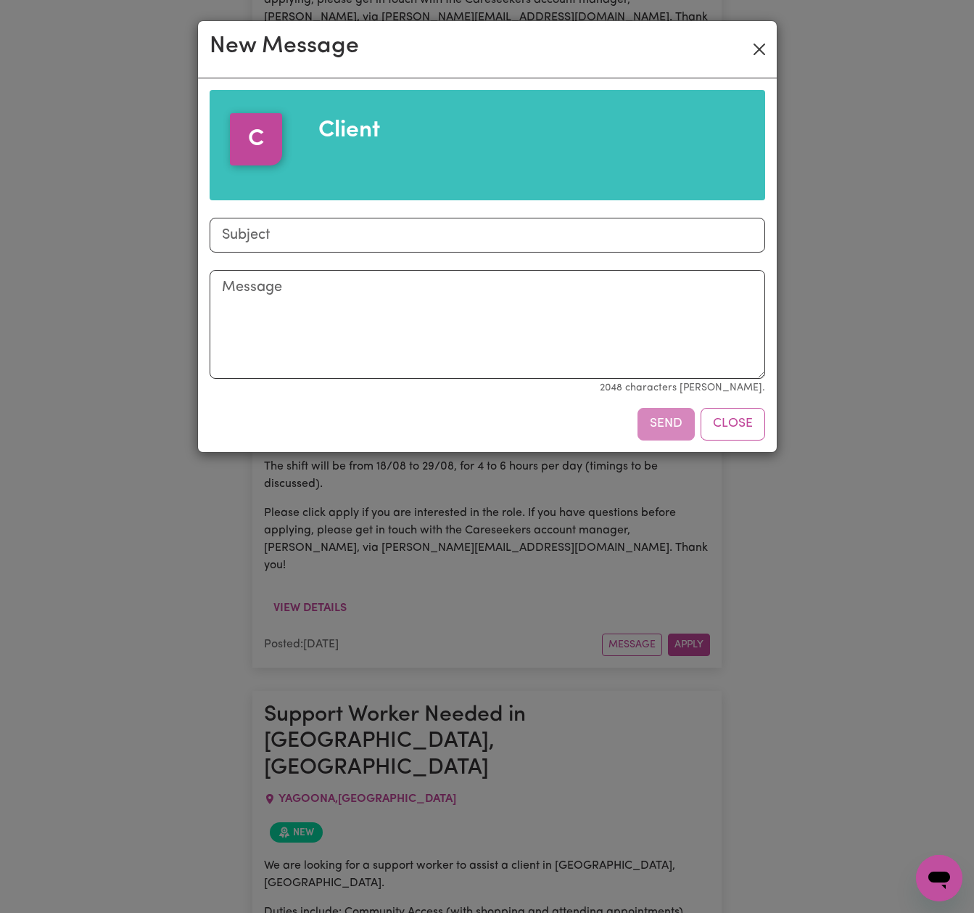
click at [758, 48] on button "Close" at bounding box center [759, 49] width 23 height 23
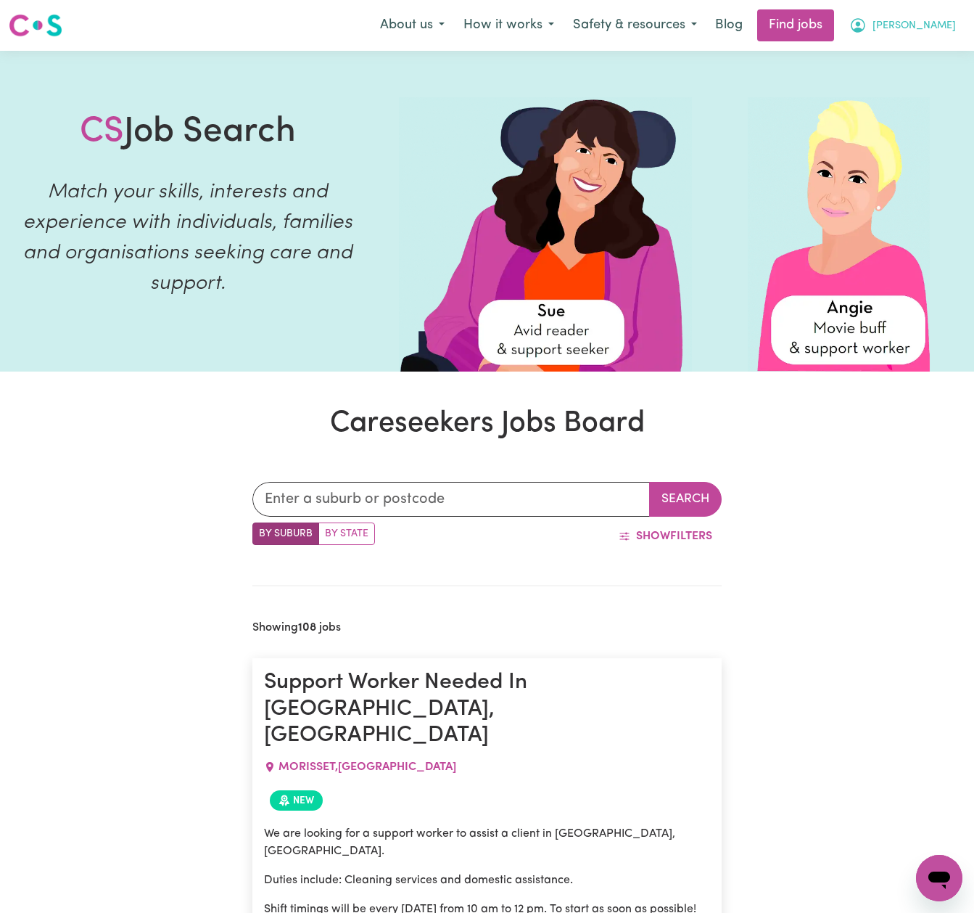
click at [942, 25] on span "[PERSON_NAME]" at bounding box center [914, 26] width 83 height 16
click at [893, 64] on link "My Account" at bounding box center [907, 57] width 115 height 28
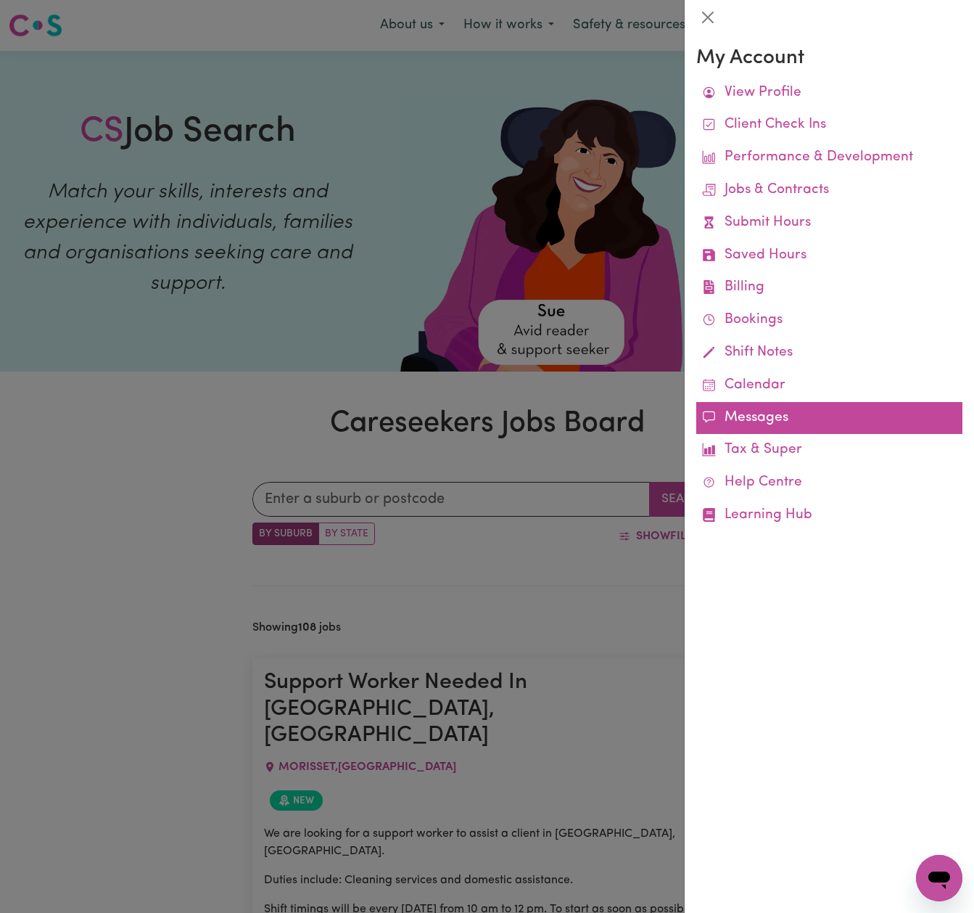
click at [759, 410] on link "Messages" at bounding box center [830, 418] width 266 height 33
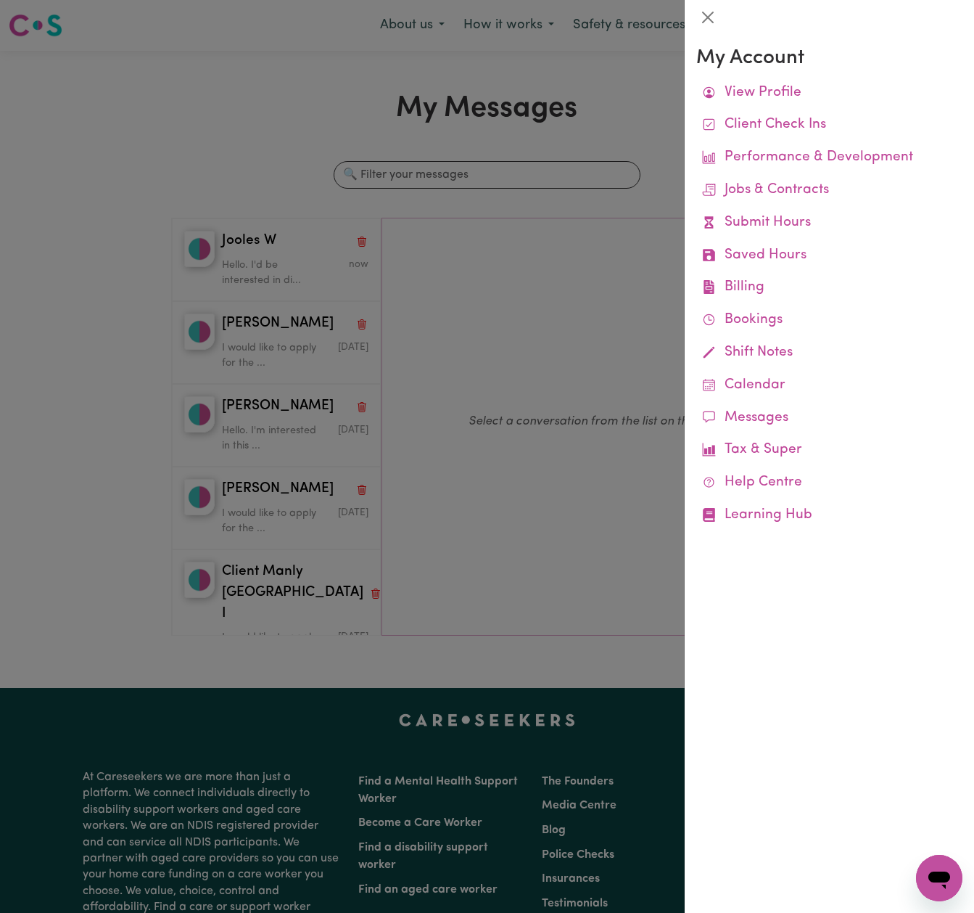
click at [258, 258] on div at bounding box center [487, 456] width 974 height 913
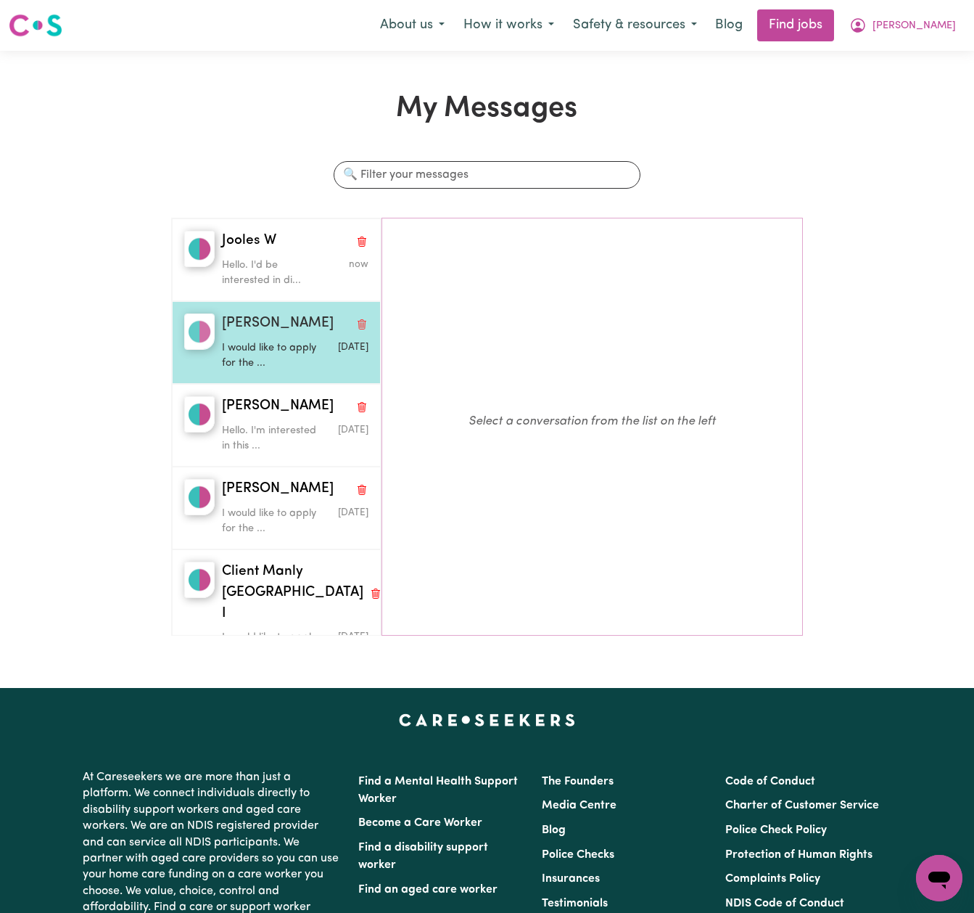
click at [265, 337] on div "I would like to apply for the ..." at bounding box center [271, 352] width 98 height 37
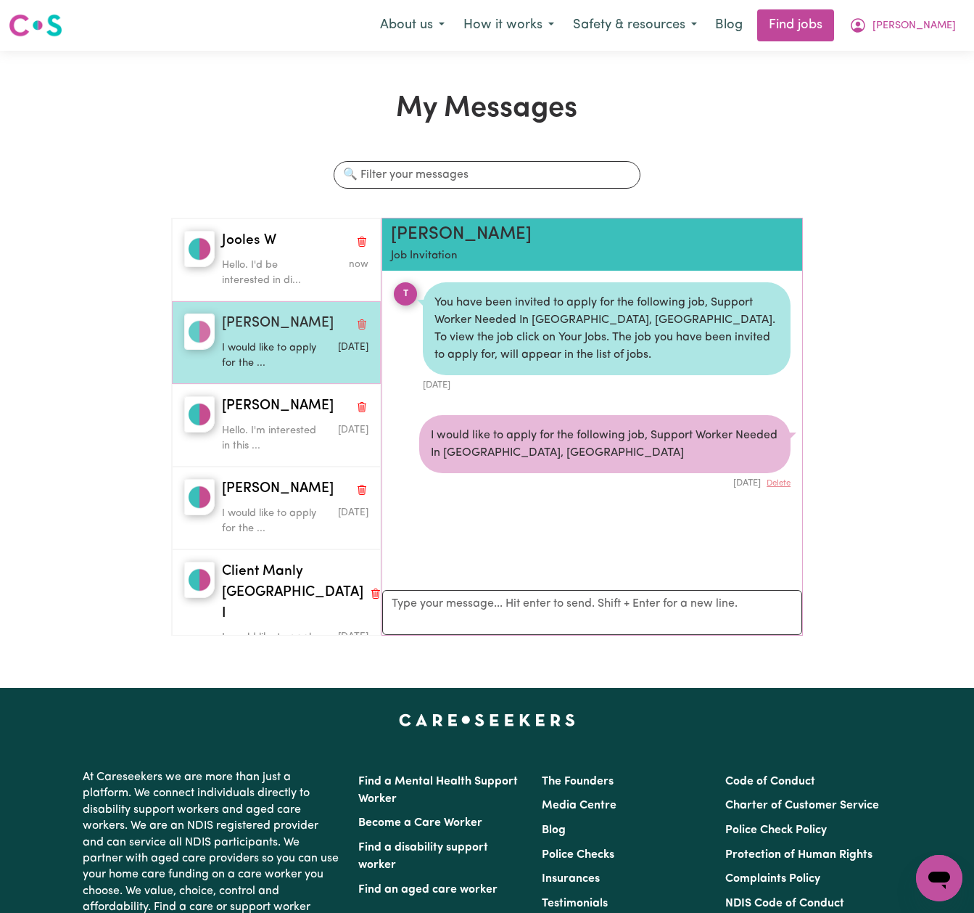
scroll to position [7, 0]
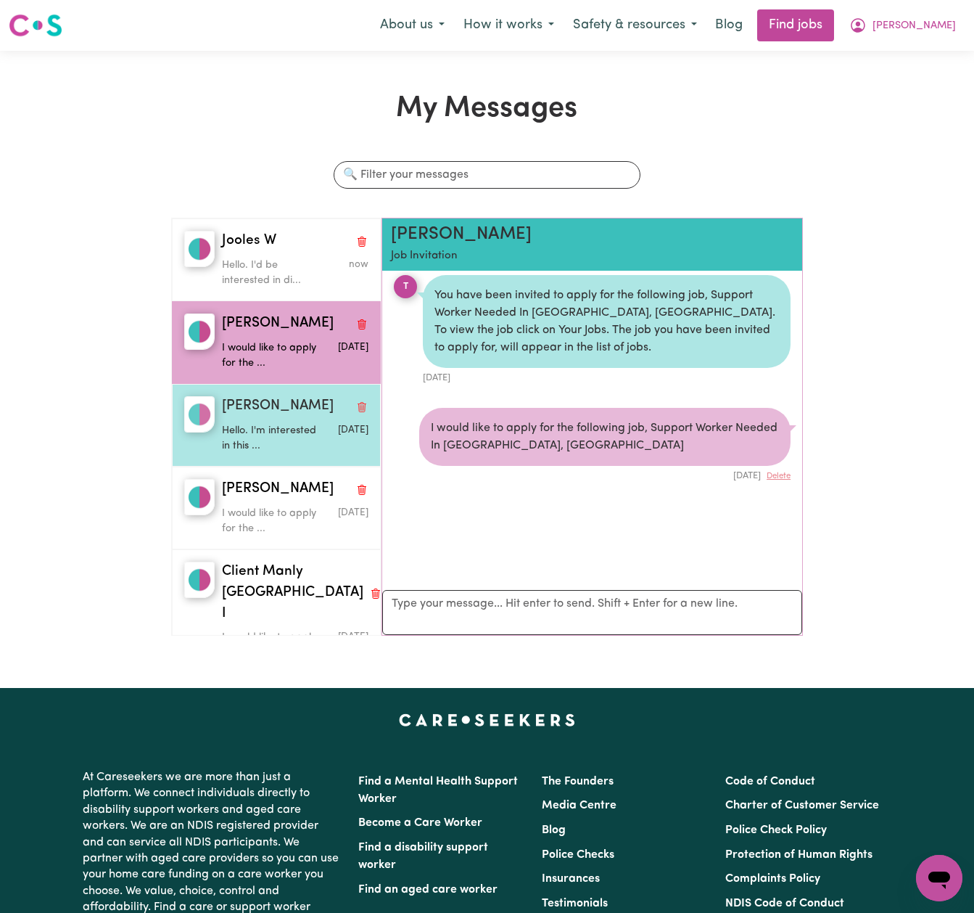
click at [271, 443] on p "Hello. I'm interested in this ..." at bounding box center [271, 438] width 98 height 31
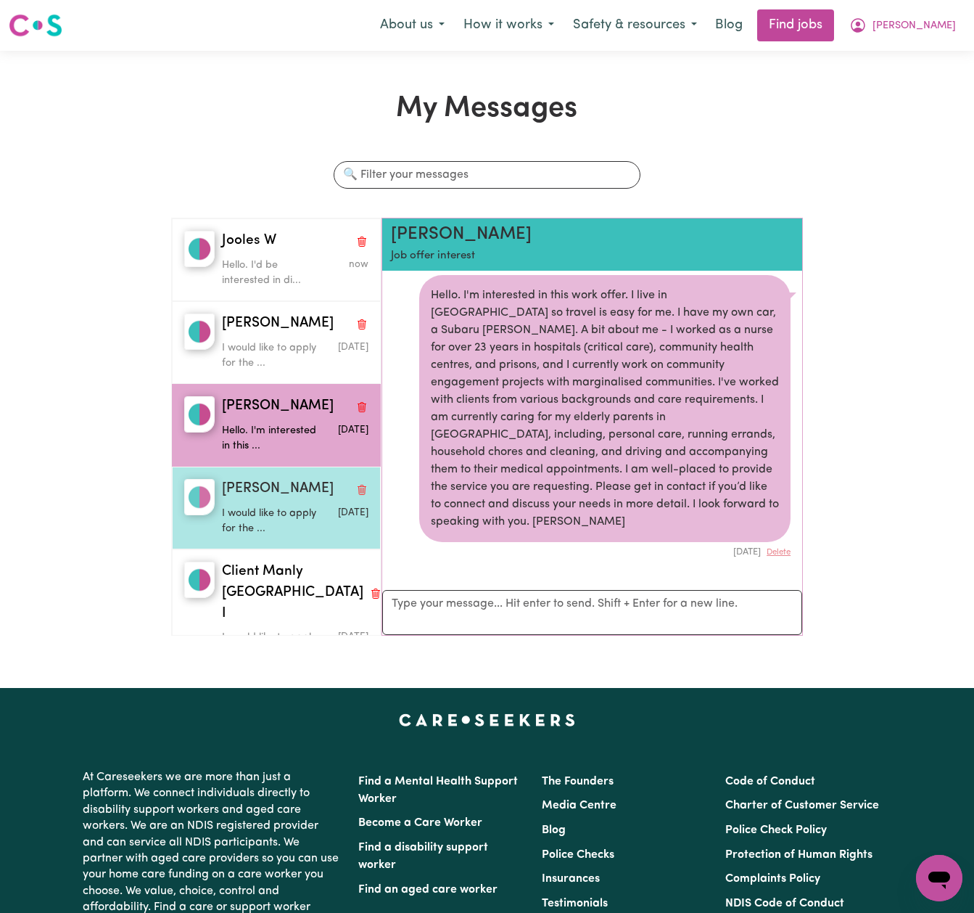
click at [265, 493] on span "William A" at bounding box center [278, 489] width 112 height 21
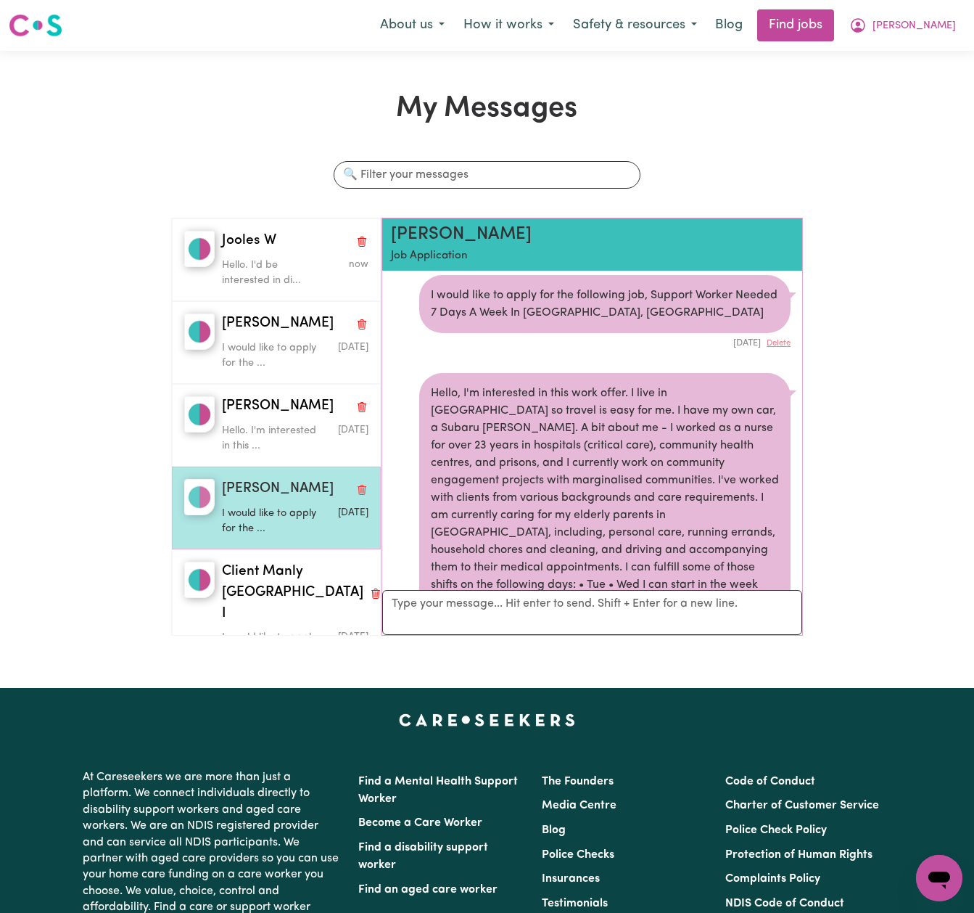
scroll to position [211, 0]
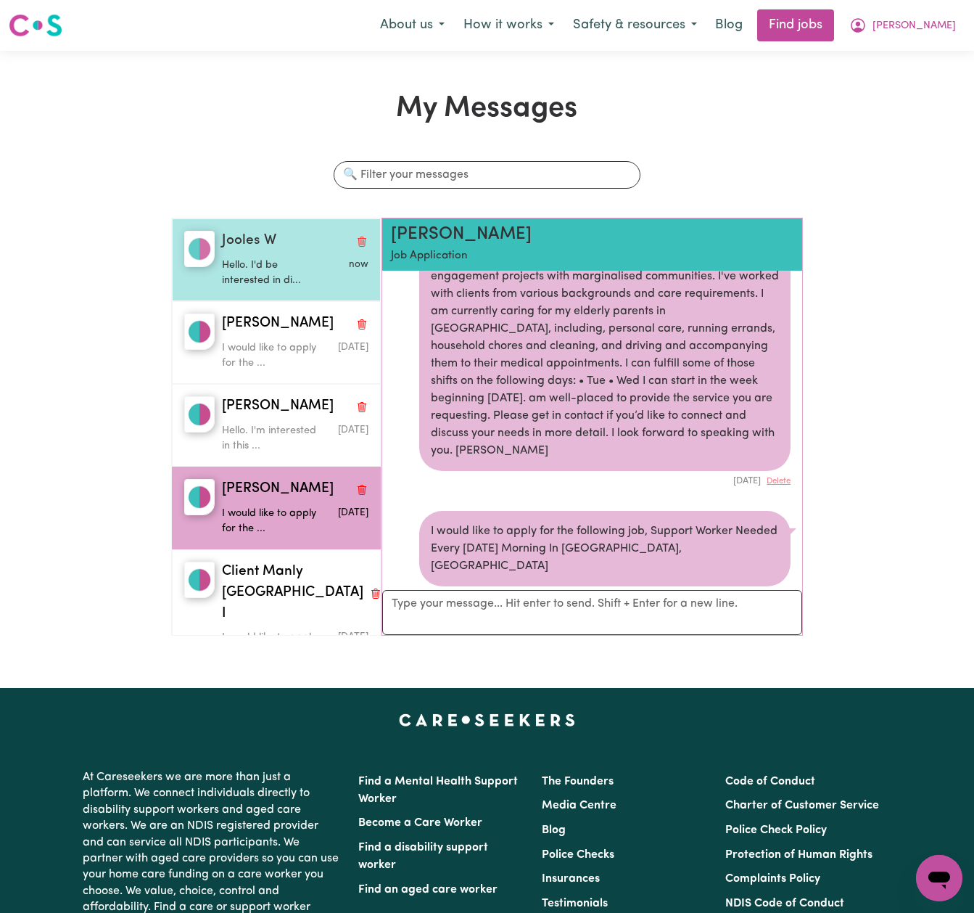
click at [271, 275] on p "Hello. I'd be interested in di..." at bounding box center [271, 273] width 98 height 31
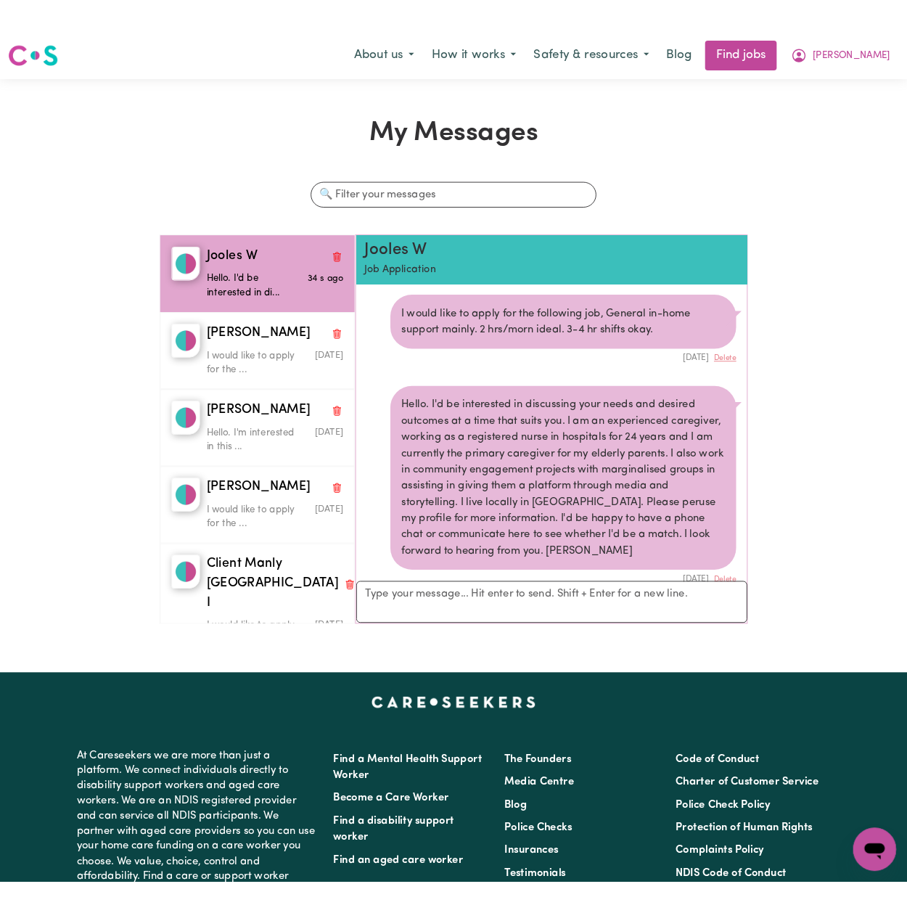
scroll to position [0, 0]
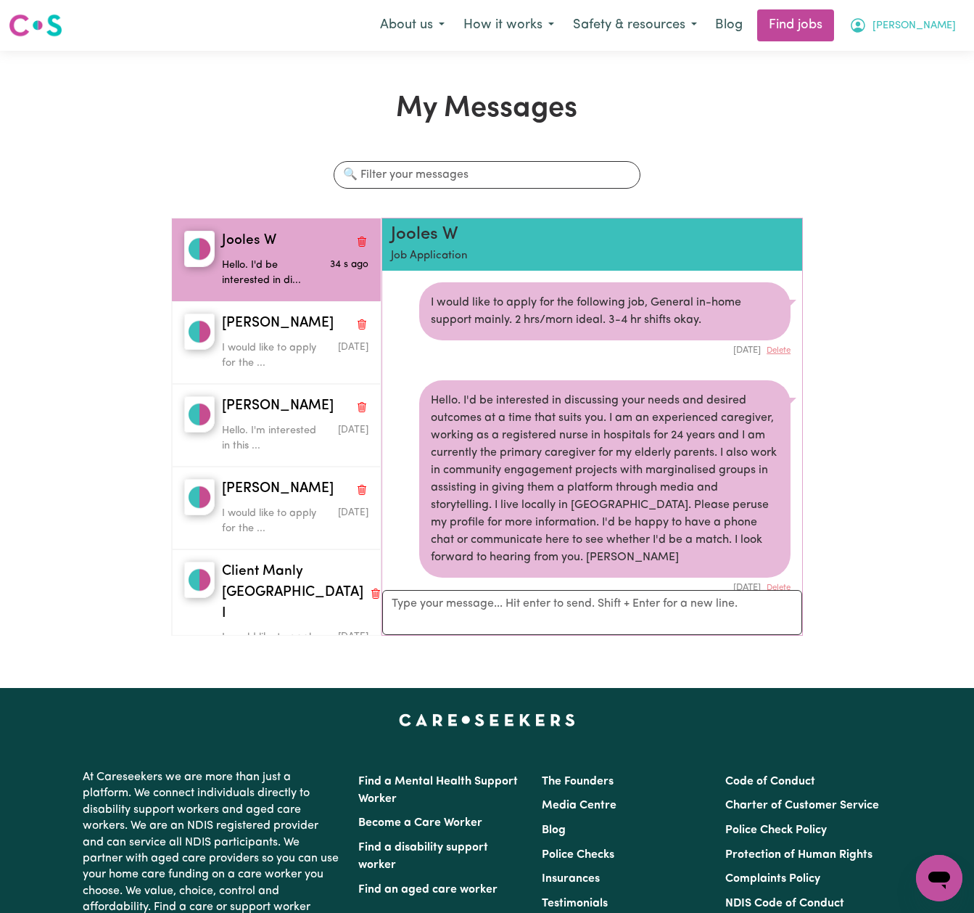
click at [929, 22] on span "[PERSON_NAME]" at bounding box center [914, 26] width 83 height 16
click at [880, 52] on link "My Account" at bounding box center [907, 57] width 115 height 28
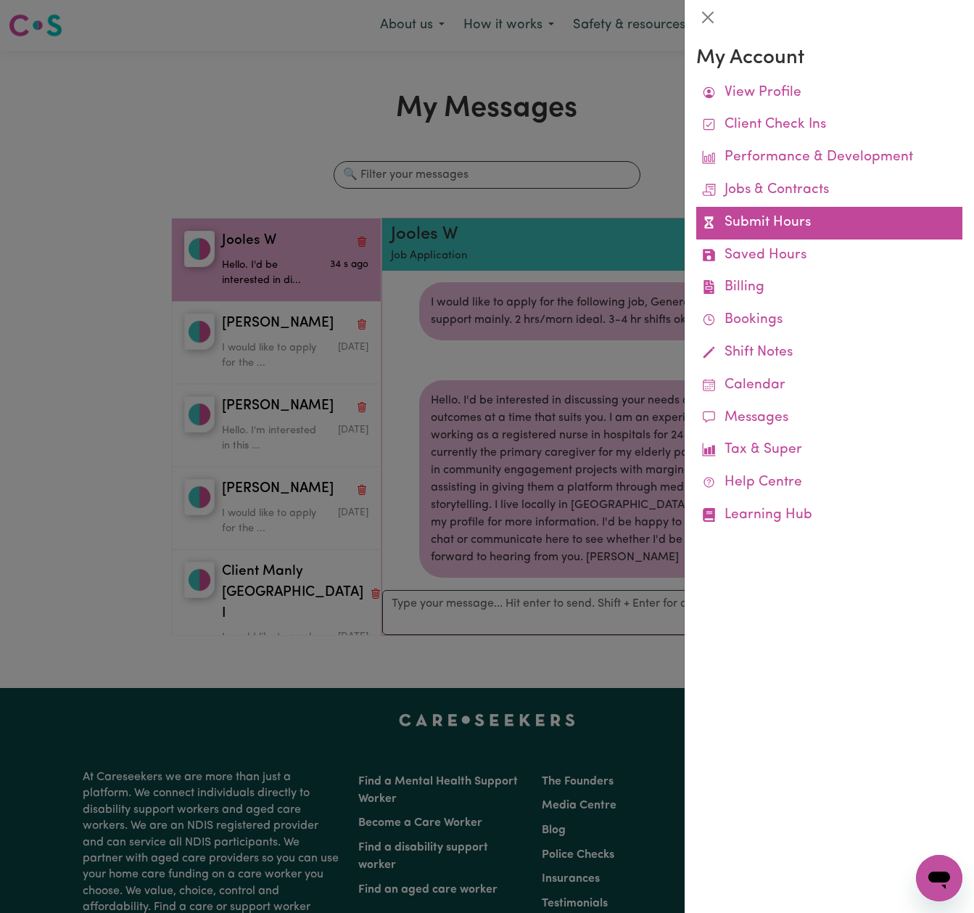
click at [786, 218] on link "Submit Hours" at bounding box center [830, 223] width 266 height 33
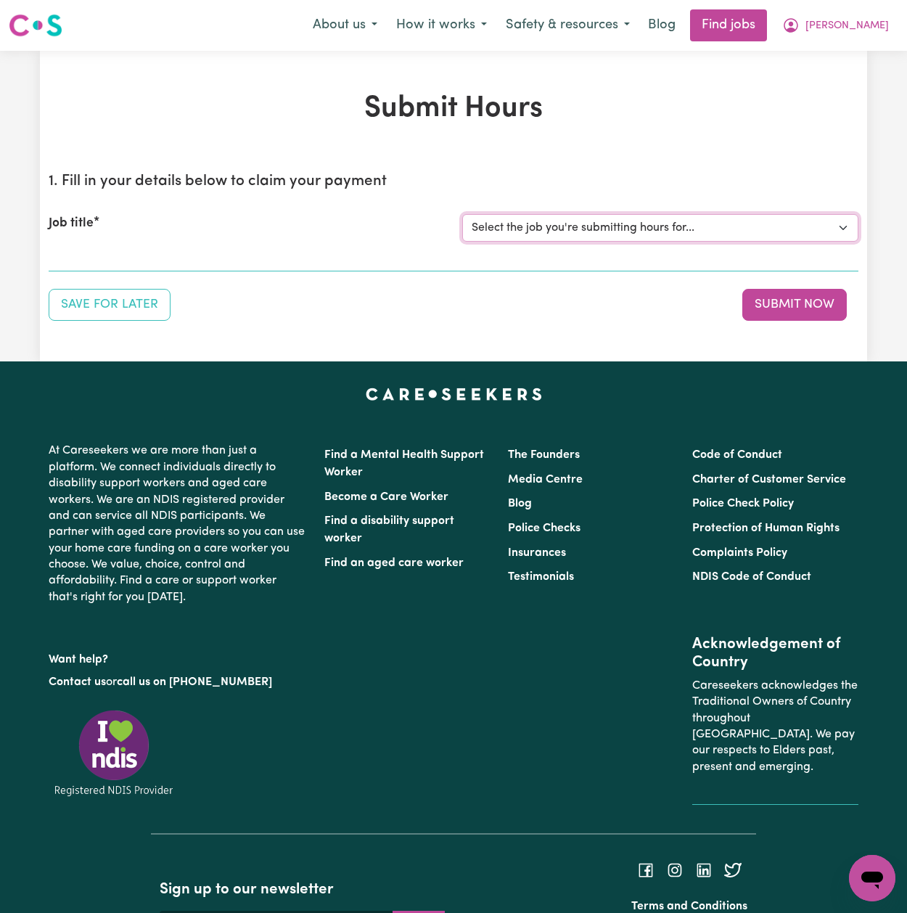
select select "13913"
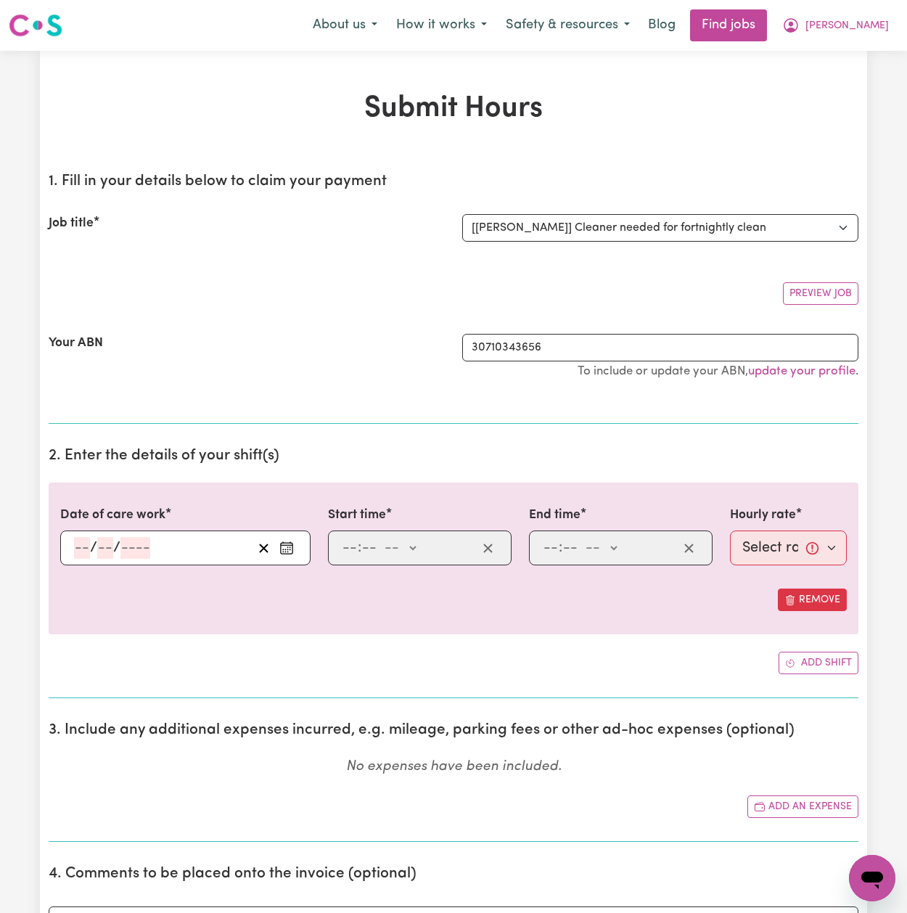
click at [285, 543] on icon "Enter the date of care work" at bounding box center [286, 548] width 15 height 15
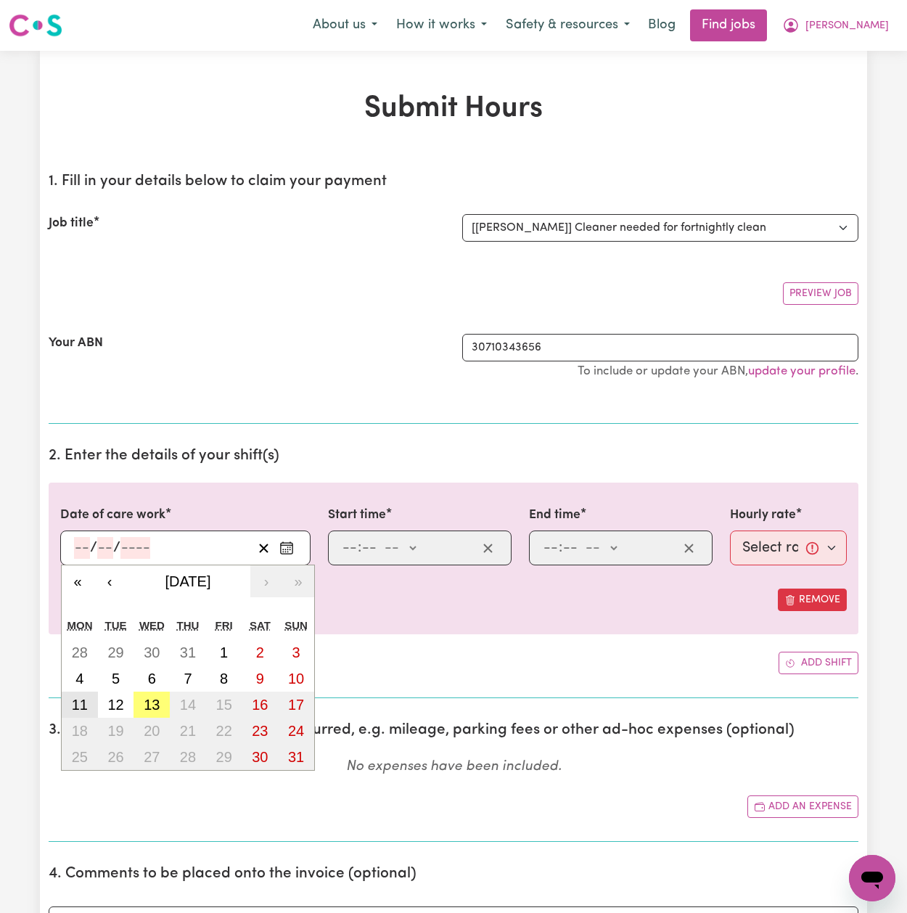
click at [83, 705] on abbr "11" at bounding box center [80, 705] width 16 height 16
type input "2025-08-11"
type input "11"
type input "8"
type input "2025"
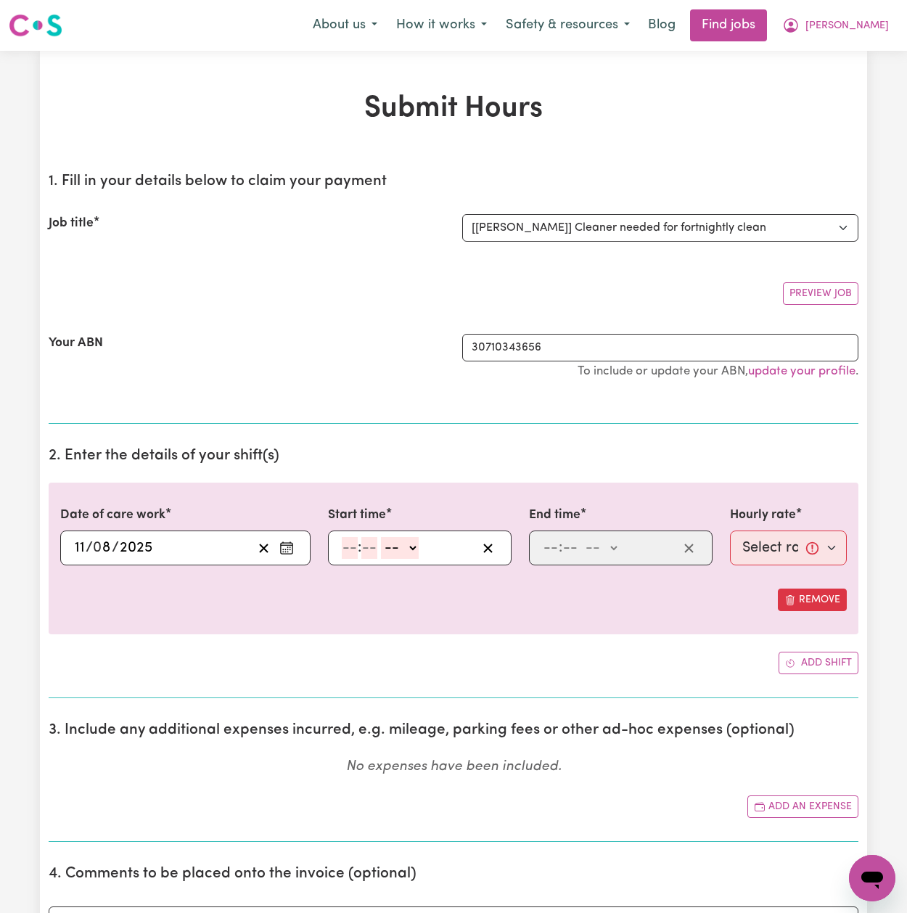
click at [356, 543] on input "number" at bounding box center [350, 548] width 16 height 22
type input "10"
type input "00"
select select "am"
type input "10:00"
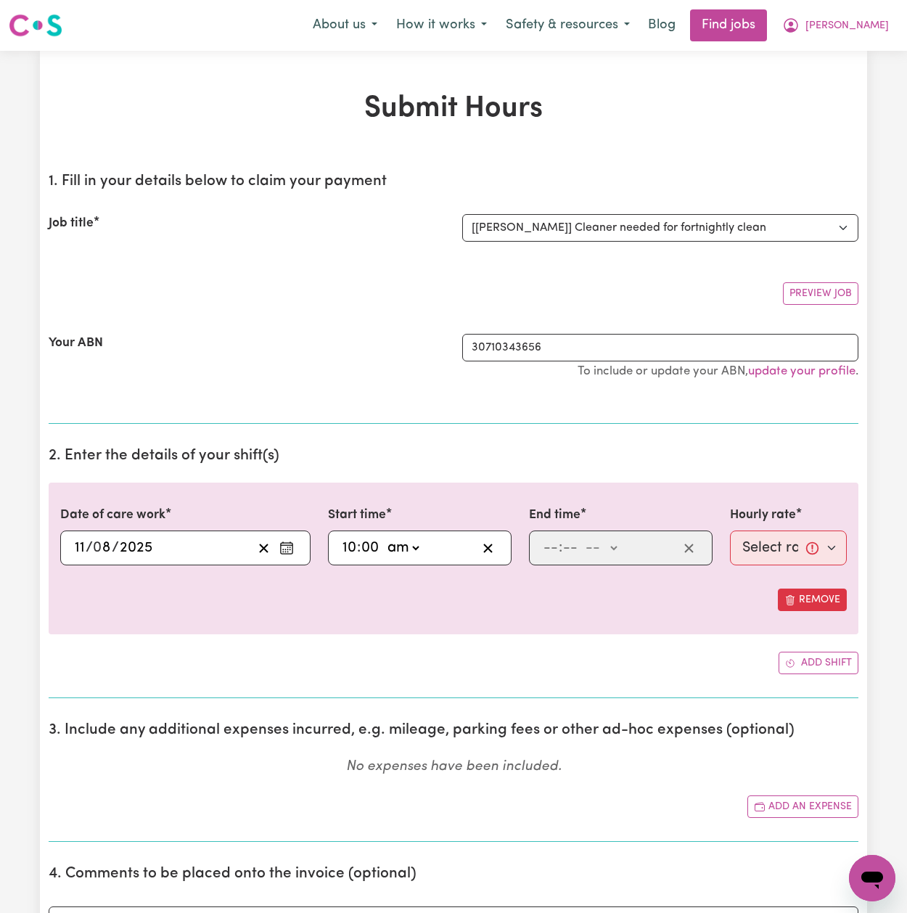
type input "0"
type input "1"
type input "00"
select select "pm"
type input "13:00"
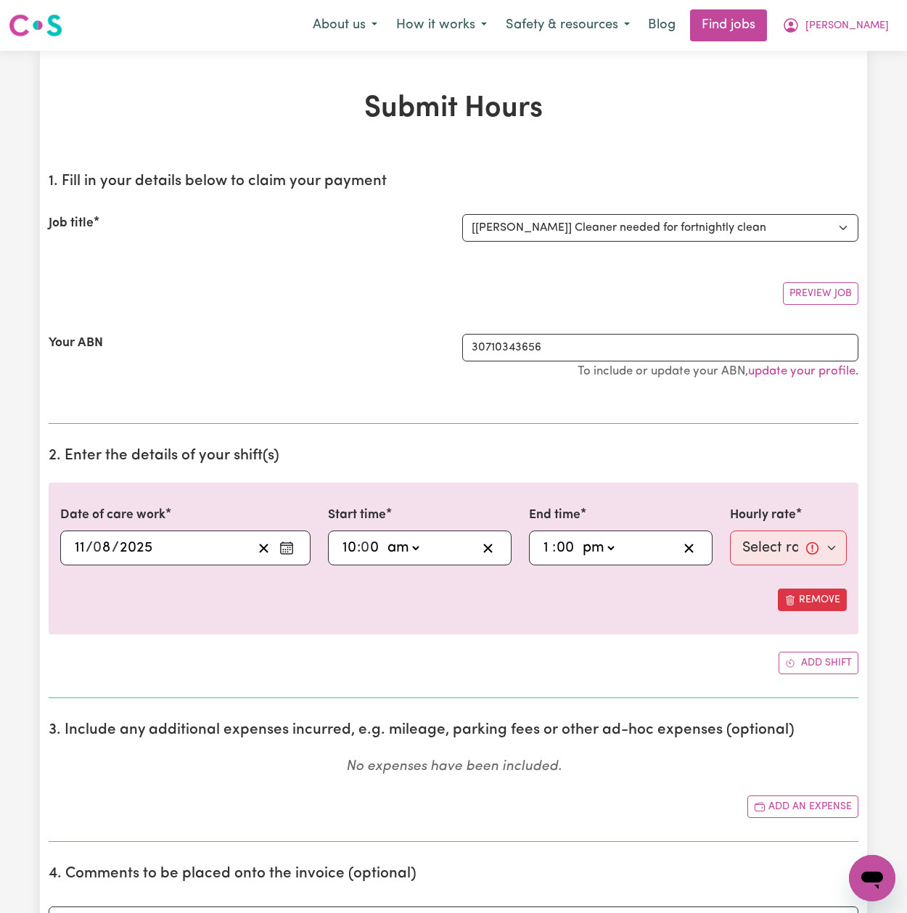
type input "0"
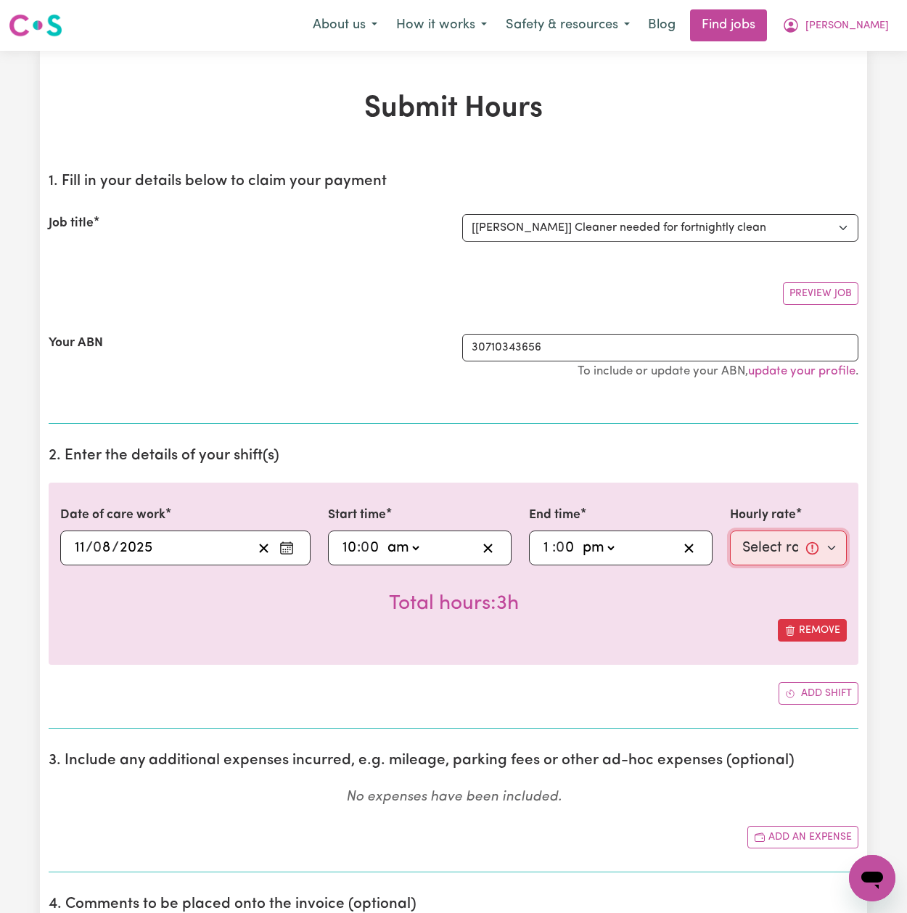
select select "50-Weekday"
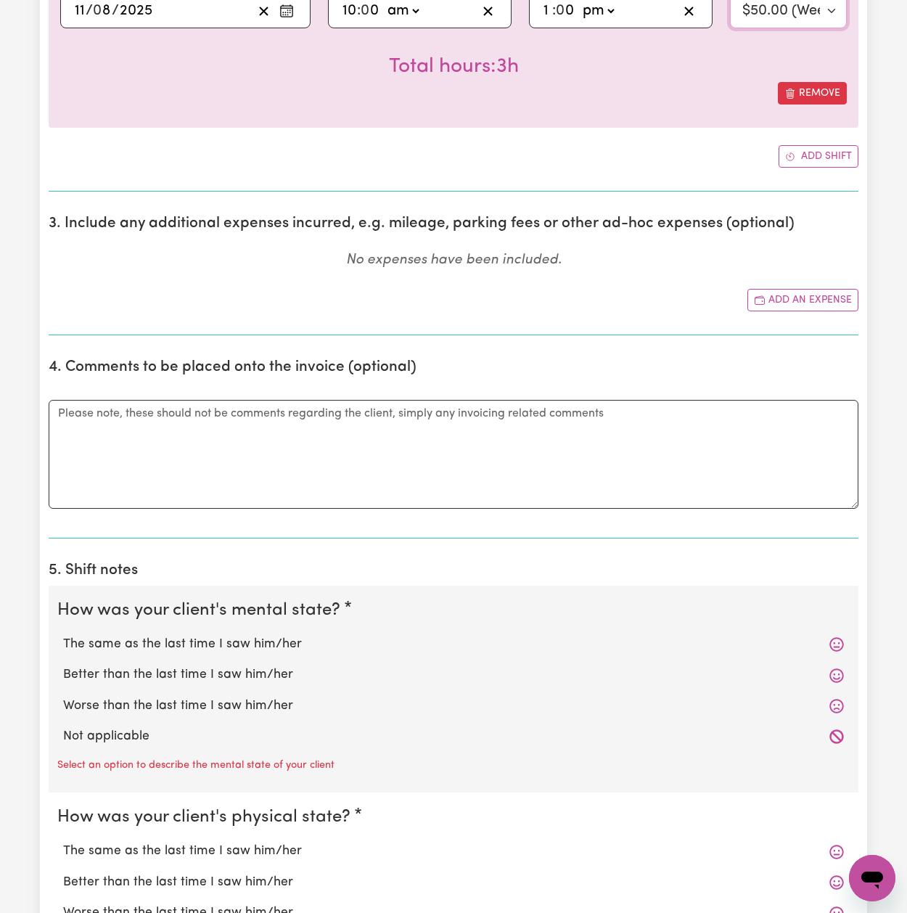
scroll to position [539, 0]
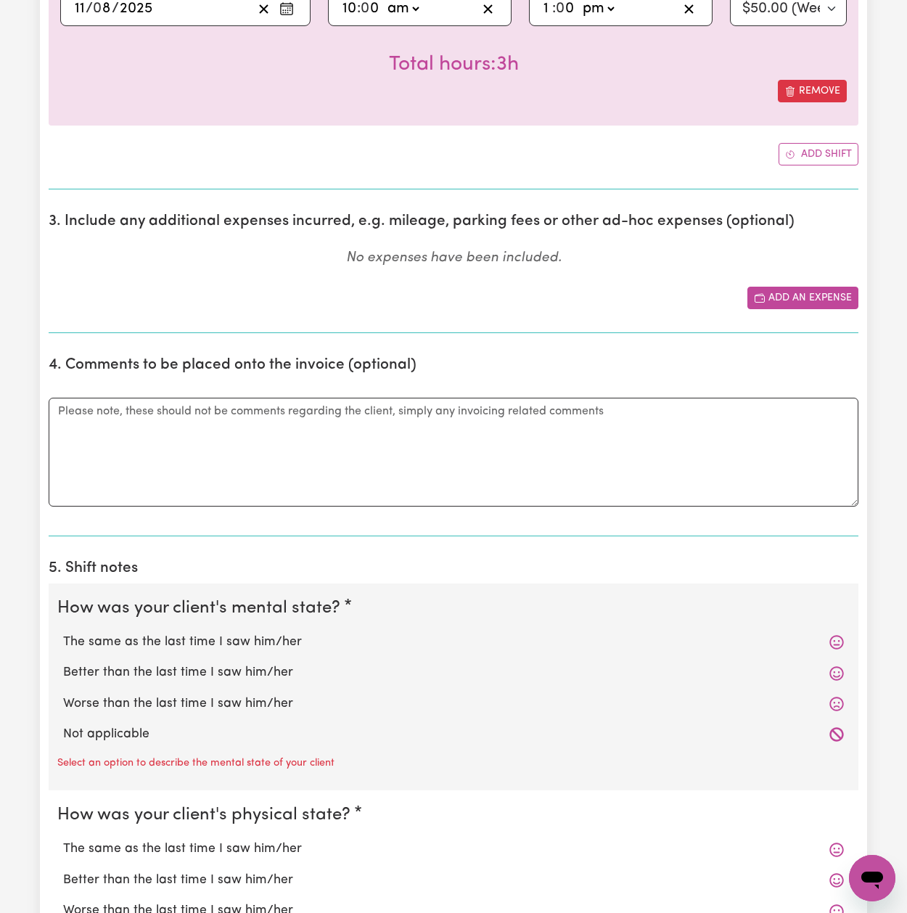
click at [757, 295] on rect "Add another expense" at bounding box center [759, 298] width 9 height 7
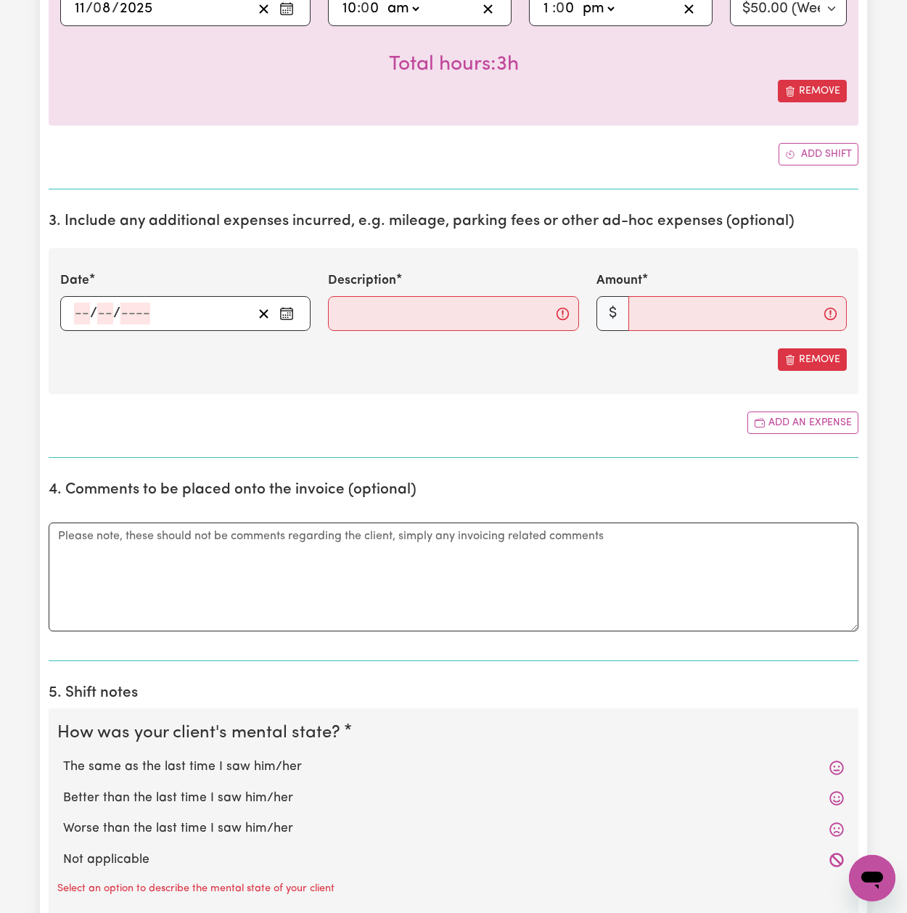
click at [283, 308] on icon "Enter the date of expense" at bounding box center [286, 308] width 7 height 1
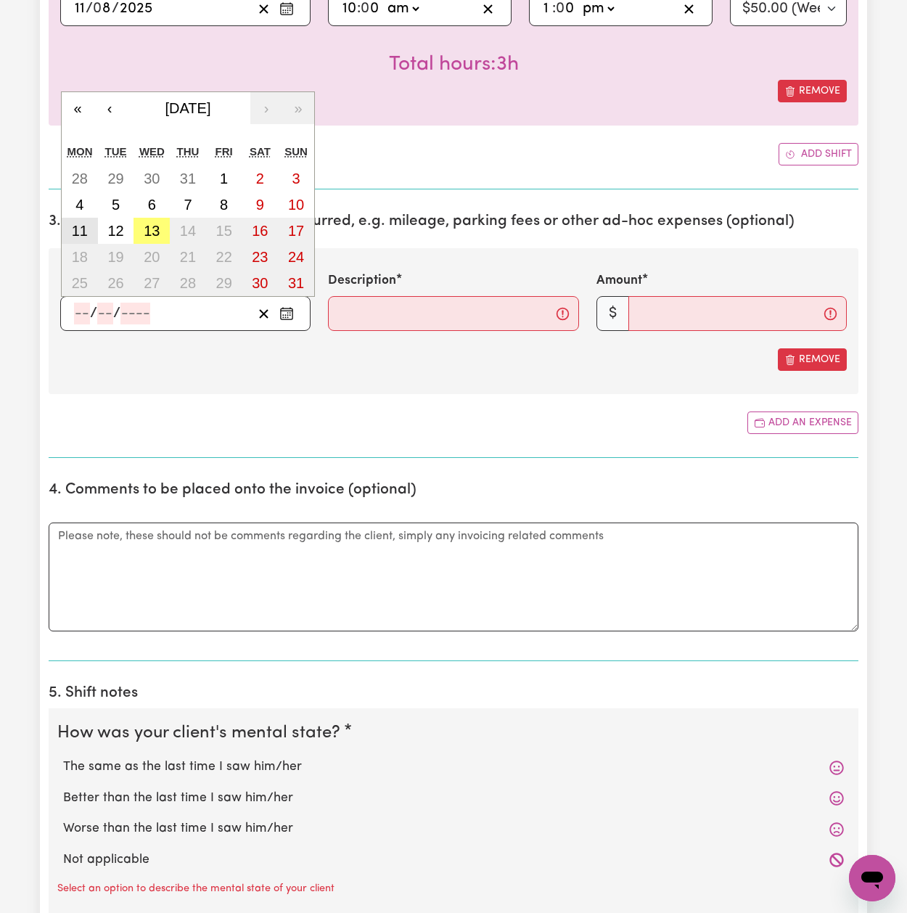
click at [85, 223] on abbr "11" at bounding box center [80, 231] width 16 height 16
type input "2025-08-11"
type input "11"
type input "8"
type input "2025"
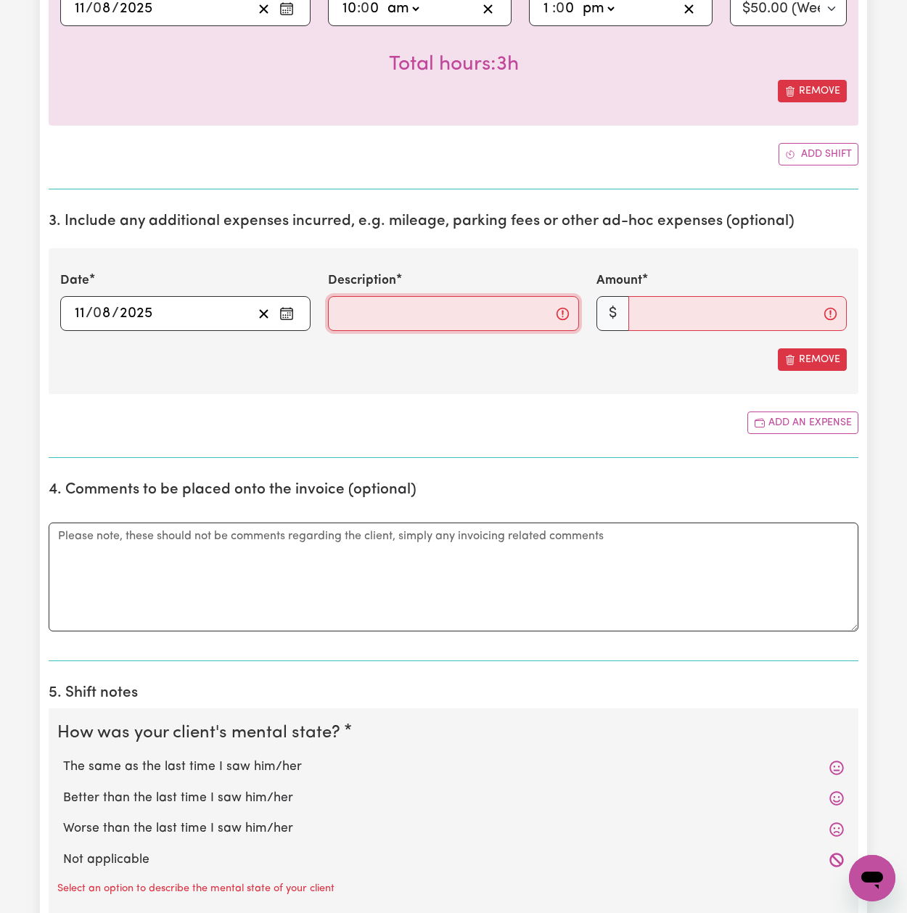
click at [384, 315] on input "Description" at bounding box center [453, 313] width 250 height 35
type input "Fuel"
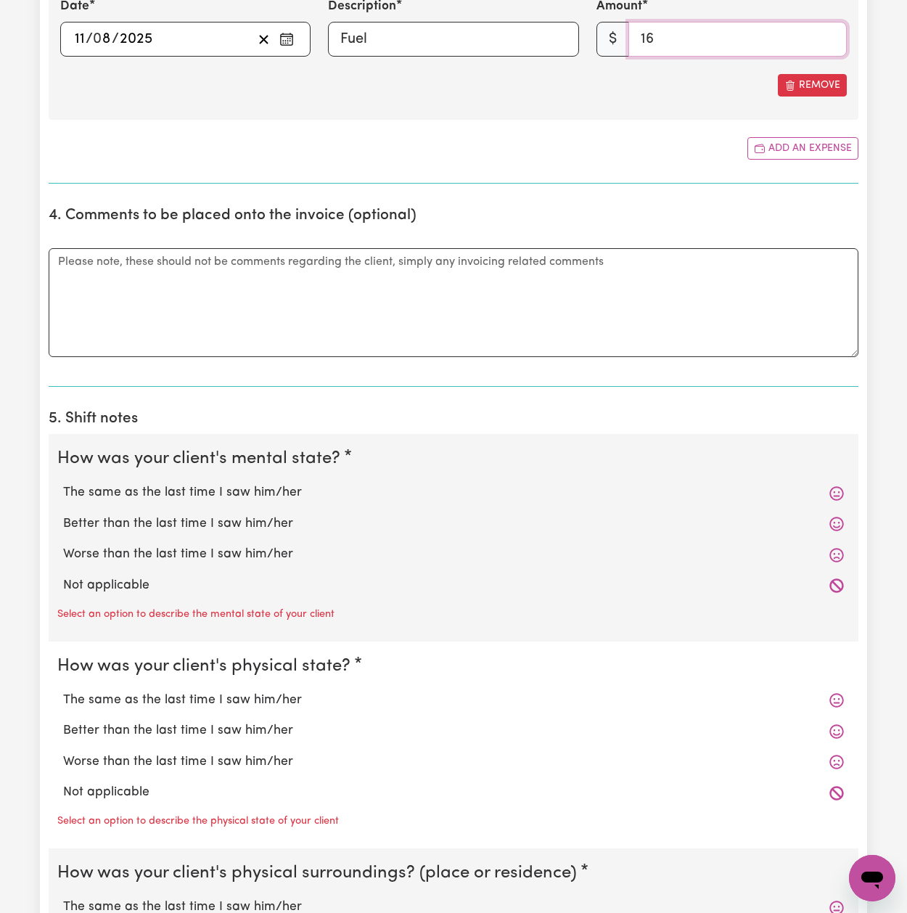
scroll to position [872, 0]
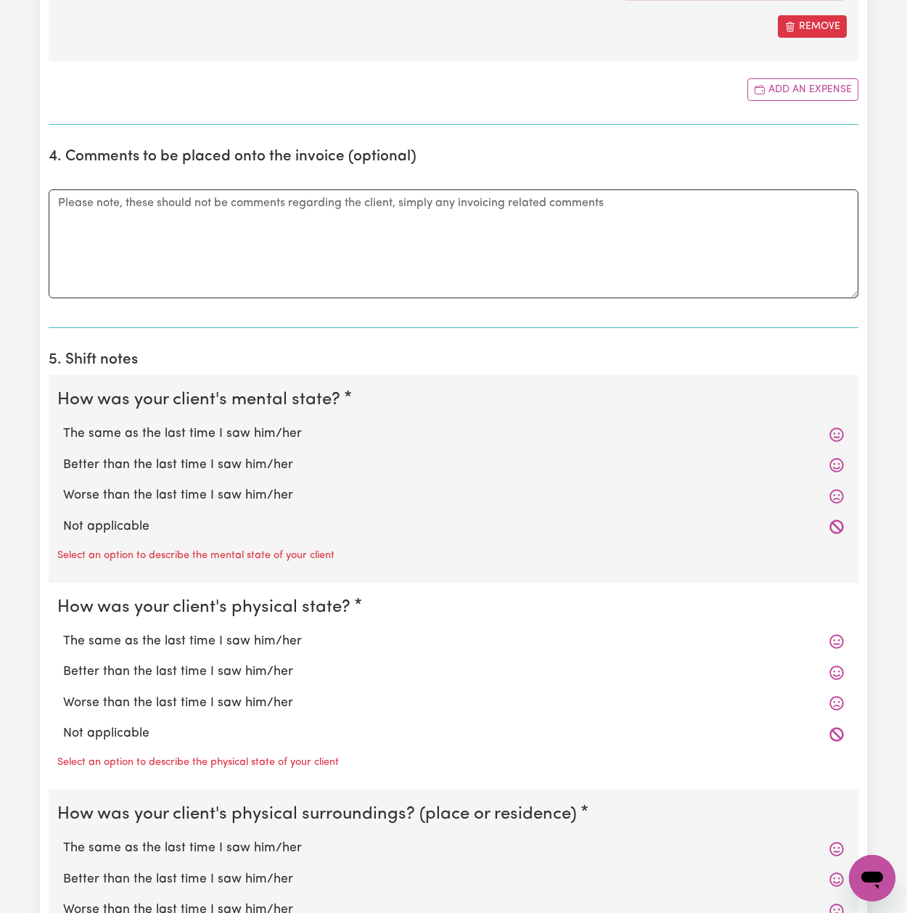
type input "16"
click at [207, 425] on label "The same as the last time I saw him/her" at bounding box center [453, 433] width 781 height 19
click at [63, 424] on input "The same as the last time I saw him/her" at bounding box center [62, 424] width 1 height 1
radio input "true"
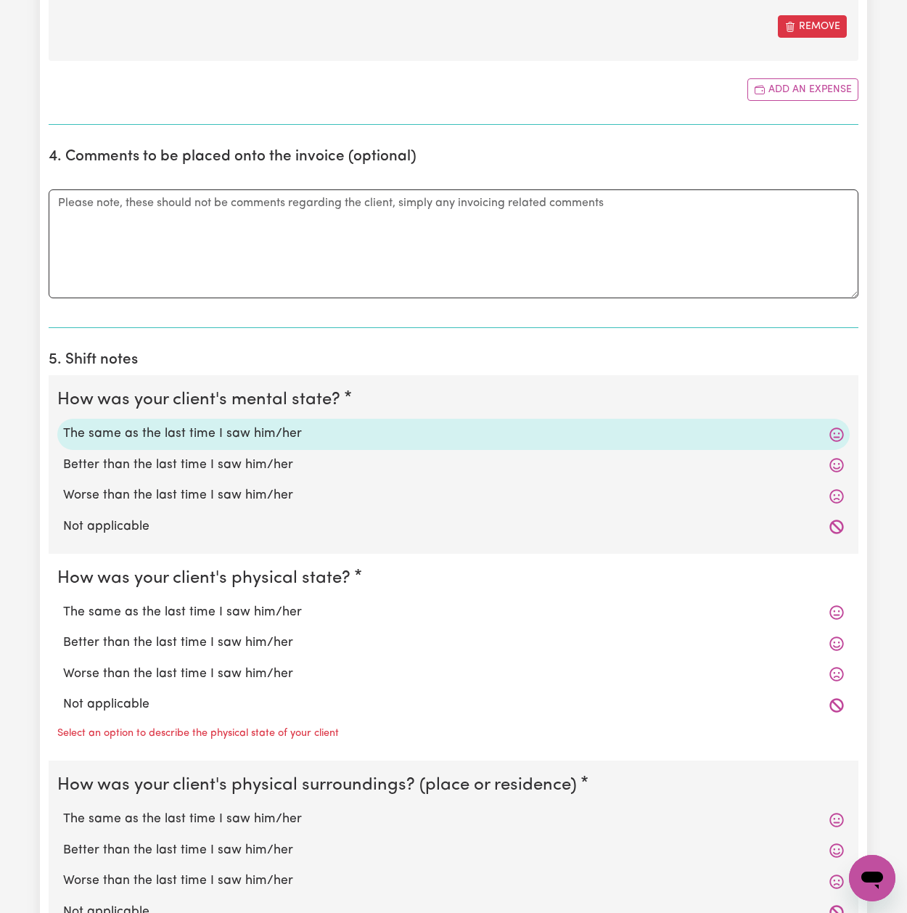
drag, startPoint x: 209, startPoint y: 604, endPoint x: 209, endPoint y: 619, distance: 14.5
click at [209, 604] on label "The same as the last time I saw him/her" at bounding box center [453, 612] width 781 height 19
click at [63, 603] on input "The same as the last time I saw him/her" at bounding box center [62, 602] width 1 height 1
radio input "true"
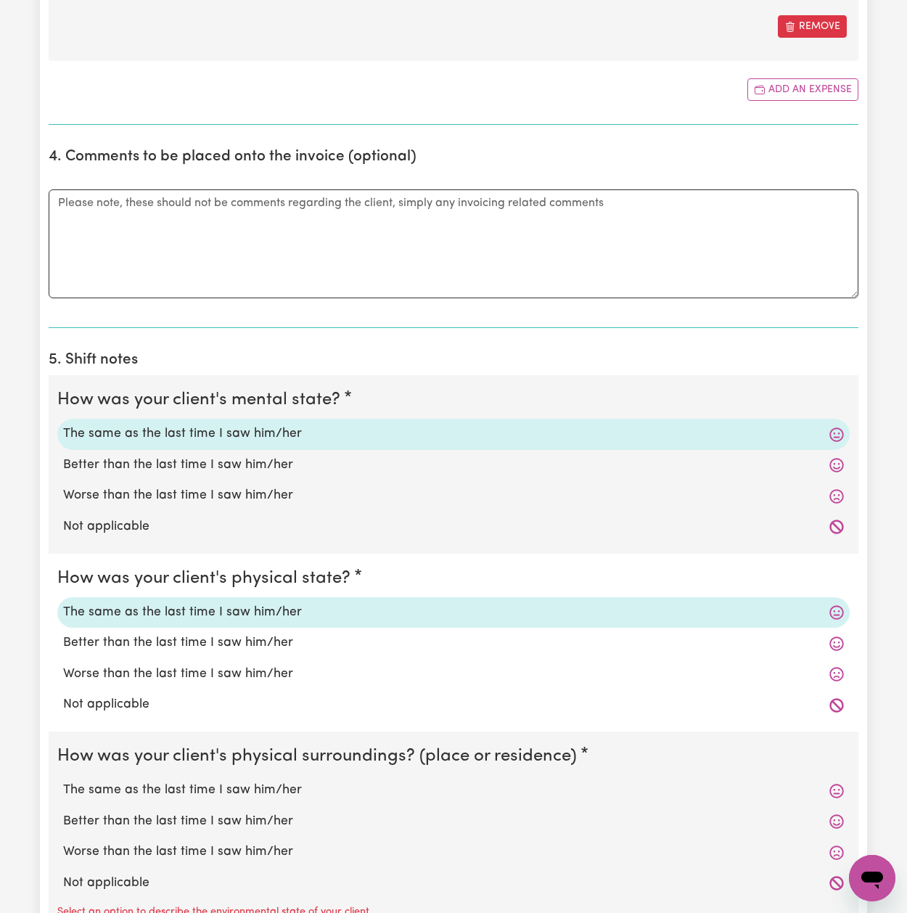
drag, startPoint x: 210, startPoint y: 784, endPoint x: 218, endPoint y: 734, distance: 50.6
click at [210, 784] on label "The same as the last time I saw him/her" at bounding box center [453, 790] width 781 height 19
click at [63, 781] on input "The same as the last time I saw him/her" at bounding box center [62, 780] width 1 height 1
radio input "true"
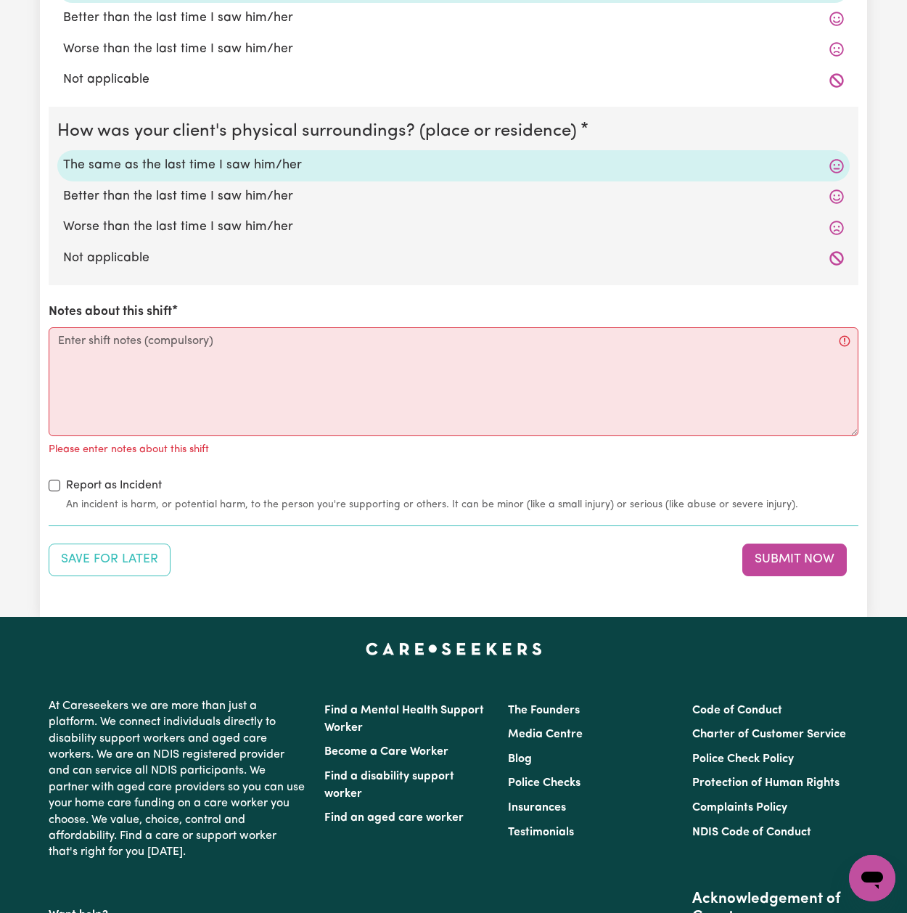
scroll to position [1507, 0]
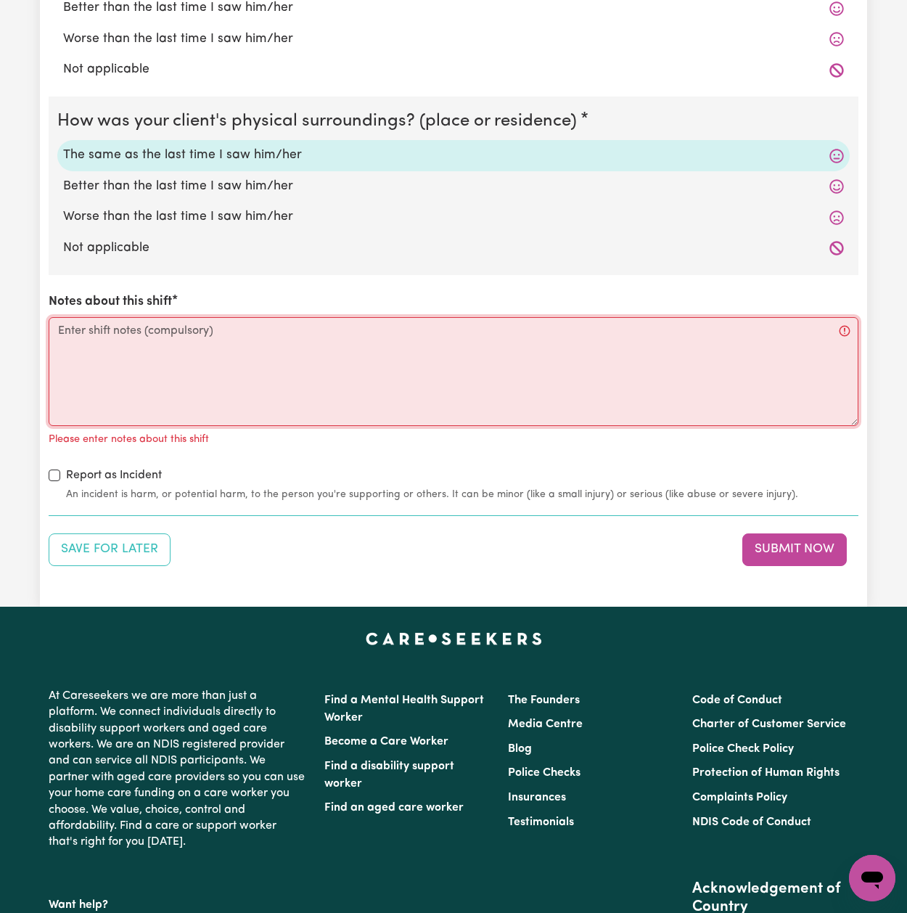
click at [162, 346] on textarea "Notes about this shift" at bounding box center [454, 371] width 810 height 109
paste textarea "I supported [PERSON_NAME] with household tasks and community access during this…"
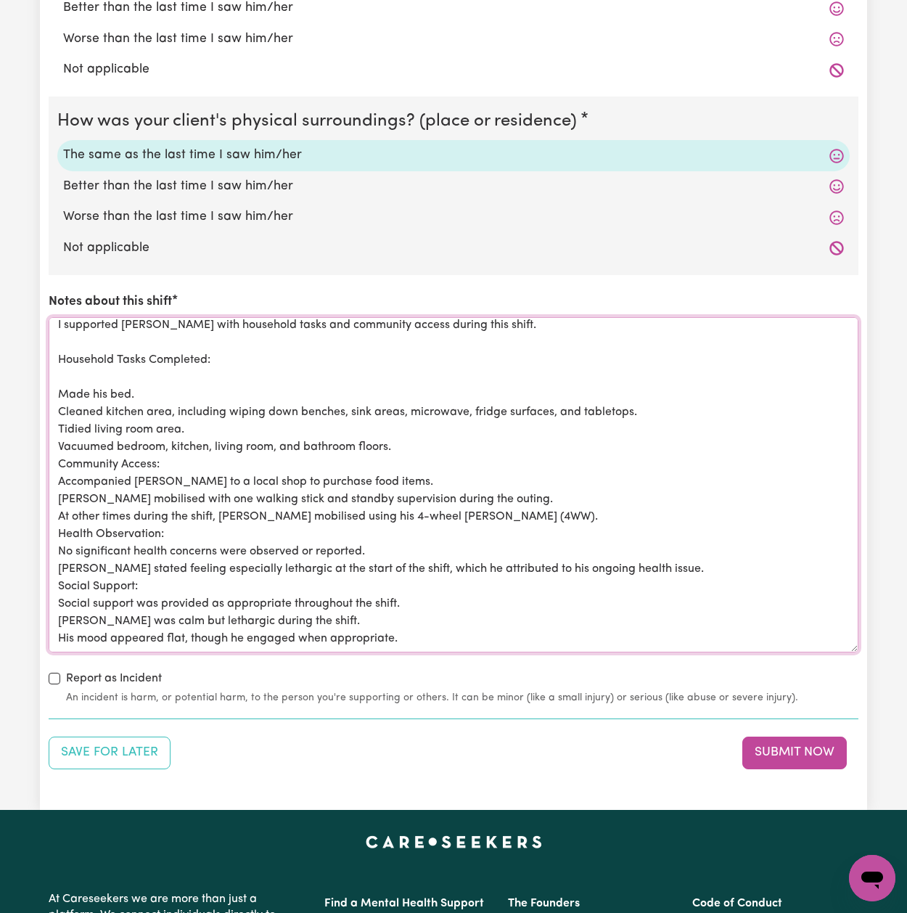
scroll to position [0, 0]
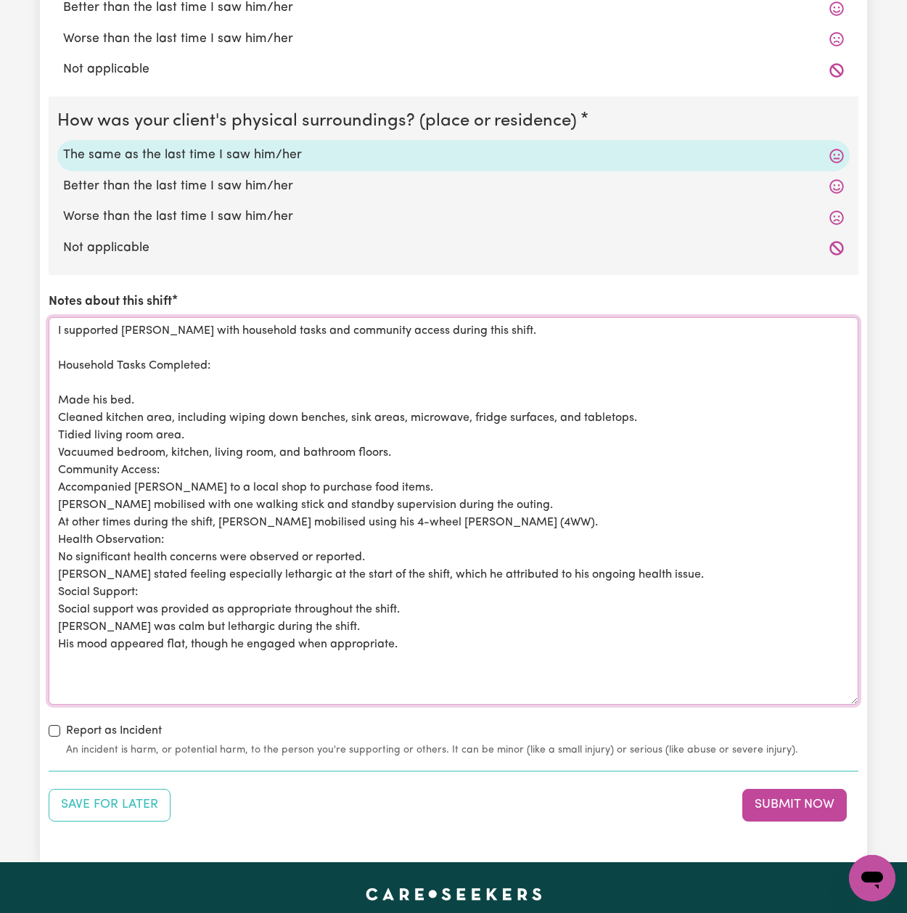
click at [856, 694] on textarea "I supported [PERSON_NAME] with household tasks and community access during this…" at bounding box center [454, 510] width 810 height 387
click at [126, 354] on textarea "I supported [PERSON_NAME] with household tasks and community access during this…" at bounding box center [454, 511] width 810 height 388
click at [119, 370] on textarea "I supported [PERSON_NAME] with household tasks and community access during this…" at bounding box center [454, 511] width 810 height 388
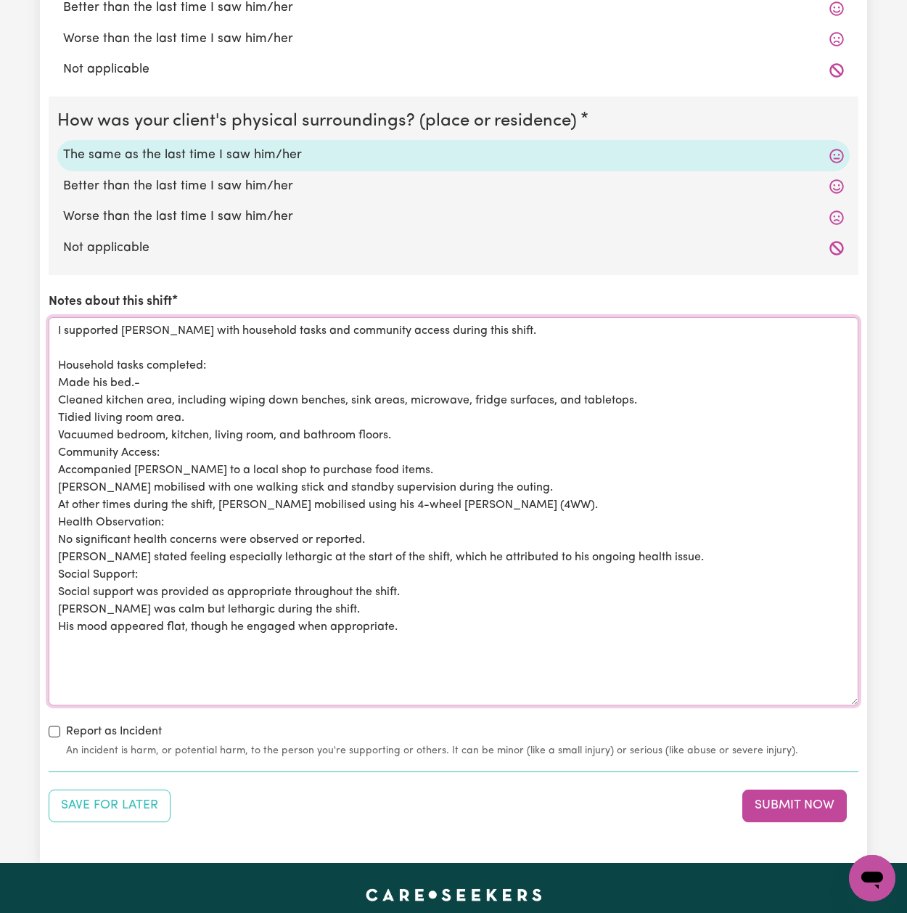
drag, startPoint x: 157, startPoint y: 372, endPoint x: 47, endPoint y: 374, distance: 109.6
click at [57, 375] on textarea "I supported Ken with household tasks and community access during this shift. Ho…" at bounding box center [454, 511] width 810 height 388
drag, startPoint x: 149, startPoint y: 378, endPoint x: 54, endPoint y: 377, distance: 95.1
click at [54, 377] on textarea "I supported Ken with household tasks and community access during this shift. Ho…" at bounding box center [454, 511] width 810 height 388
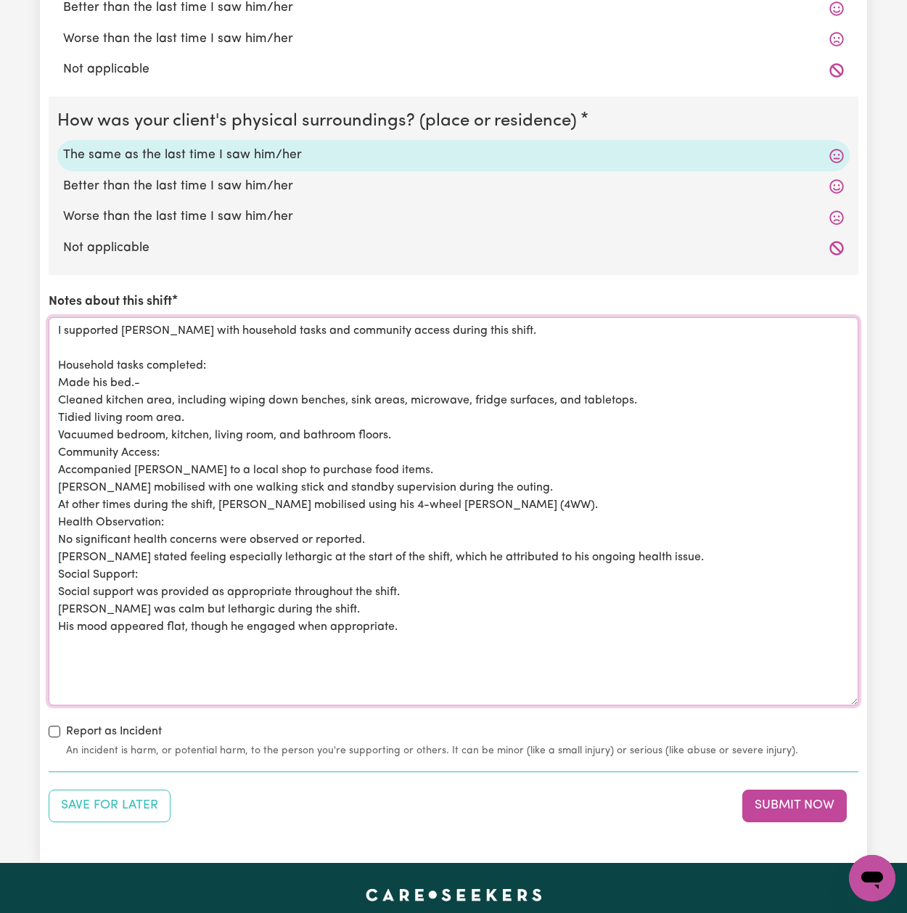
click at [60, 377] on textarea "I supported Ken with household tasks and community access during this shift. Ho…" at bounding box center [454, 511] width 810 height 388
click at [152, 377] on textarea "I supported Ken with household tasks and community access during this shift. Ho…" at bounding box center [454, 511] width 810 height 388
click at [59, 396] on textarea "I supported Ken with household tasks and community access during this shift. Ho…" at bounding box center [454, 511] width 810 height 388
click at [61, 408] on textarea "I supported Ken with household tasks and community access during this shift. Ho…" at bounding box center [454, 511] width 810 height 388
click at [62, 423] on textarea "I supported Ken with household tasks and community access during this shift. Ho…" at bounding box center [454, 511] width 810 height 388
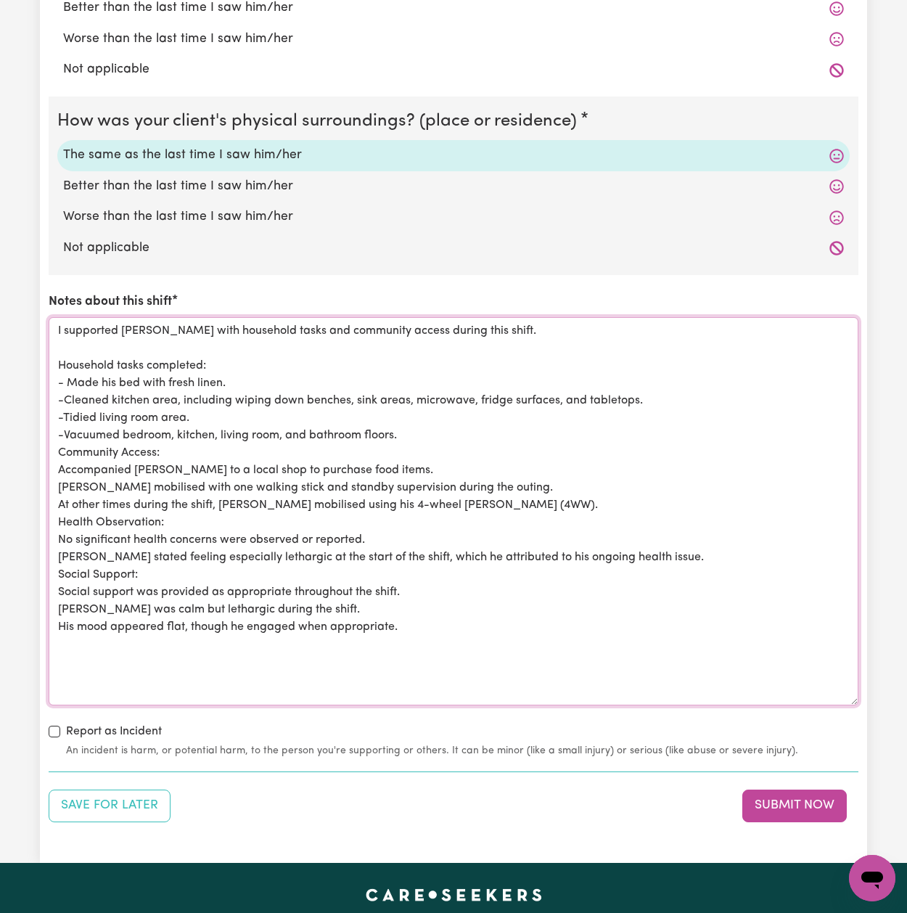
click at [65, 390] on textarea "I supported Ken with household tasks and community access during this shift. Ho…" at bounding box center [454, 511] width 810 height 388
click at [64, 411] on textarea "I supported Ken with household tasks and community access during this shift. Ho…" at bounding box center [454, 511] width 810 height 388
click at [65, 424] on textarea "I supported Ken with household tasks and community access during this shift. Ho…" at bounding box center [454, 511] width 810 height 388
click at [407, 428] on textarea "I supported Ken with household tasks and community access during this shift. Ho…" at bounding box center [454, 511] width 810 height 388
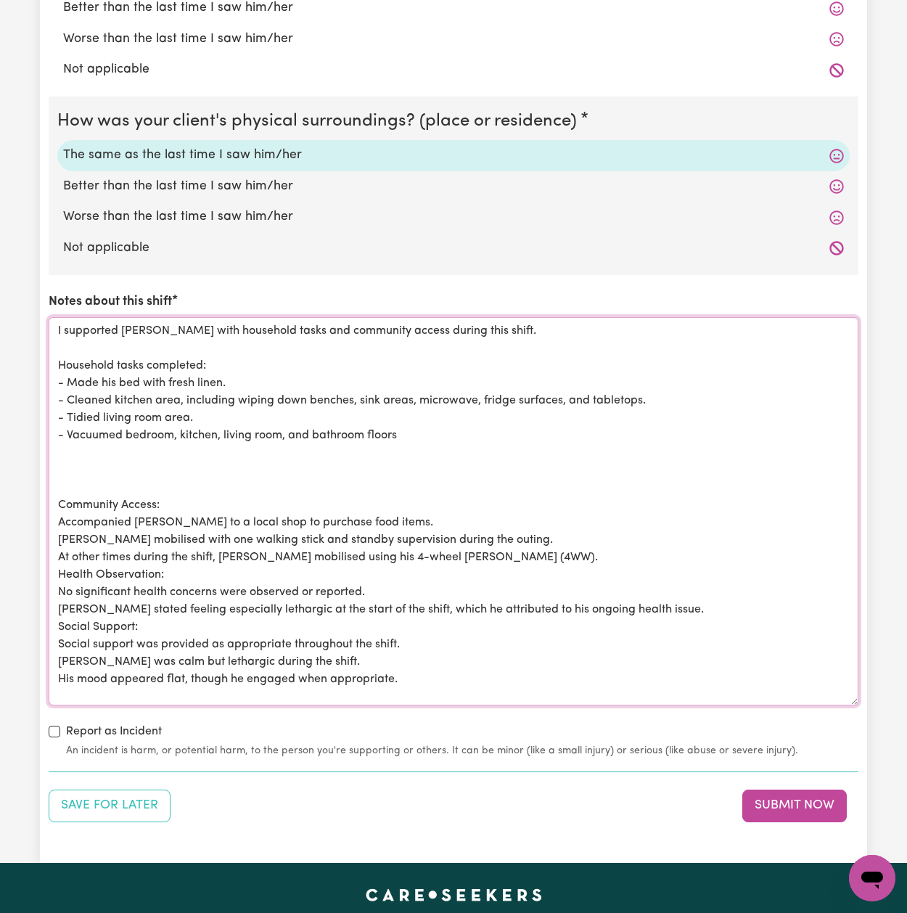
click at [421, 429] on textarea "I supported Ken with household tasks and community access during this shift. Ho…" at bounding box center [454, 511] width 810 height 388
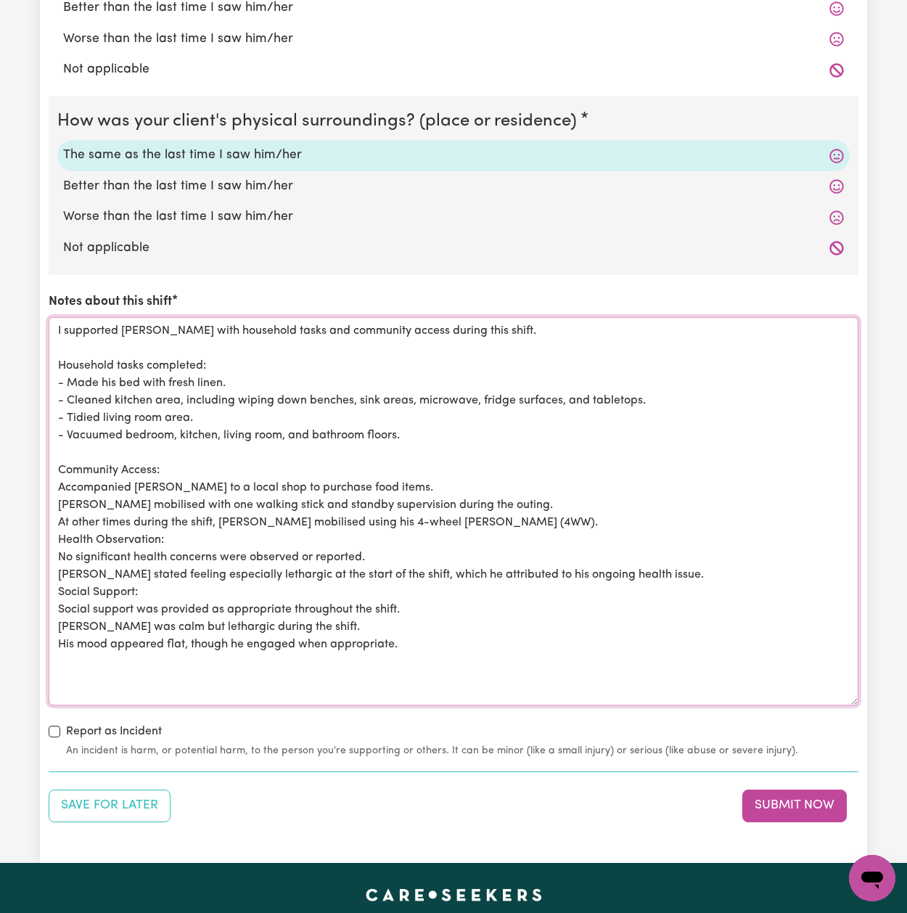
click at [128, 458] on textarea "I supported Ken with household tasks and community access during this shift. Ho…" at bounding box center [454, 511] width 810 height 388
drag, startPoint x: 397, startPoint y: 485, endPoint x: 104, endPoint y: 480, distance: 293.2
click at [55, 477] on textarea "I supported Ken with household tasks and community access during this shift. Ho…" at bounding box center [454, 511] width 810 height 388
drag, startPoint x: 131, startPoint y: 480, endPoint x: 237, endPoint y: 480, distance: 106.7
click at [131, 480] on textarea "I supported Ken with household tasks and community access during this shift. Ho…" at bounding box center [454, 511] width 810 height 388
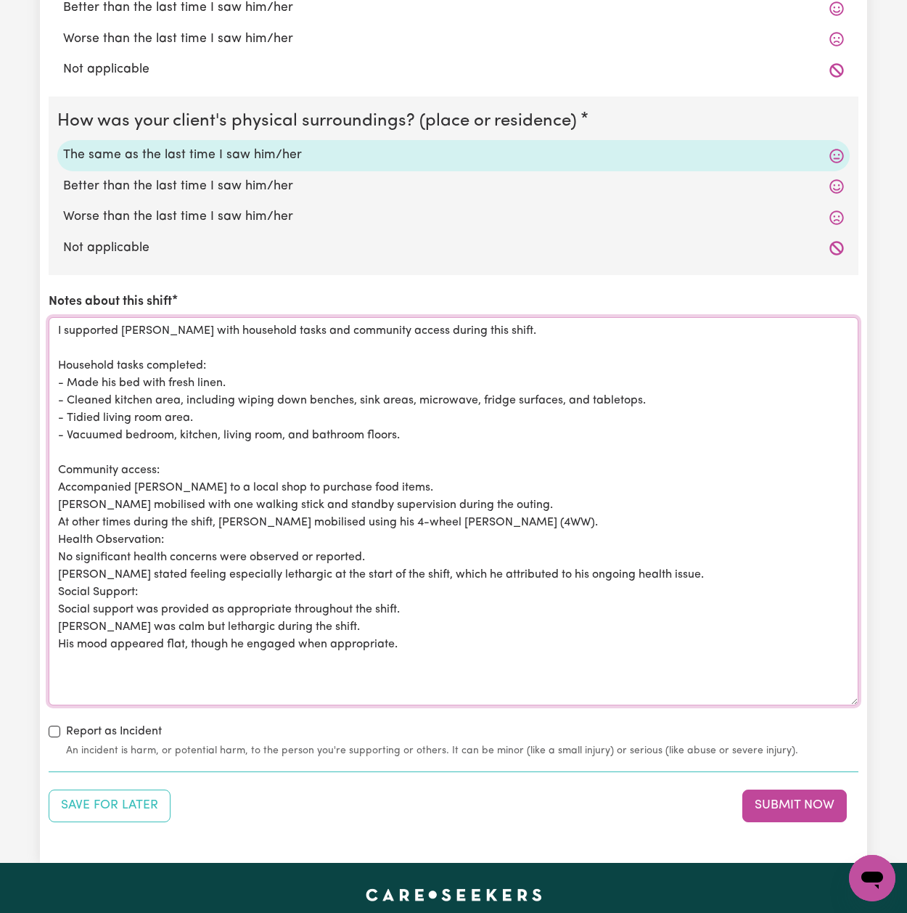
drag, startPoint x: 340, startPoint y: 476, endPoint x: 54, endPoint y: 476, distance: 285.9
click at [54, 476] on textarea "I supported Ken with household tasks and community access during this shift. Ho…" at bounding box center [454, 511] width 810 height 388
click at [59, 496] on textarea "I supported Ken with household tasks and community access during this shift. Ho…" at bounding box center [454, 511] width 810 height 388
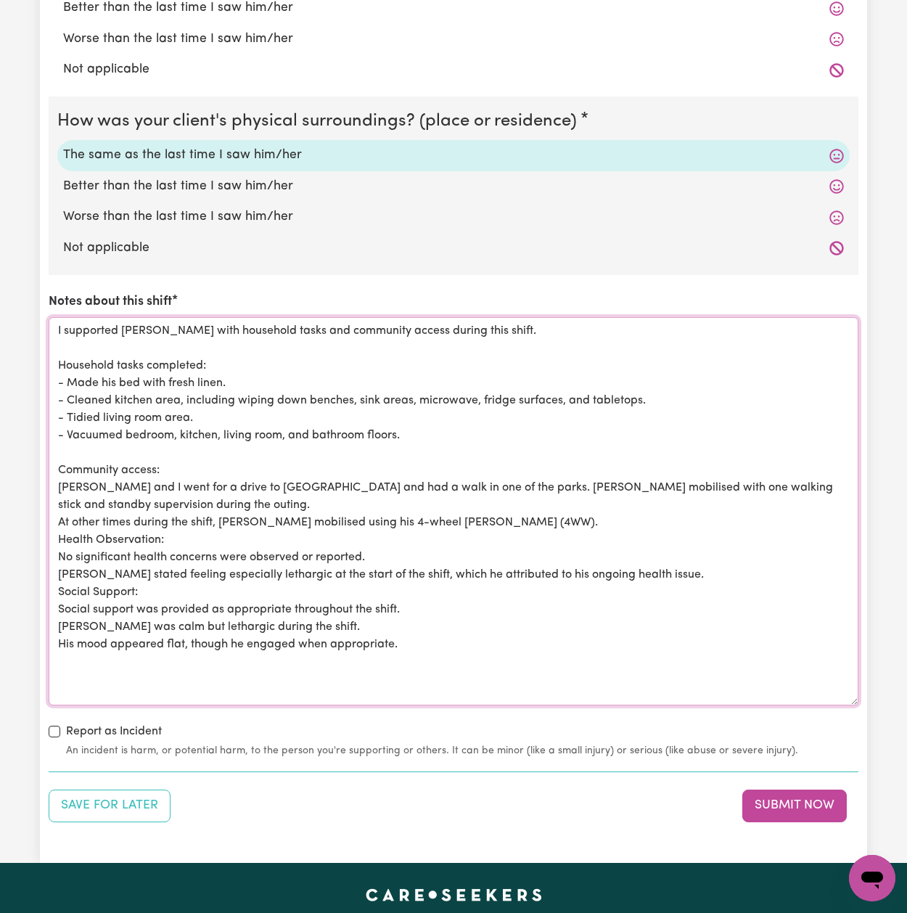
click at [58, 510] on textarea "I supported Ken with household tasks and community access during this shift. Ho…" at bounding box center [454, 511] width 810 height 388
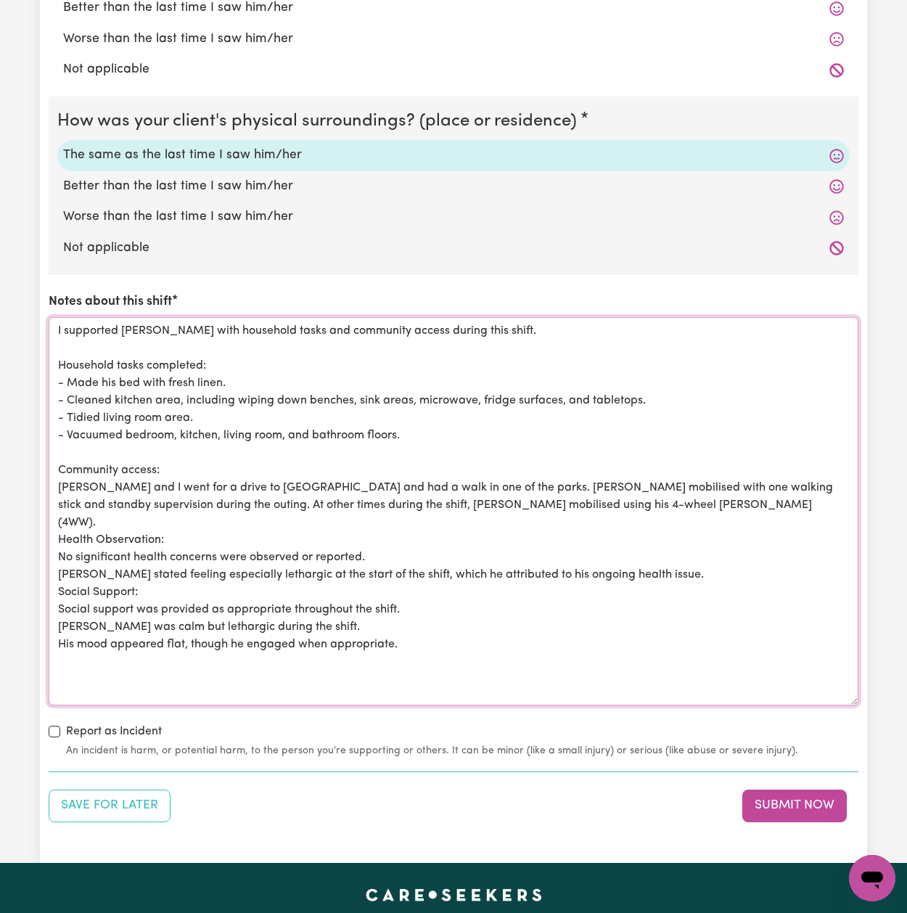
drag, startPoint x: 473, startPoint y: 496, endPoint x: 387, endPoint y: 495, distance: 86.4
click at [387, 495] on textarea "I supported Ken with household tasks and community access during this shift. Ho…" at bounding box center [454, 511] width 810 height 388
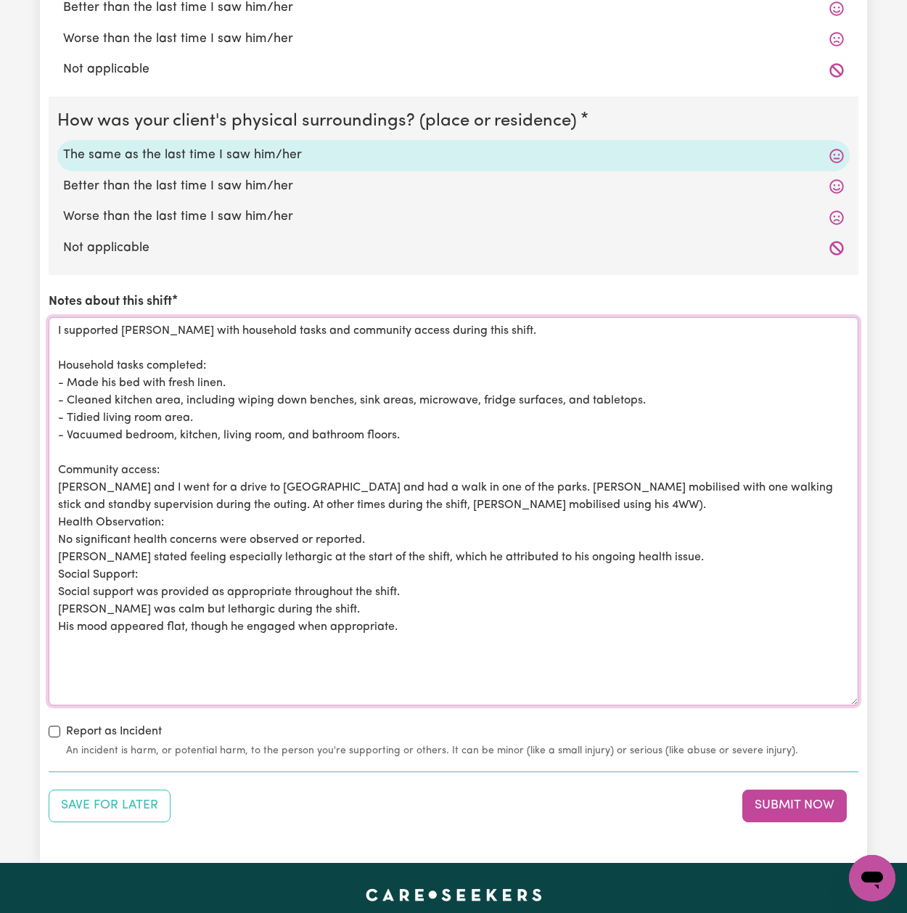
click at [417, 496] on textarea "I supported Ken with household tasks and community access during this shift. Ho…" at bounding box center [454, 511] width 810 height 388
click at [59, 509] on textarea "I supported Ken with household tasks and community access during this shift. Ho…" at bounding box center [454, 511] width 810 height 388
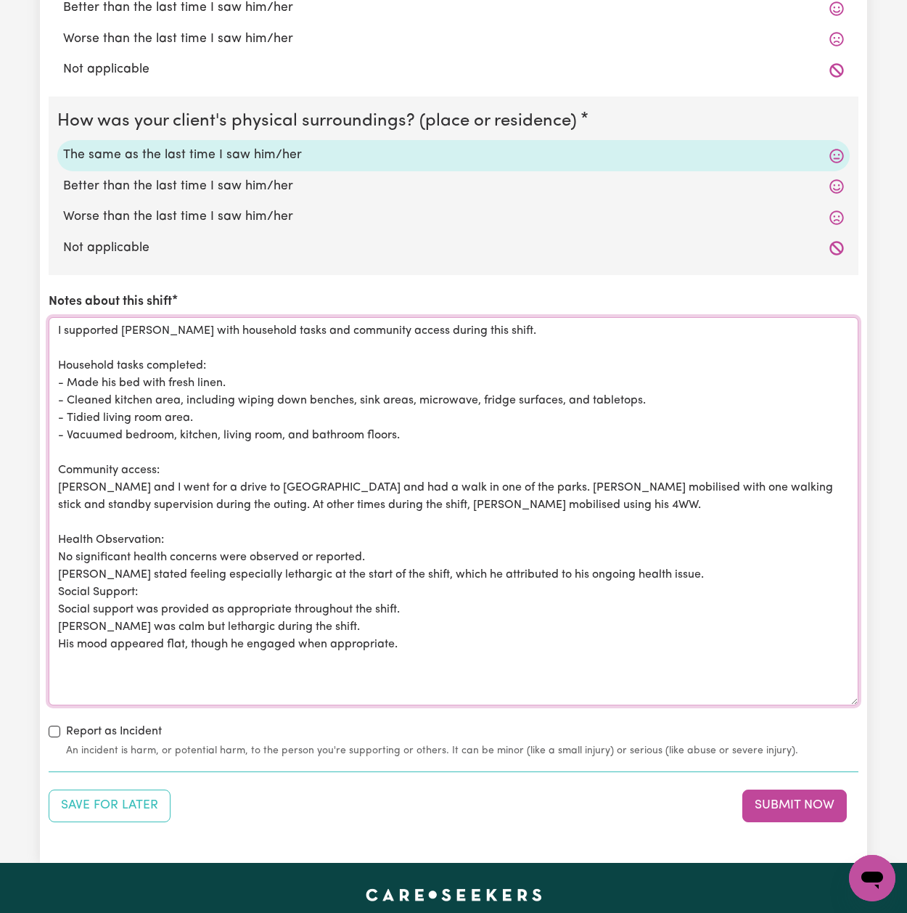
click at [103, 527] on textarea "I supported Ken with household tasks and community access during this shift. Ho…" at bounding box center [454, 511] width 810 height 388
click at [60, 551] on textarea "I supported Ken with household tasks and community access during this shift. Ho…" at bounding box center [454, 511] width 810 height 388
drag, startPoint x: 60, startPoint y: 566, endPoint x: 639, endPoint y: 569, distance: 579.0
click at [639, 571] on textarea "I supported Ken with household tasks and community access during this shift. Ho…" at bounding box center [454, 511] width 810 height 388
click at [97, 585] on textarea "I supported Ken with household tasks and community access during this shift. Ho…" at bounding box center [454, 511] width 810 height 388
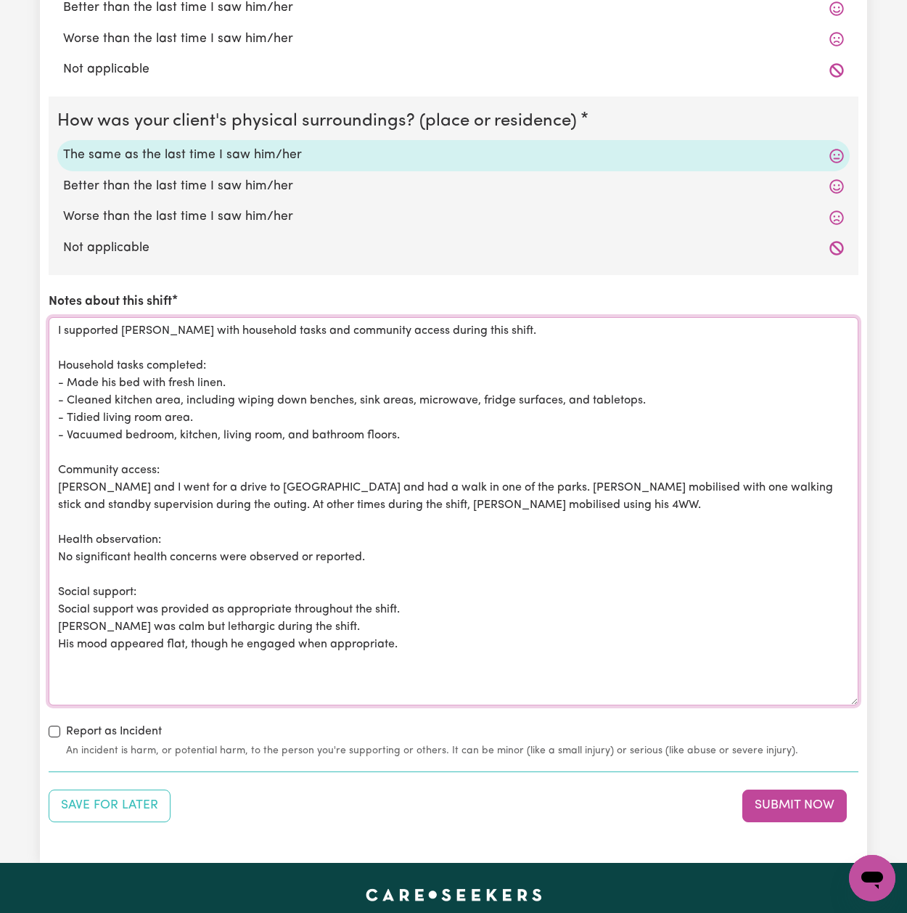
click at [60, 619] on textarea "I supported Ken with household tasks and community access during this shift. Ho…" at bounding box center [454, 511] width 810 height 388
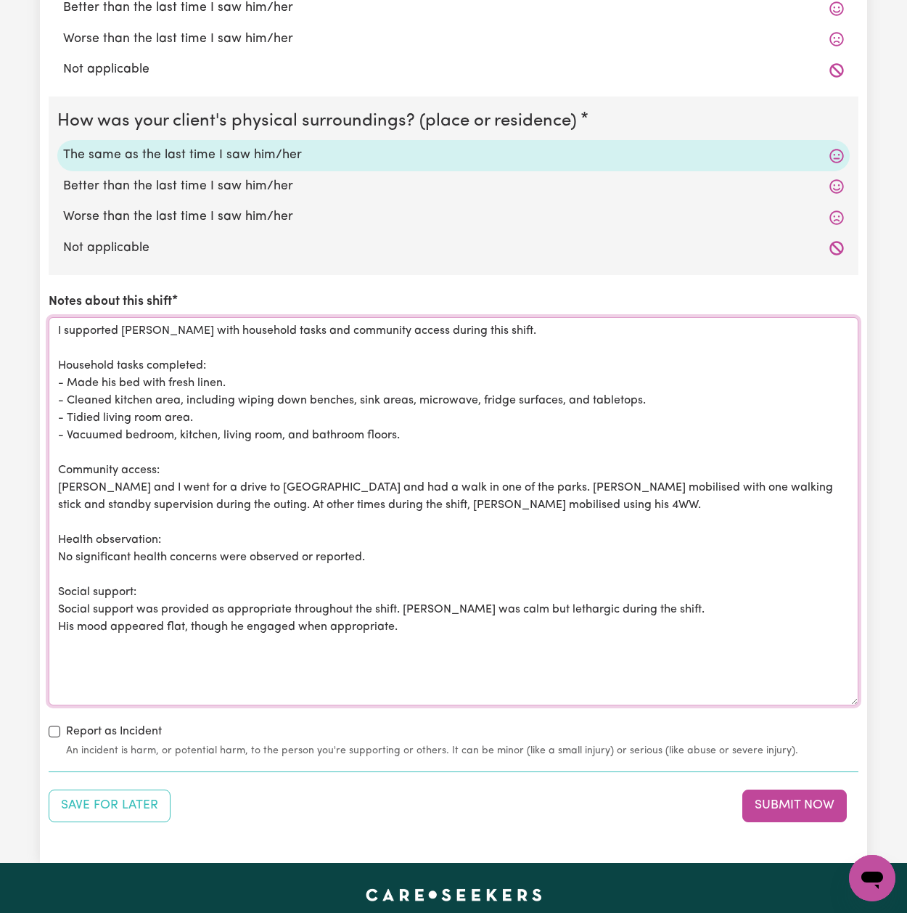
drag, startPoint x: 482, startPoint y: 601, endPoint x: 547, endPoint y: 599, distance: 65.3
click at [547, 600] on textarea "I supported Ken with household tasks and community access during this shift. Ho…" at bounding box center [454, 511] width 810 height 388
click at [57, 617] on textarea "I supported Ken with household tasks and community access during this shift. Ho…" at bounding box center [454, 511] width 810 height 388
drag, startPoint x: 750, startPoint y: 602, endPoint x: 768, endPoint y: 600, distance: 17.5
click at [767, 601] on textarea "I supported Ken with household tasks and community access during this shift. Ho…" at bounding box center [454, 511] width 810 height 388
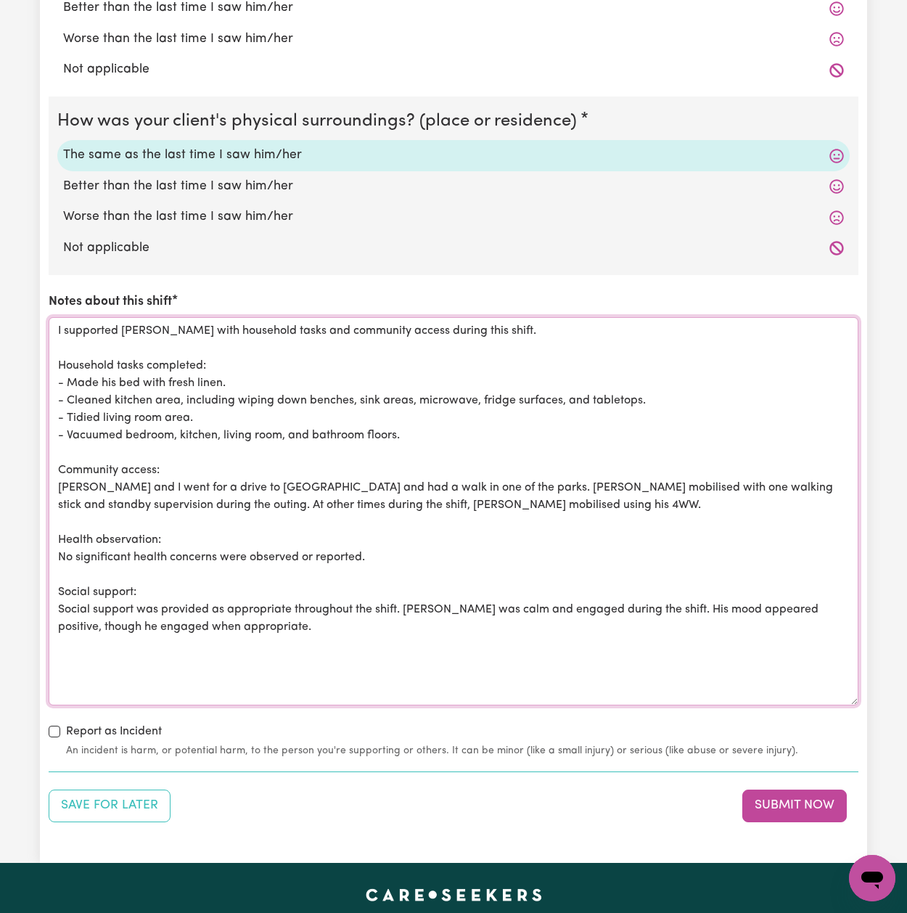
drag, startPoint x: 797, startPoint y: 602, endPoint x: 828, endPoint y: 617, distance: 34.4
click at [828, 617] on textarea "I supported Ken with household tasks and community access during this shift. Ho…" at bounding box center [454, 511] width 810 height 388
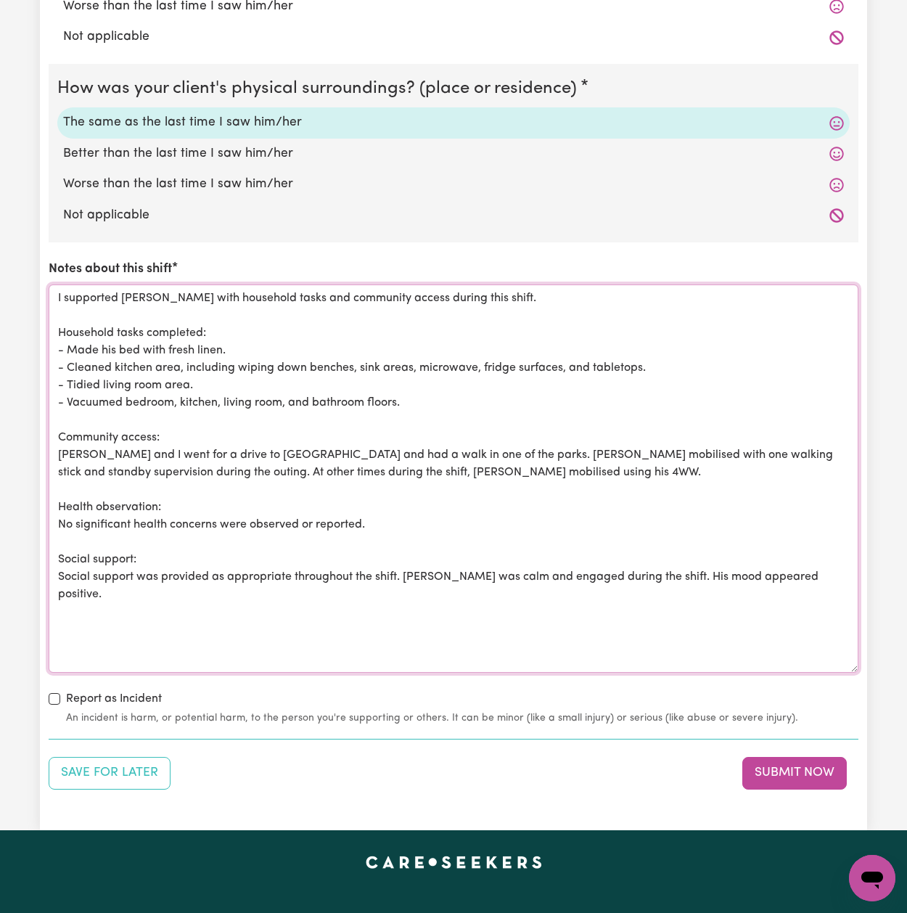
scroll to position [1600, 0]
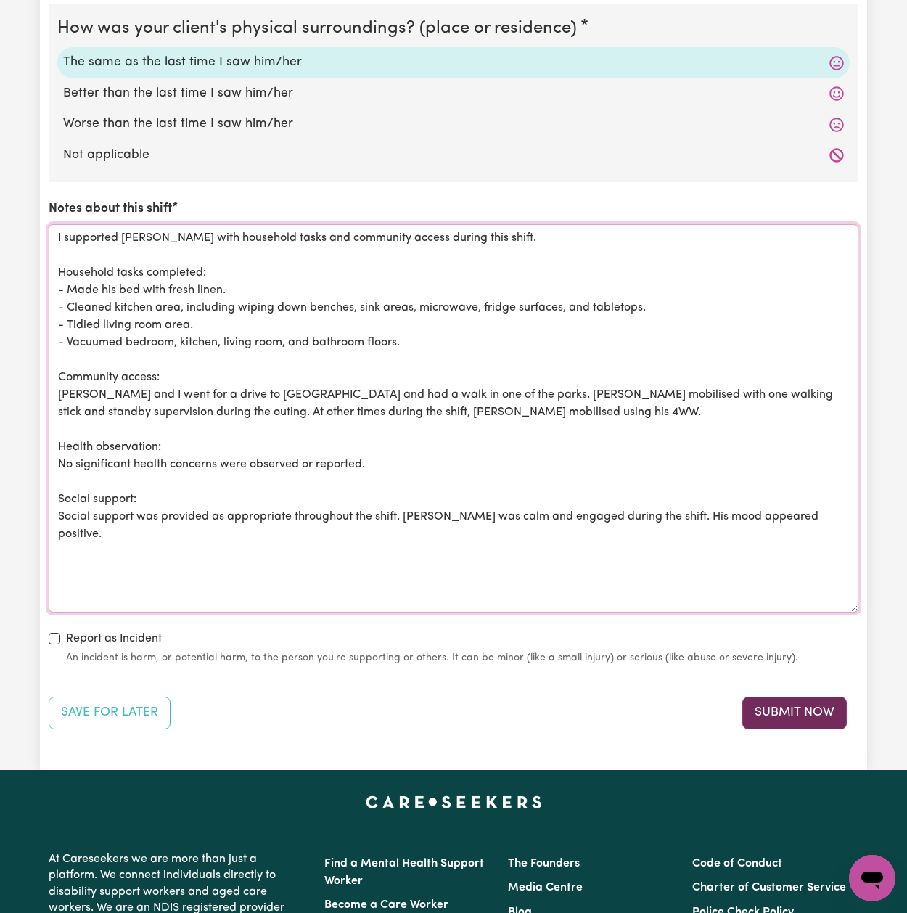
type textarea "I supported Ken with household tasks and community access during this shift. Ho…"
click at [774, 706] on button "Submit Now" at bounding box center [794, 713] width 104 height 32
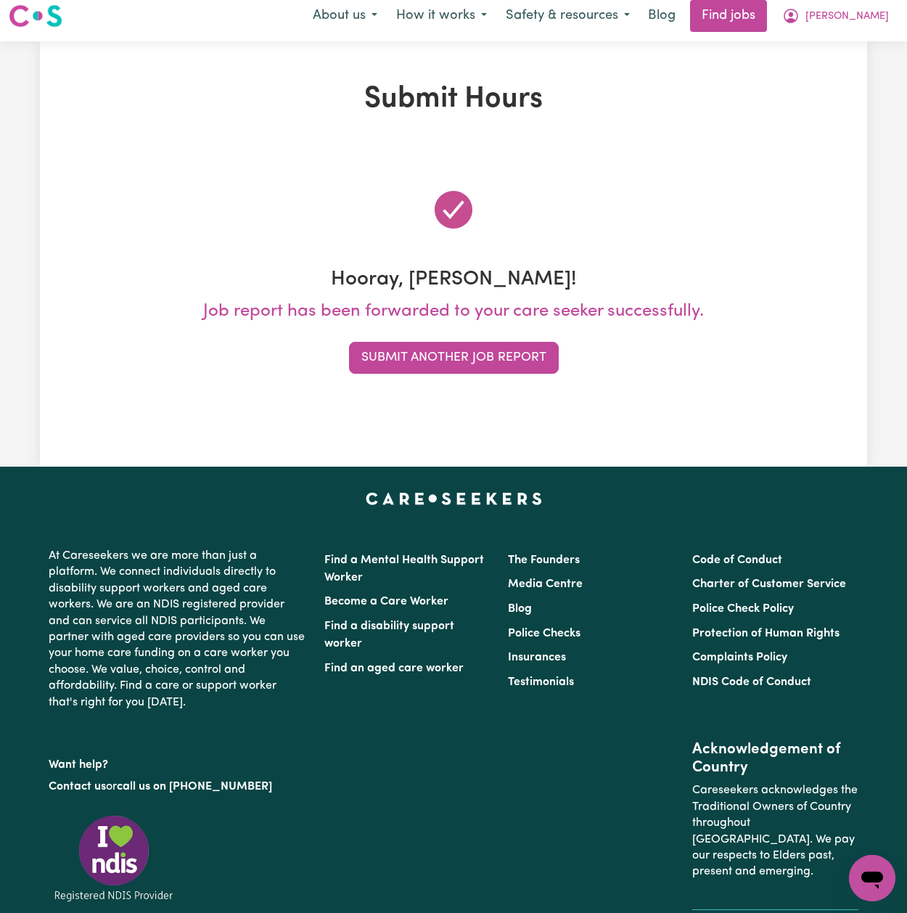
scroll to position [0, 0]
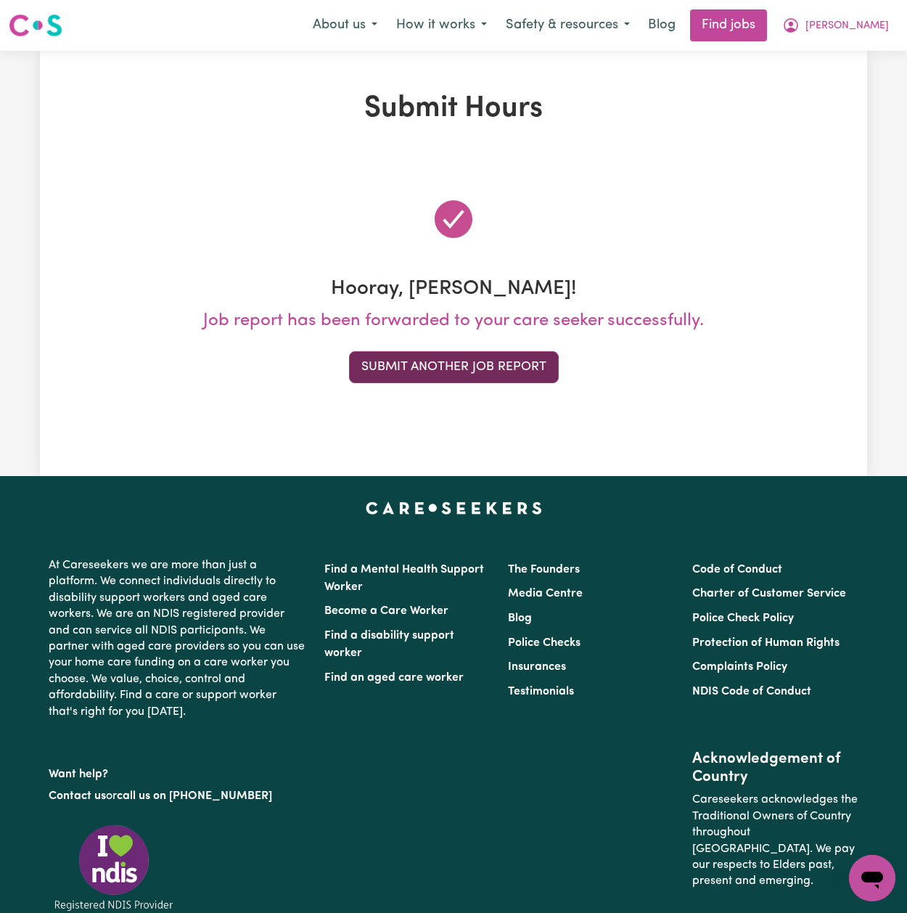
click at [536, 367] on button "Submit Another Job Report" at bounding box center [454, 367] width 210 height 32
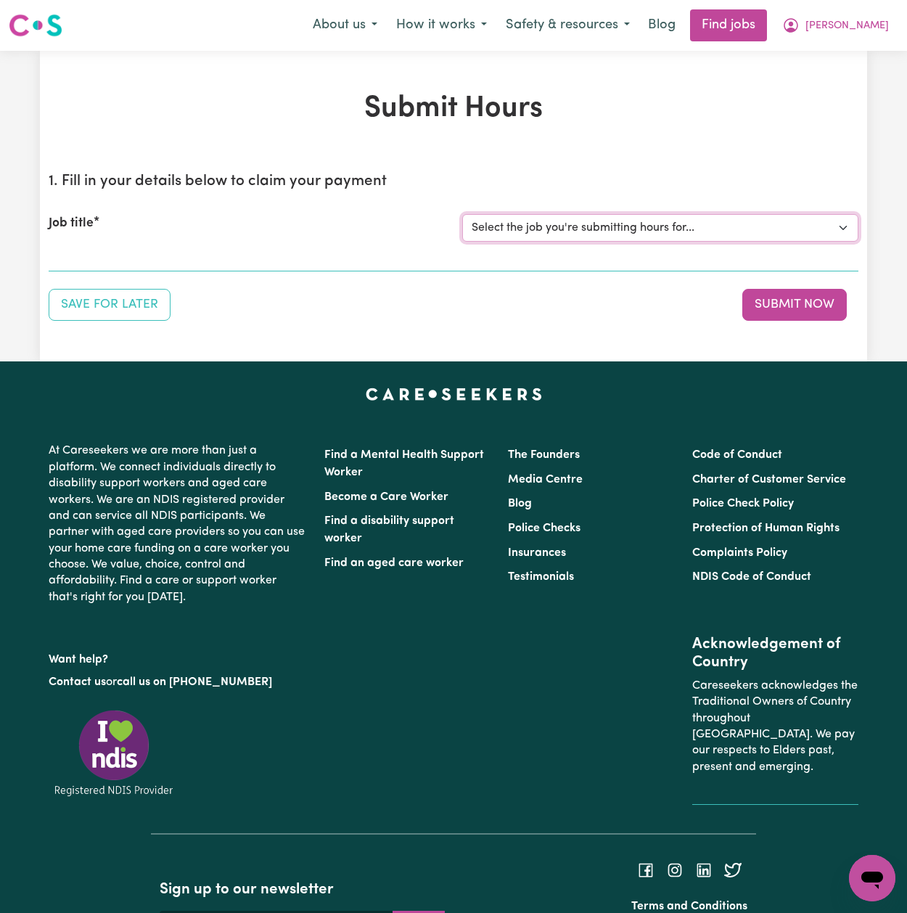
select select "13913"
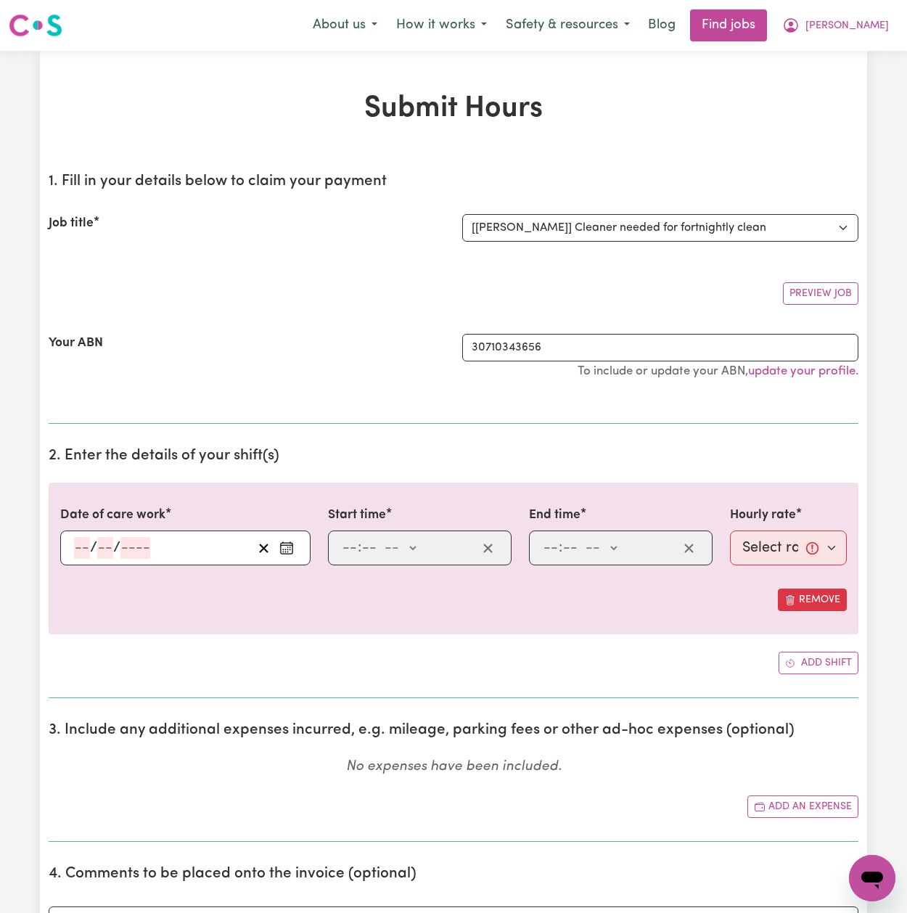
click at [288, 552] on icon "Enter the date of care work" at bounding box center [286, 548] width 15 height 15
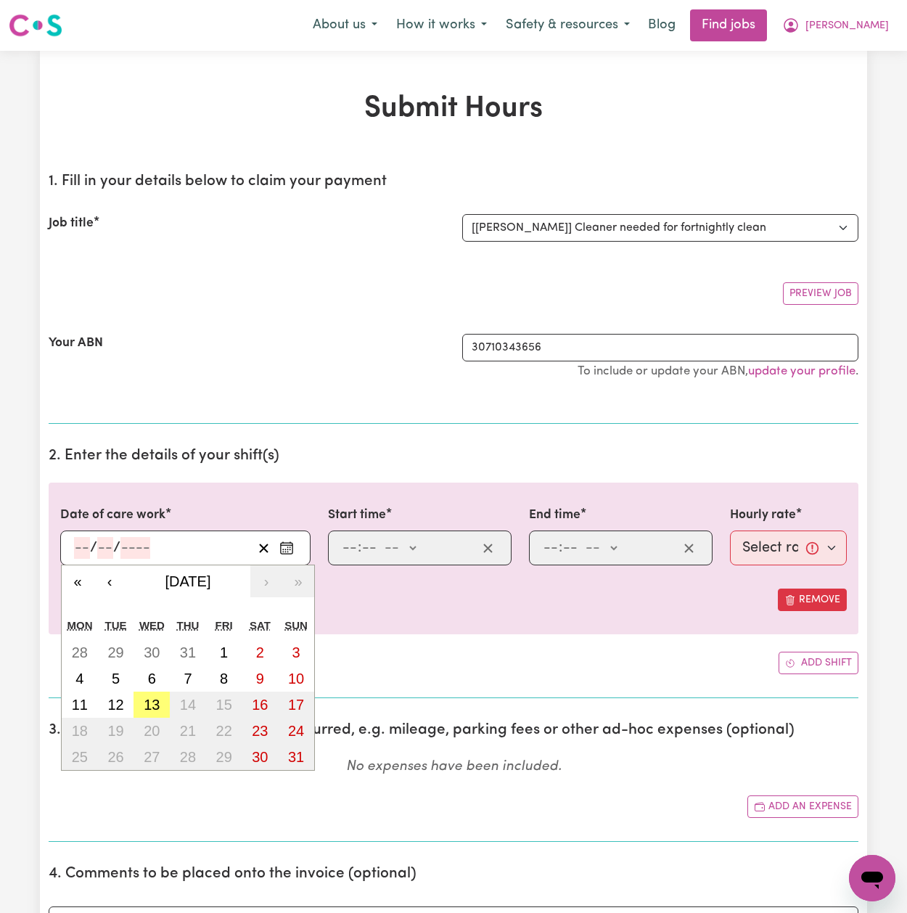
drag, startPoint x: 149, startPoint y: 697, endPoint x: 226, endPoint y: 625, distance: 105.2
click at [149, 697] on abbr "13" at bounding box center [152, 705] width 16 height 16
type input "[DATE]"
type input "13"
type input "8"
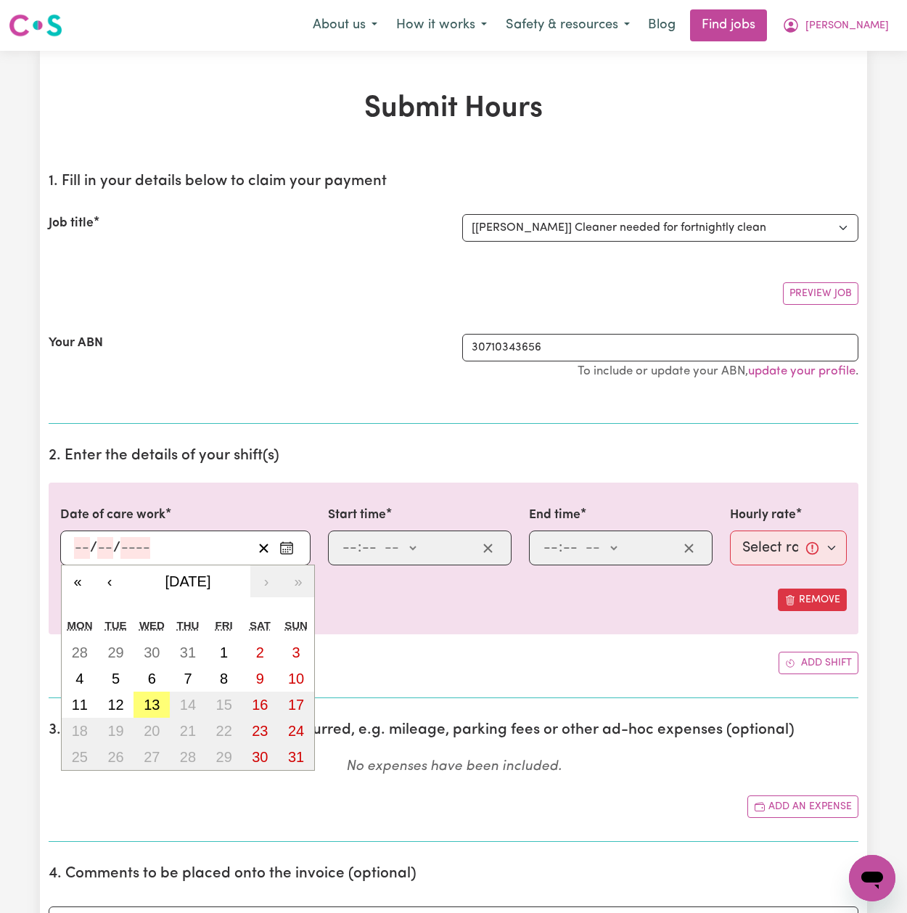
type input "2025"
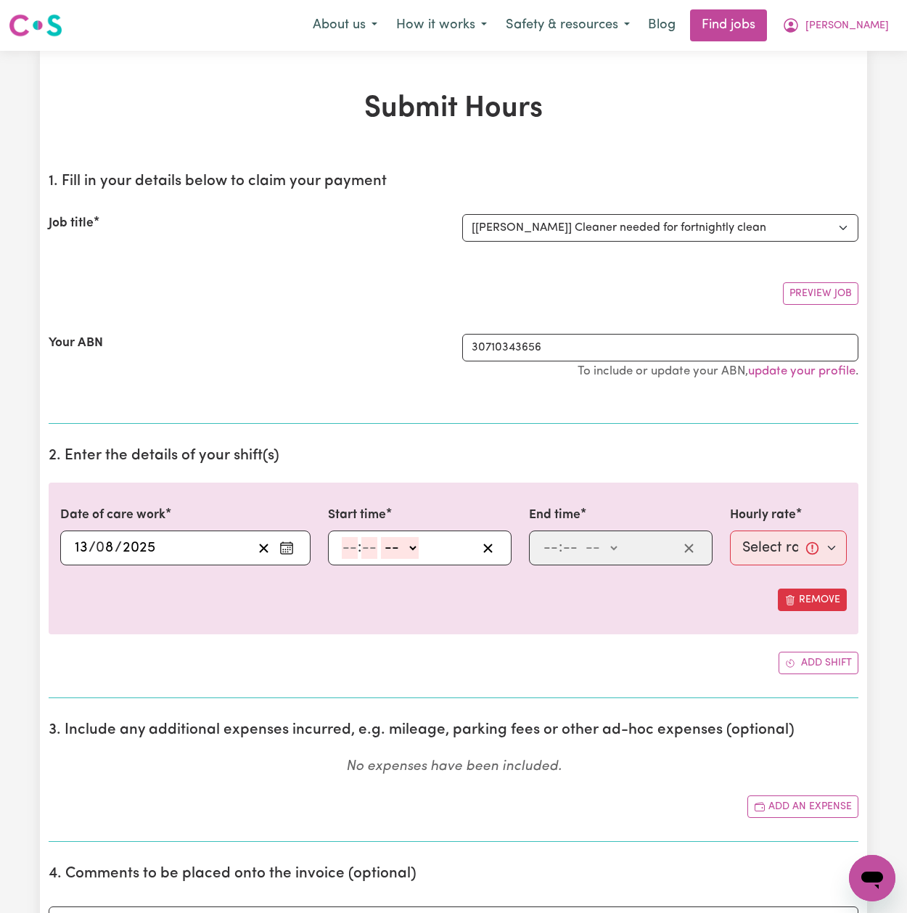
click at [342, 549] on input "number" at bounding box center [350, 548] width 16 height 22
type input "10"
type input "00"
select select "am"
type input "10:00"
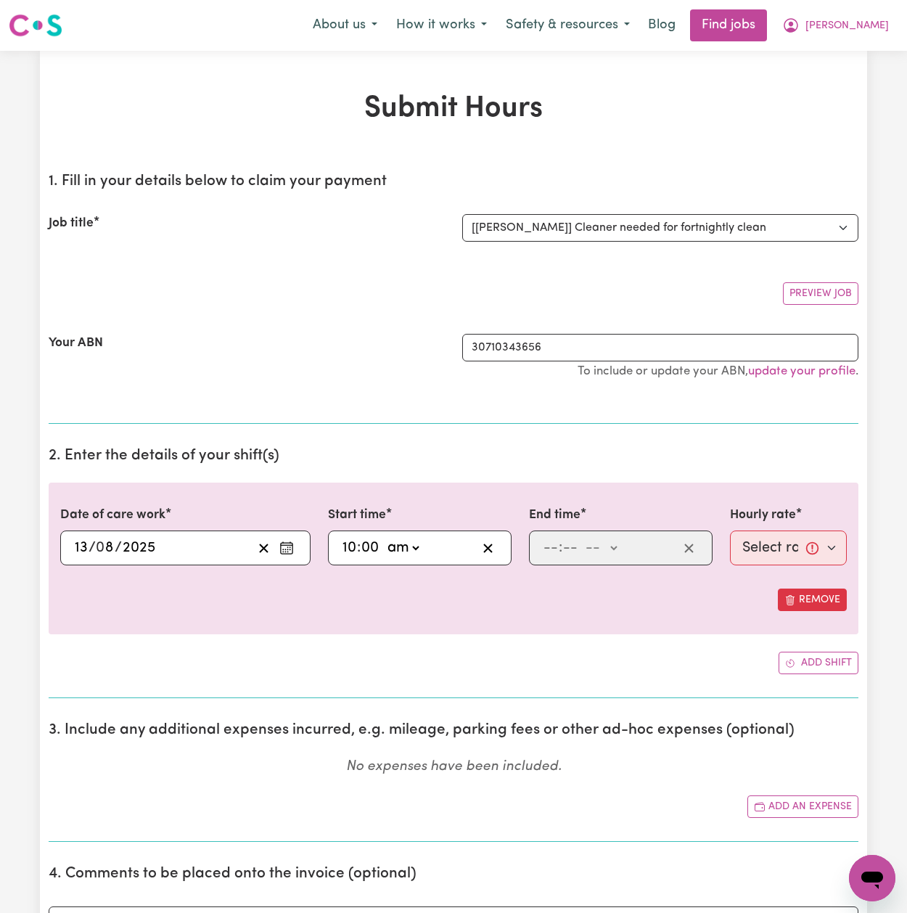
type input "0"
type input "12"
type input "00"
select select "pm"
type input "12:00"
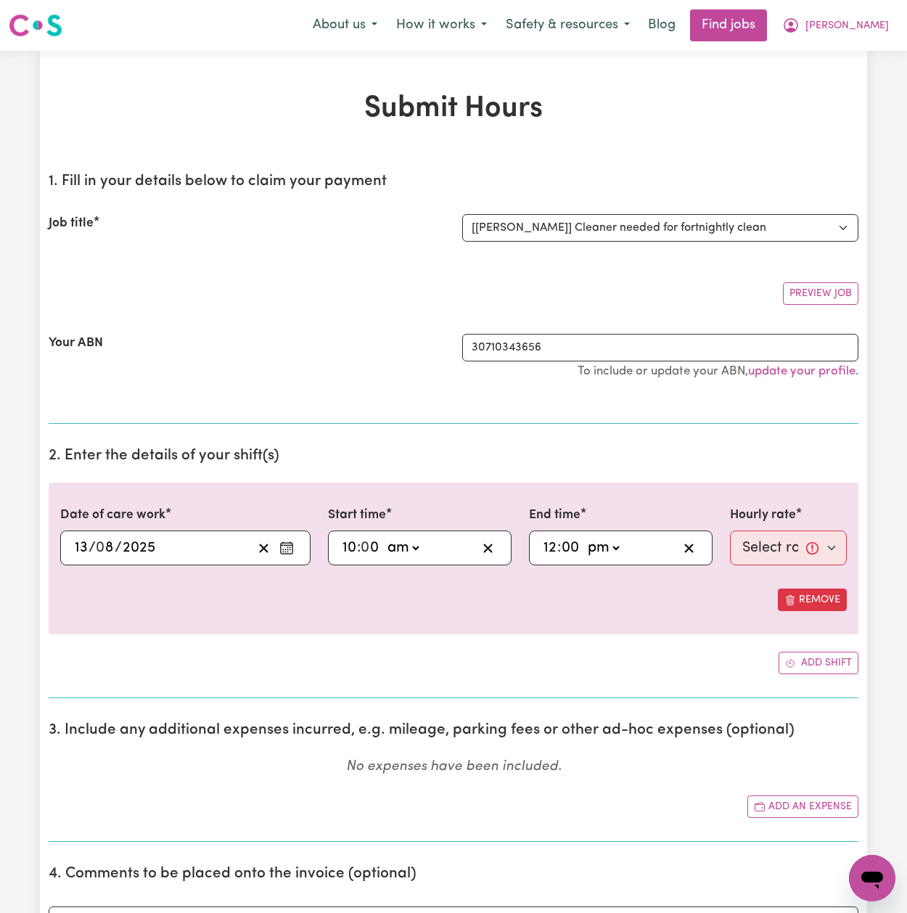
type input "0"
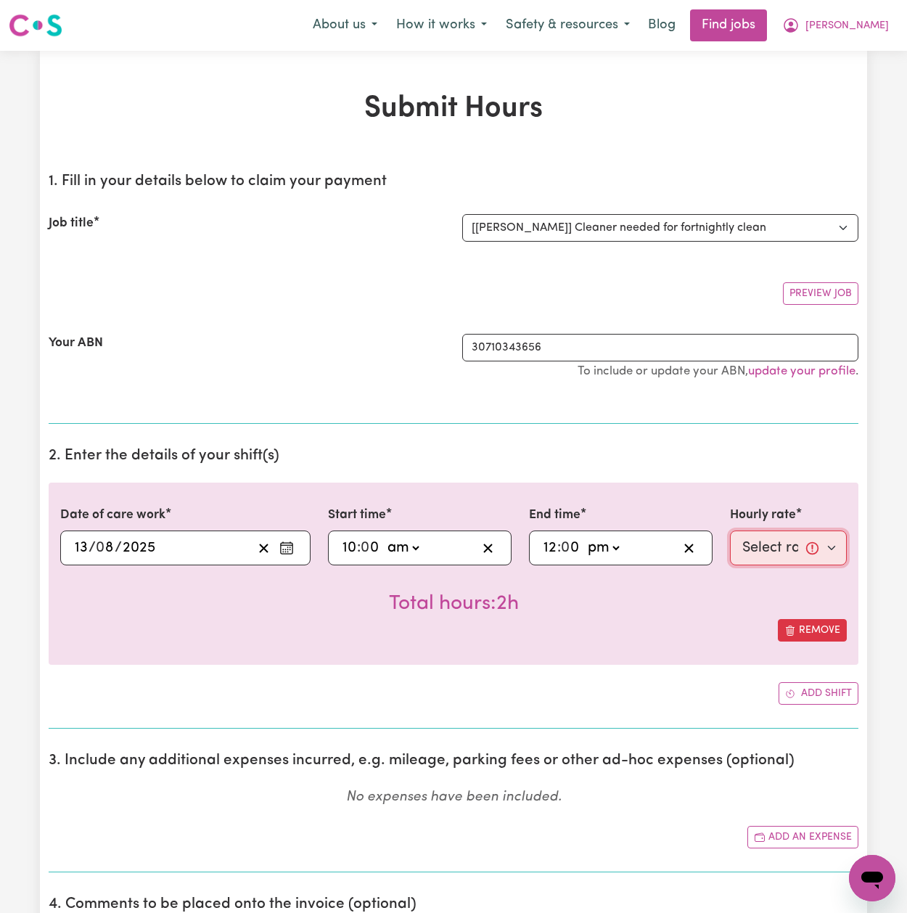
select select "50-Weekday"
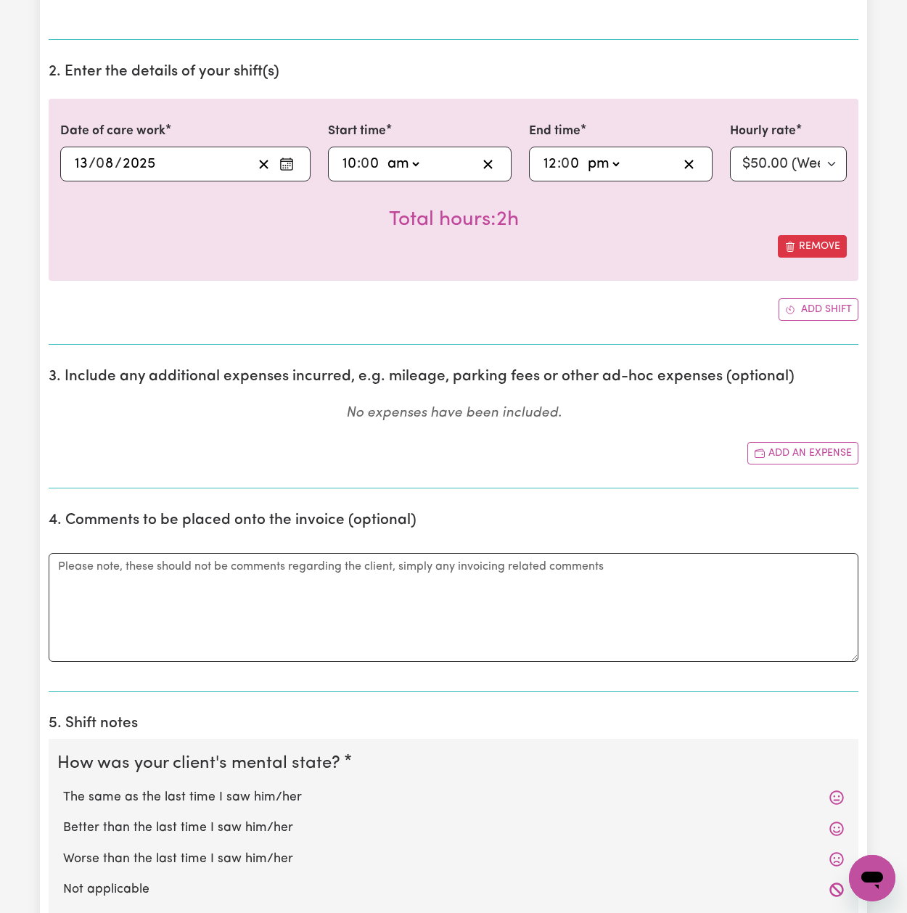
scroll to position [425, 0]
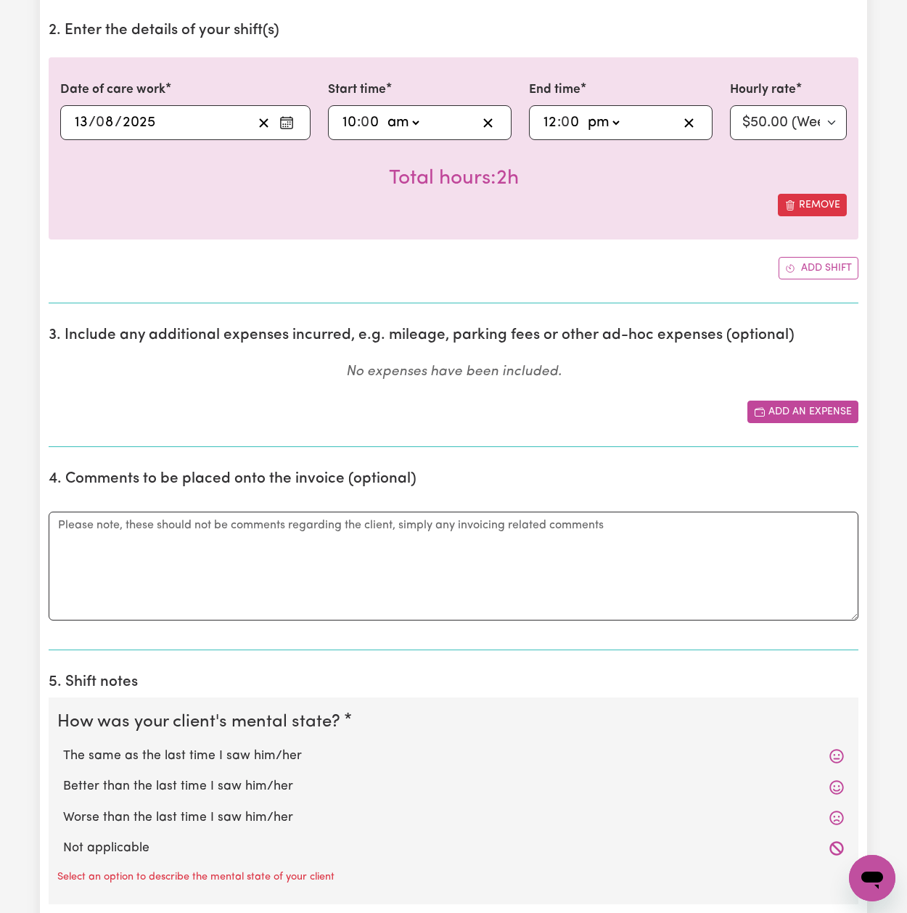
click at [787, 405] on button "Add an expense" at bounding box center [802, 412] width 111 height 22
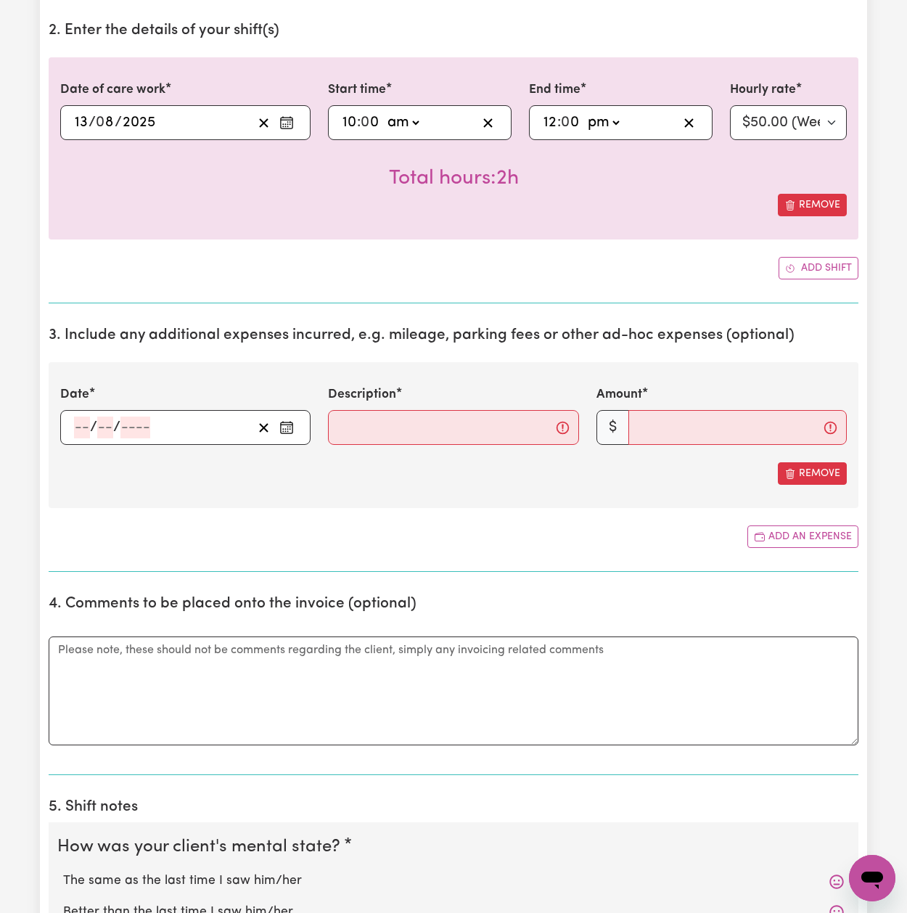
click at [289, 427] on icon "Enter the date of expense" at bounding box center [286, 427] width 15 height 15
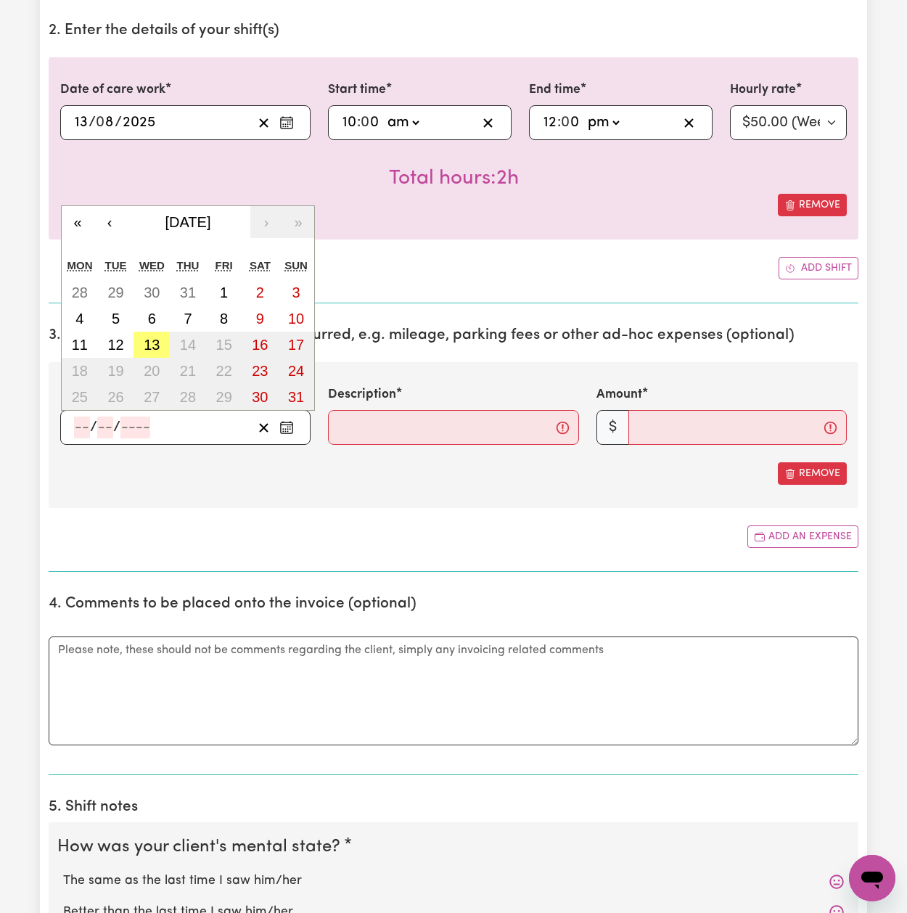
click at [155, 340] on abbr "13" at bounding box center [152, 345] width 16 height 16
type input "[DATE]"
type input "13"
type input "8"
type input "2025"
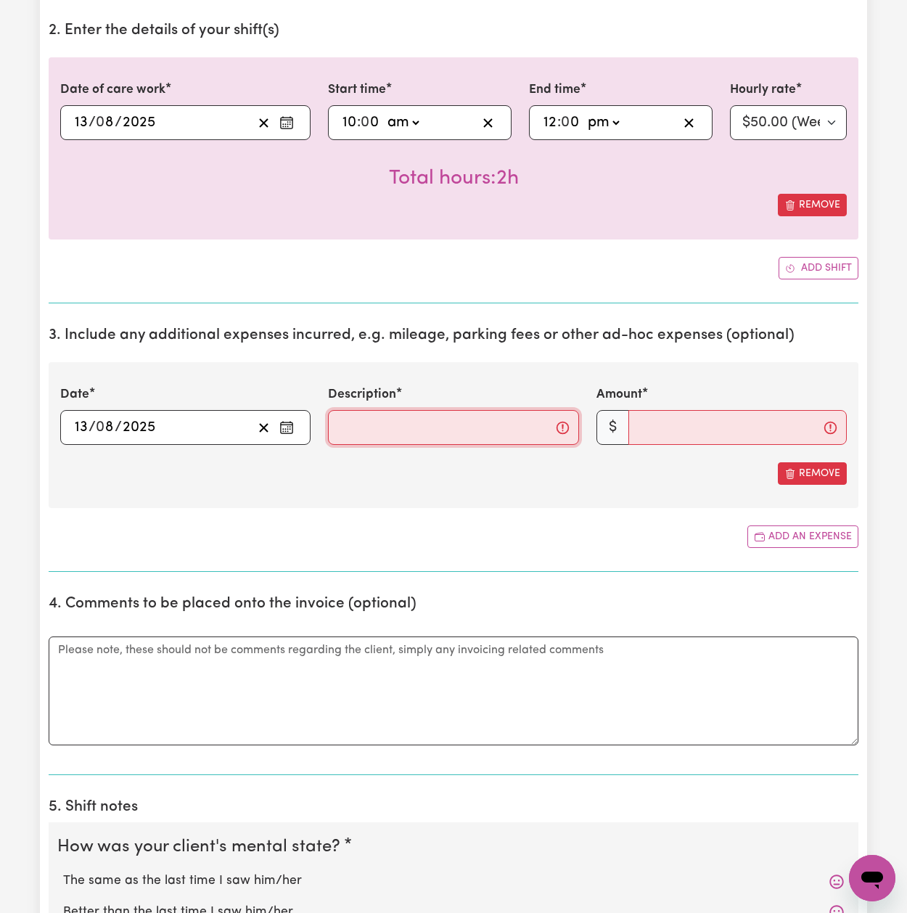
click at [393, 425] on input "Description" at bounding box center [453, 427] width 250 height 35
type input "Fuel"
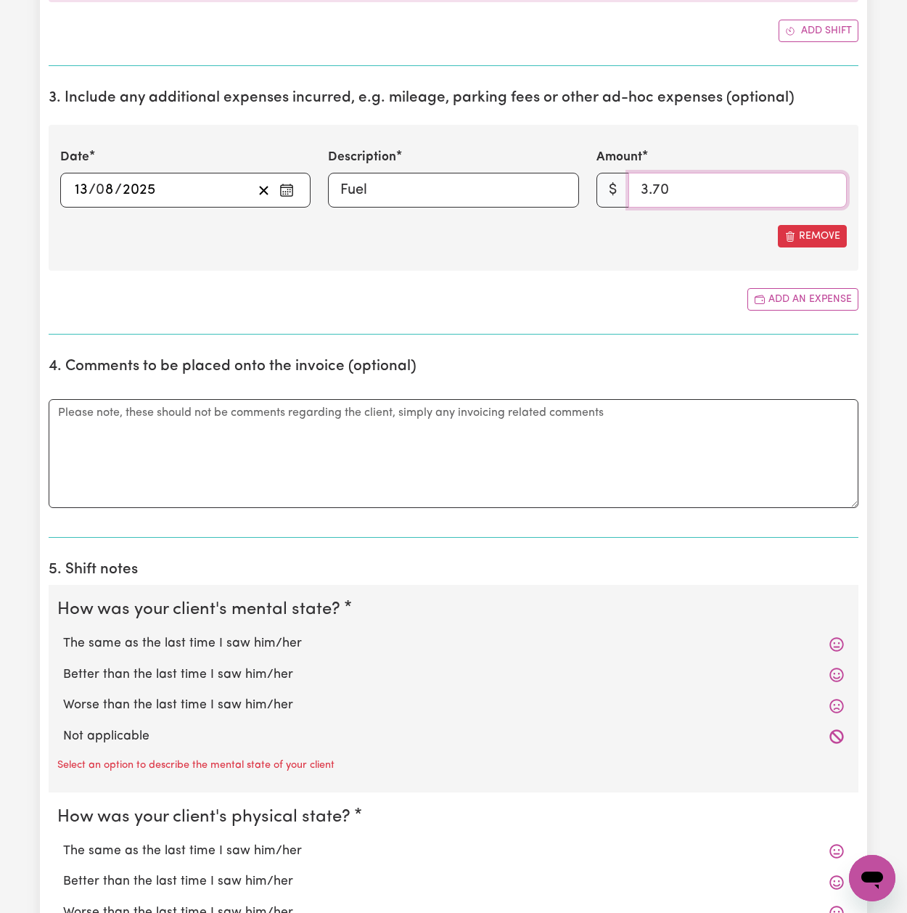
scroll to position [699, 0]
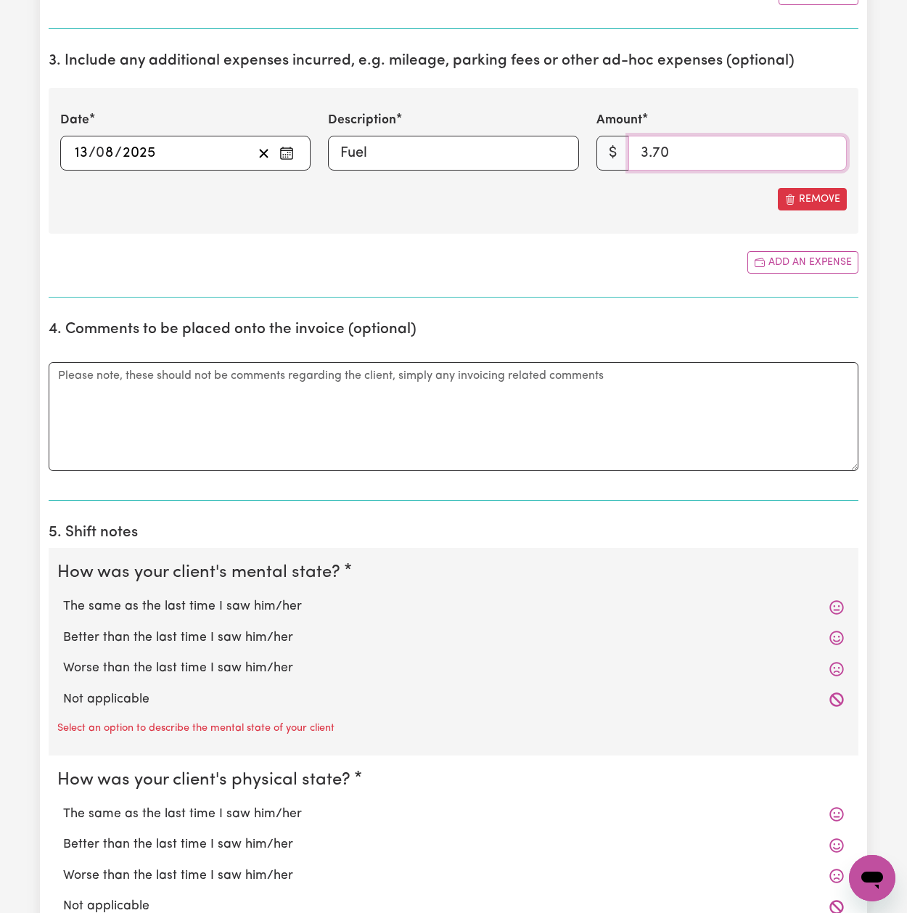
type input "3.70"
click at [257, 609] on label "The same as the last time I saw him/her" at bounding box center [453, 606] width 781 height 19
click at [63, 597] on input "The same as the last time I saw him/her" at bounding box center [62, 596] width 1 height 1
radio input "true"
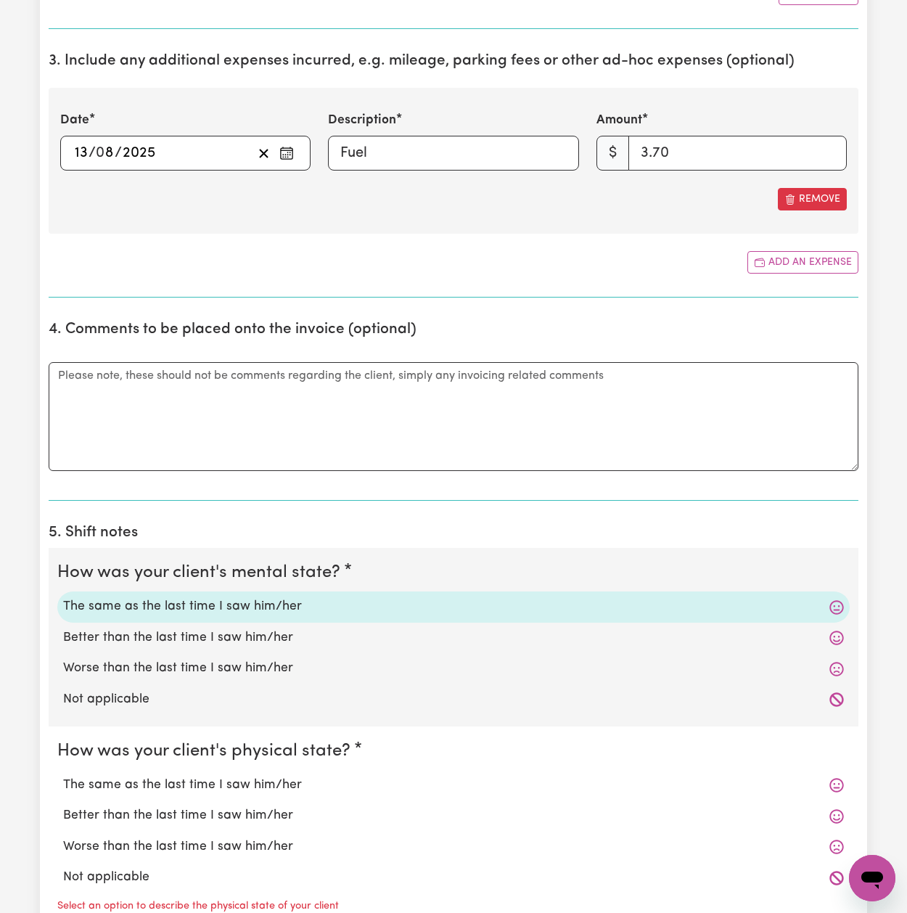
click at [241, 781] on label "The same as the last time I saw him/her" at bounding box center [453, 785] width 781 height 19
click at [63, 776] on input "The same as the last time I saw him/her" at bounding box center [62, 775] width 1 height 1
radio input "true"
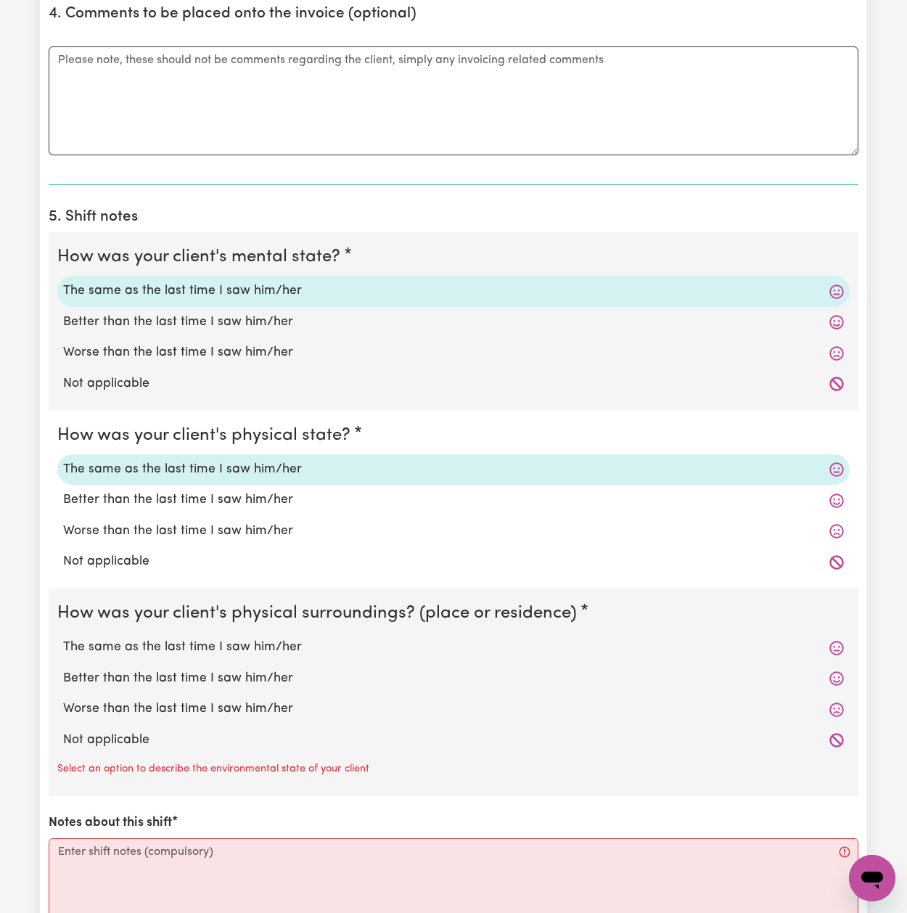
click at [252, 641] on label "The same as the last time I saw him/her" at bounding box center [453, 647] width 781 height 19
click at [63, 638] on input "The same as the last time I saw him/her" at bounding box center [62, 637] width 1 height 1
radio input "true"
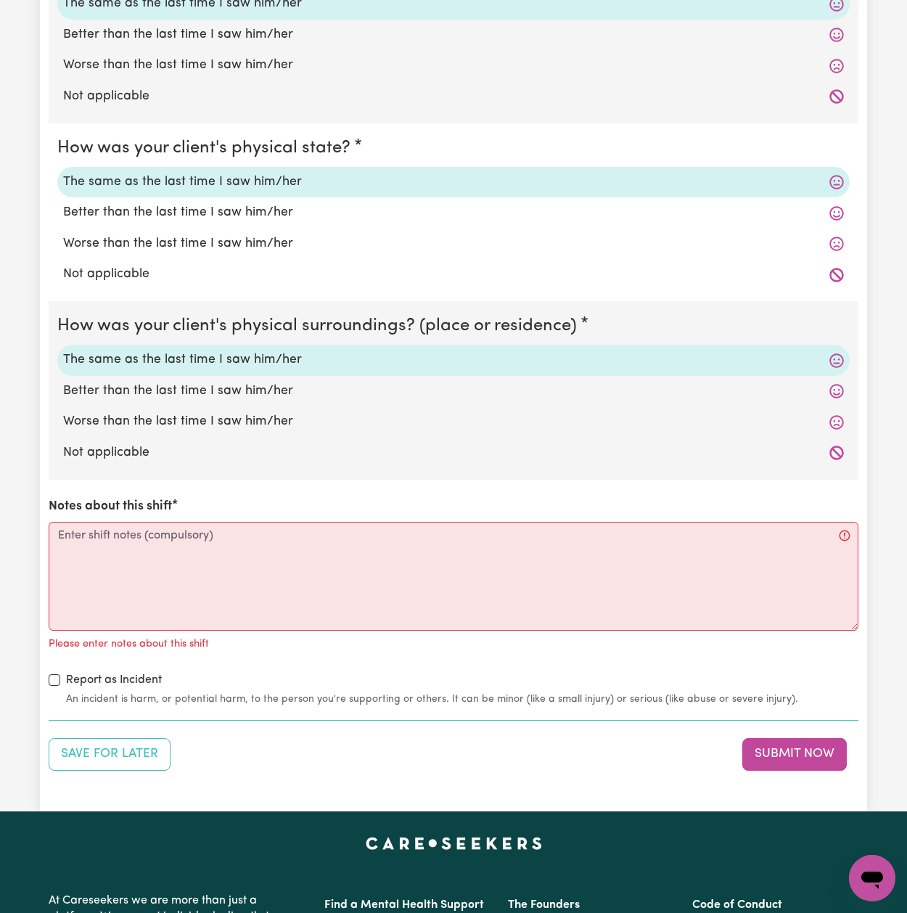
scroll to position [1377, 0]
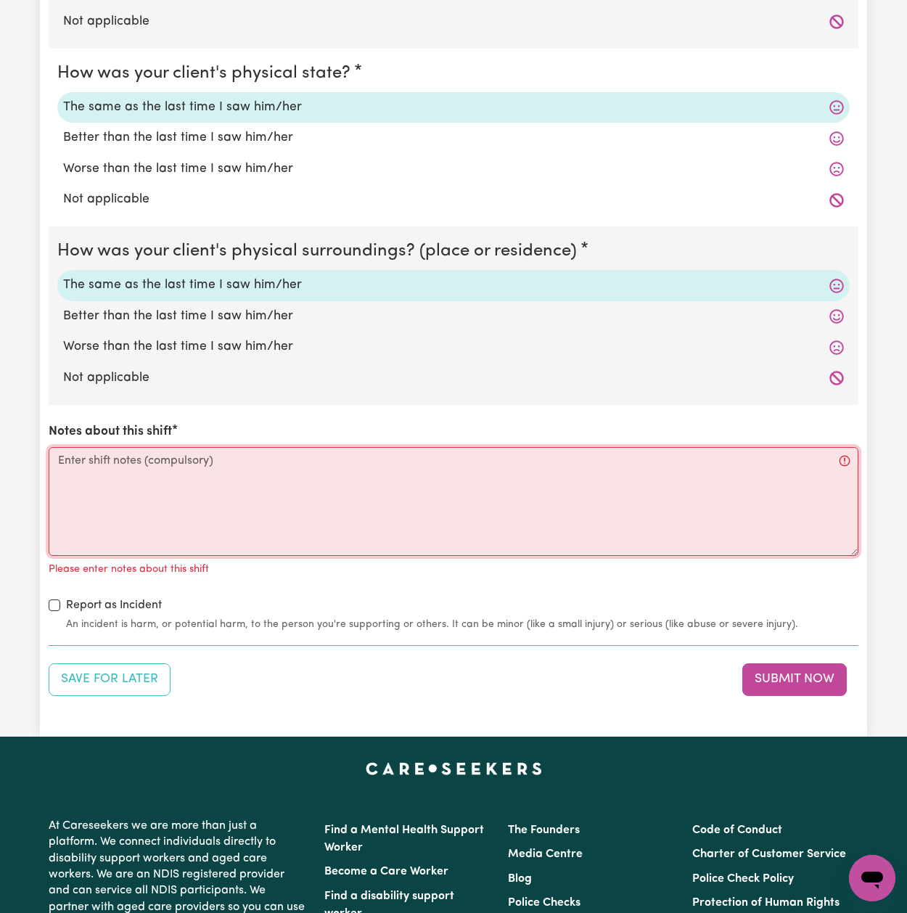
click at [247, 468] on textarea "Notes about this shift" at bounding box center [454, 501] width 810 height 109
paste textarea "I supported [PERSON_NAME] with household tasks and community access during this…"
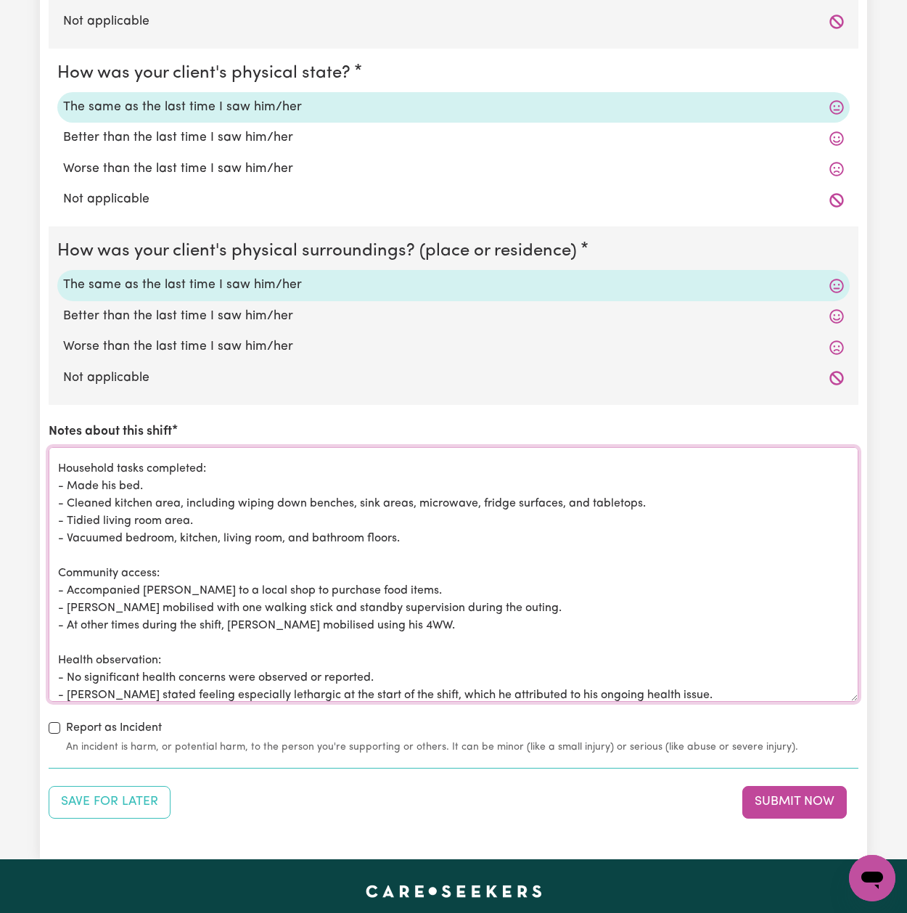
scroll to position [0, 0]
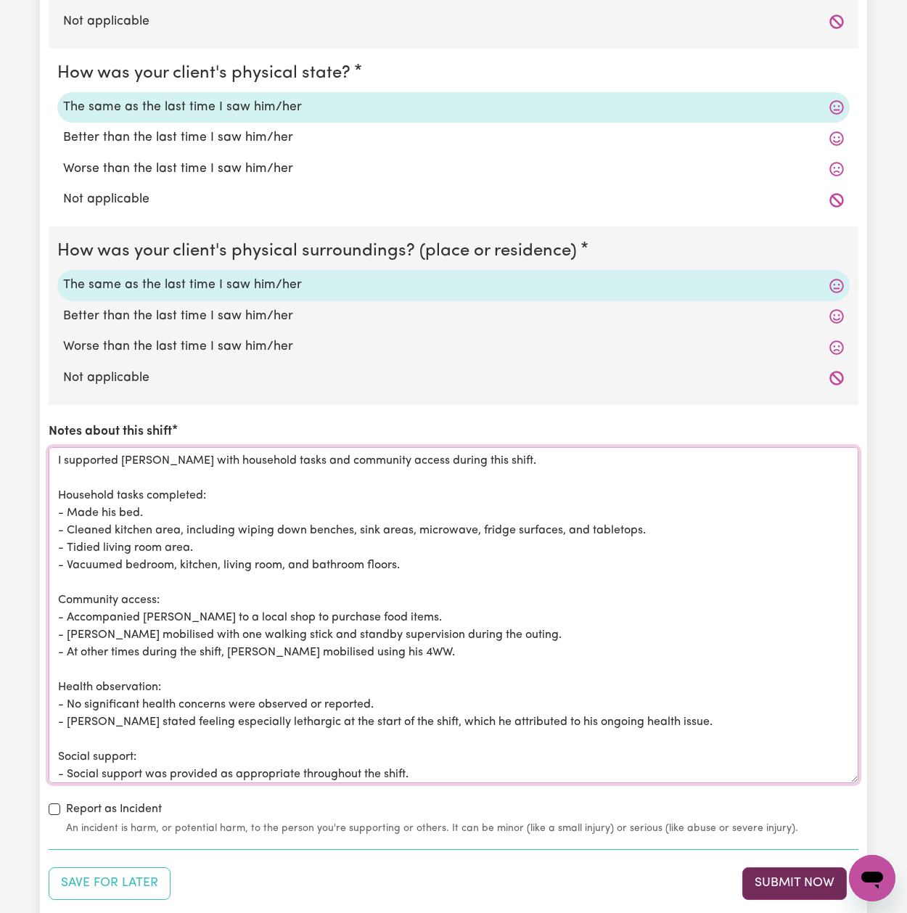
type textarea "I supported [PERSON_NAME] with household tasks and community access during this…"
click at [811, 867] on button "Submit Now" at bounding box center [794, 883] width 104 height 32
